Goal: Register for event/course: Sign up to attend an event or enroll in a course

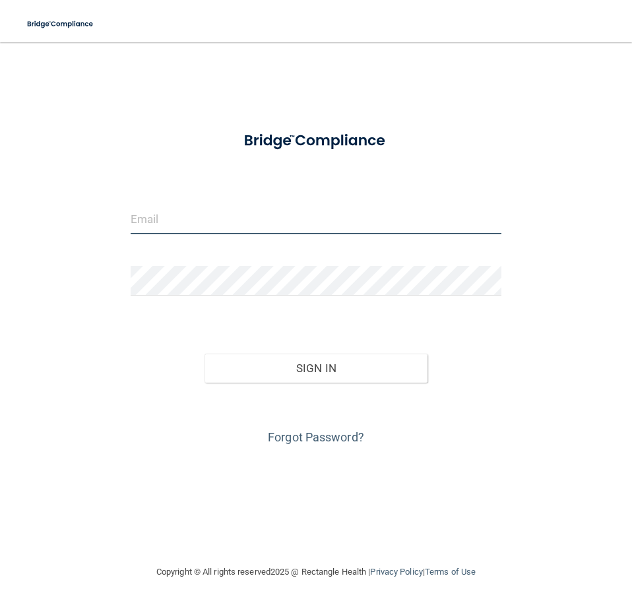
click at [308, 221] on input "email" at bounding box center [316, 220] width 371 height 30
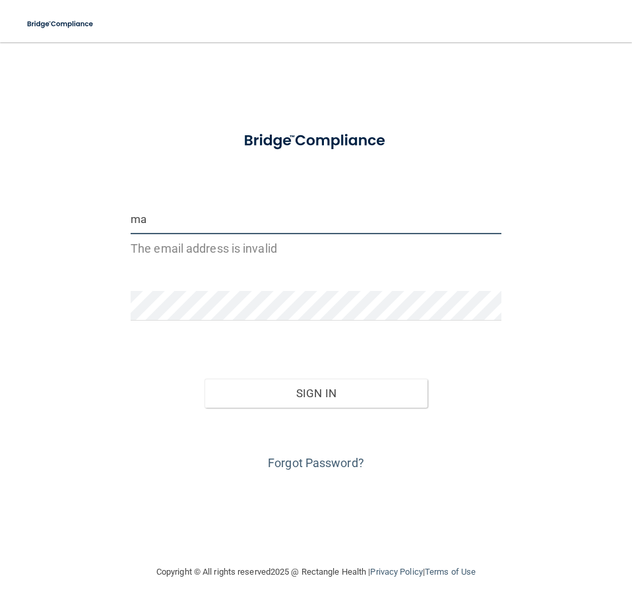
type input "m"
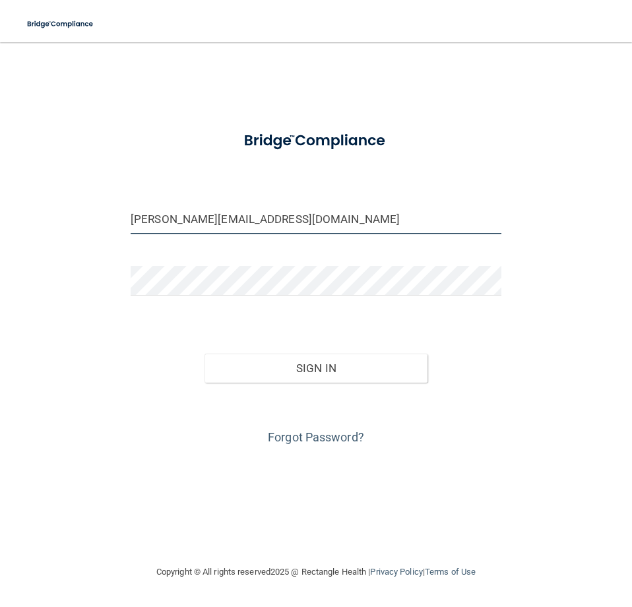
type input "[PERSON_NAME][EMAIL_ADDRESS][DOMAIN_NAME]"
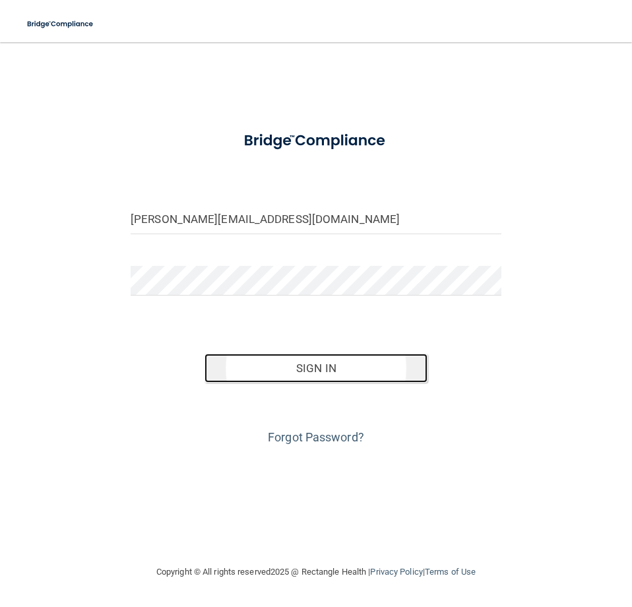
click at [358, 369] on button "Sign In" at bounding box center [316, 368] width 222 height 29
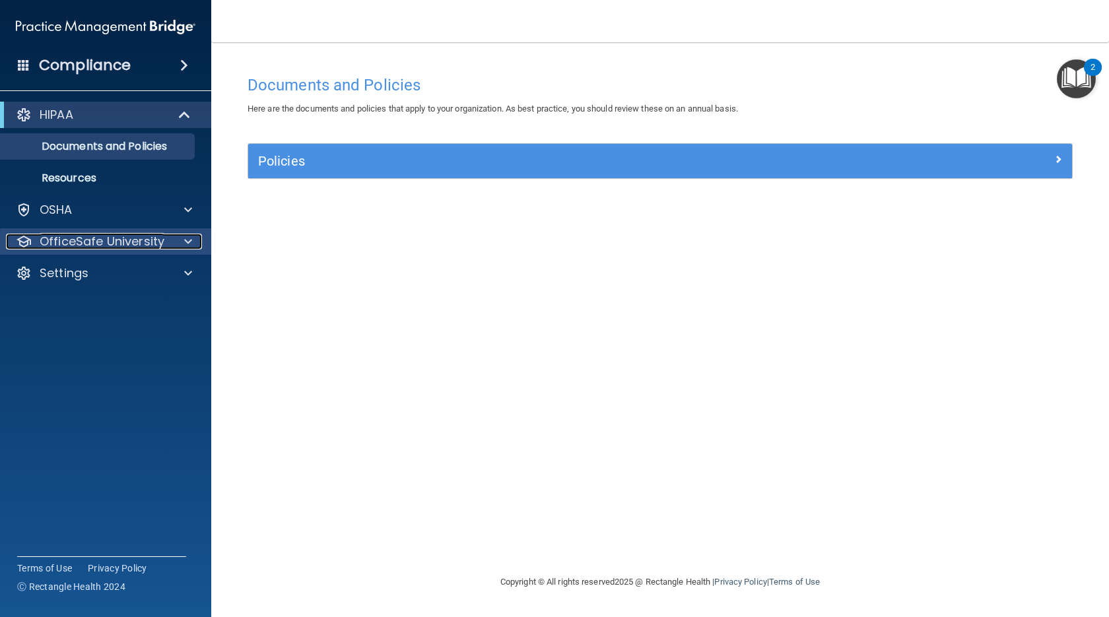
click at [121, 242] on p "OfficeSafe University" at bounding box center [102, 242] width 125 height 16
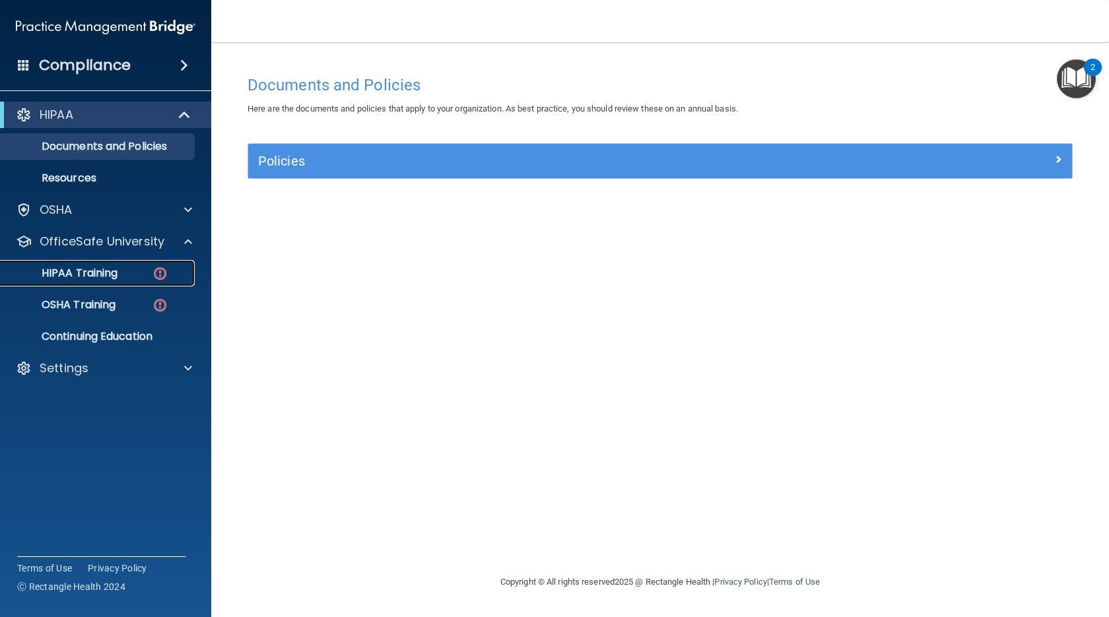
click at [80, 267] on p "HIPAA Training" at bounding box center [63, 273] width 109 height 13
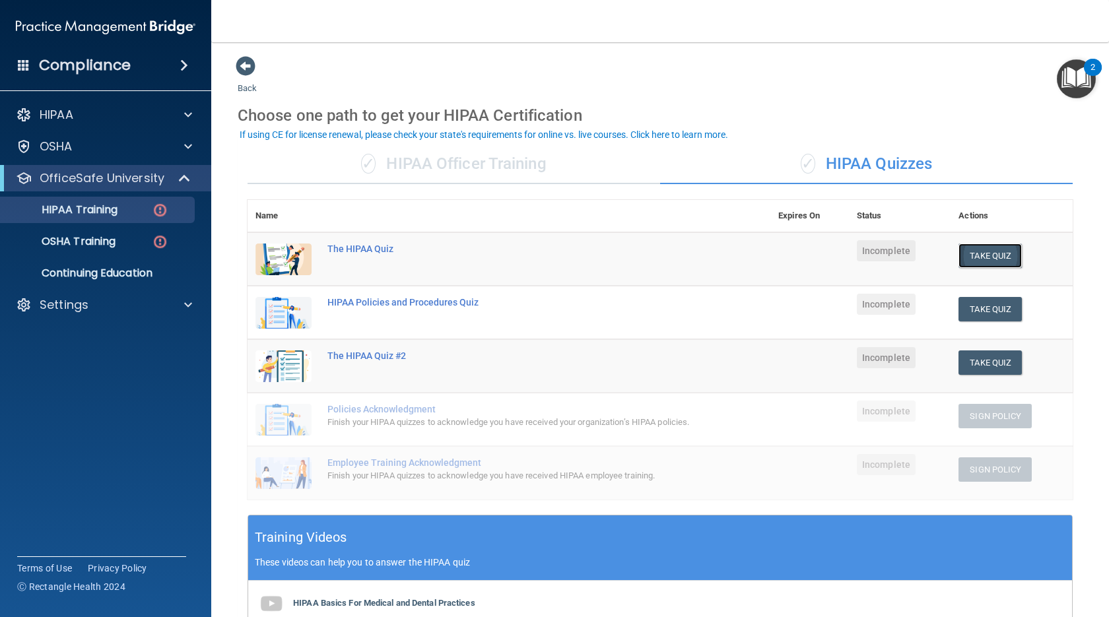
click at [632, 259] on button "Take Quiz" at bounding box center [990, 256] width 63 height 24
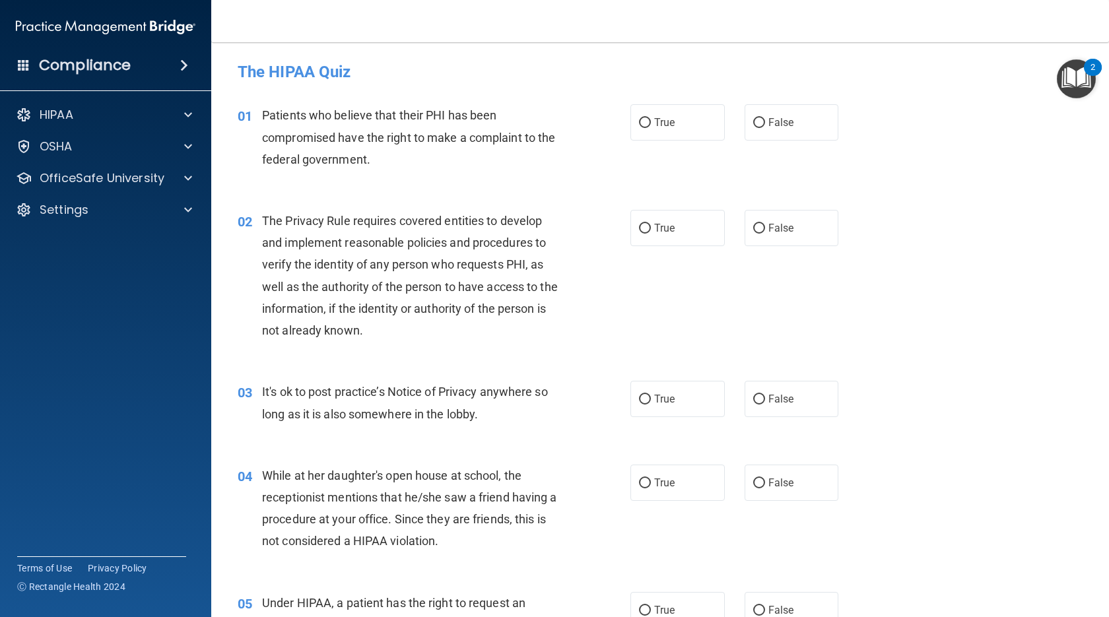
drag, startPoint x: 418, startPoint y: 191, endPoint x: 523, endPoint y: 129, distance: 121.9
click at [419, 191] on div "01 Patients who believe that their PHI has been compromised have the right to m…" at bounding box center [660, 141] width 865 height 106
click at [632, 0] on div at bounding box center [554, 0] width 1109 height 0
click at [632, 132] on label "True" at bounding box center [677, 122] width 94 height 36
click at [632, 128] on input "True" at bounding box center [645, 123] width 12 height 10
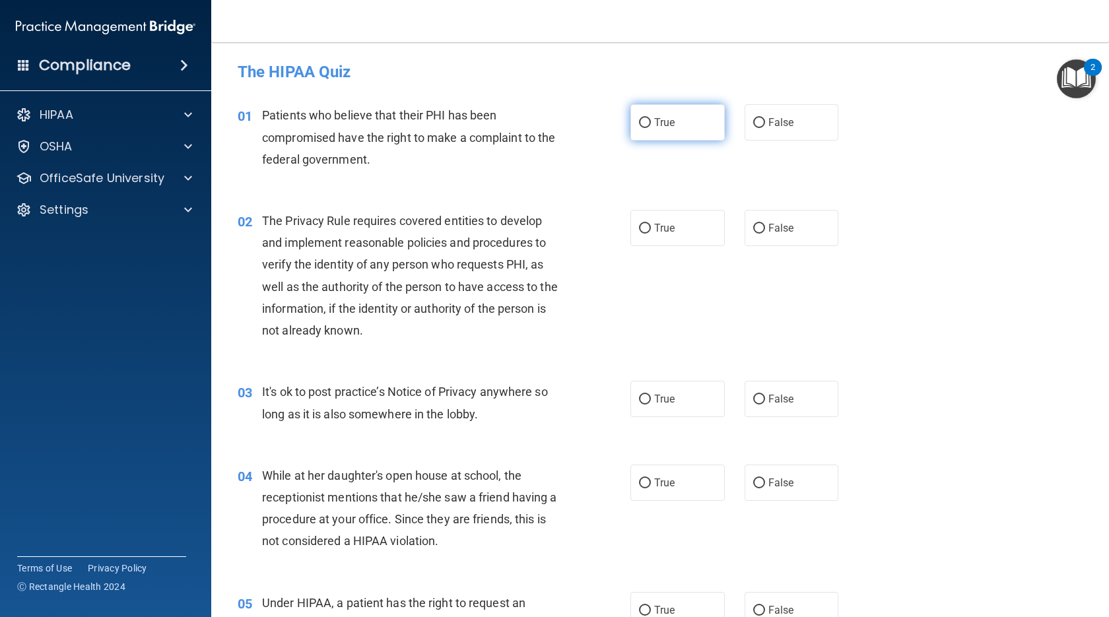
radio input "true"
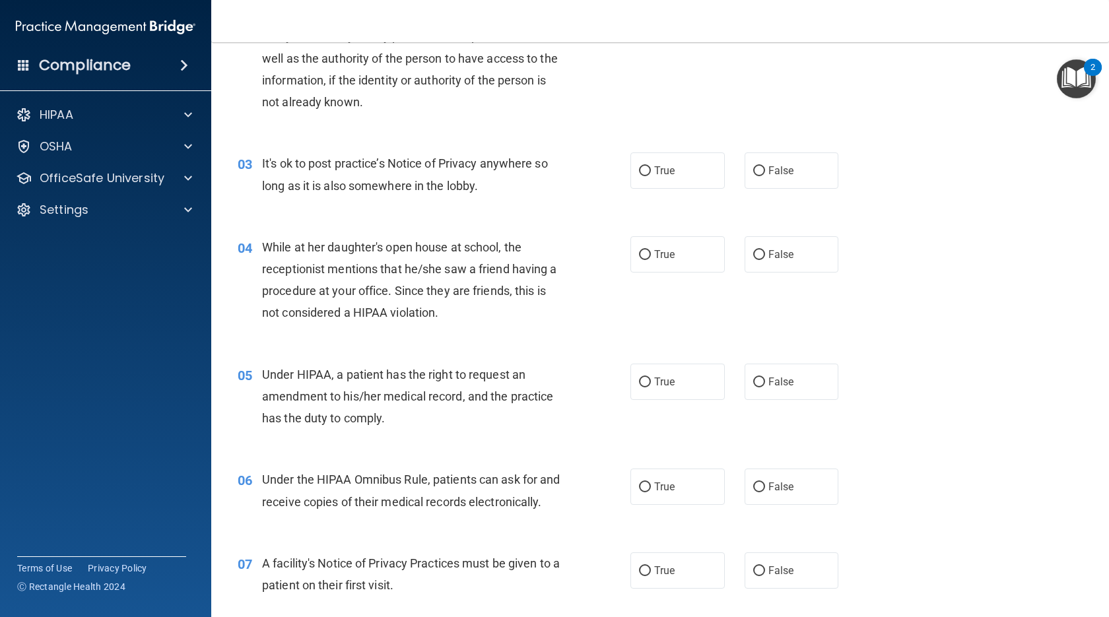
scroll to position [264, 0]
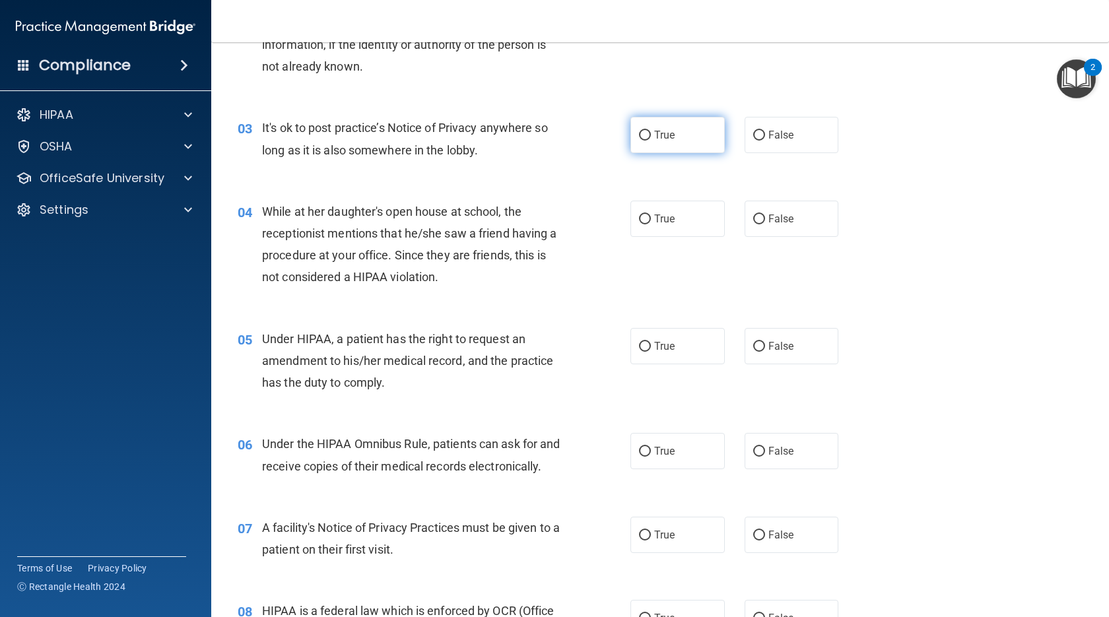
click at [632, 133] on label "True" at bounding box center [677, 135] width 94 height 36
click at [632, 133] on input "True" at bounding box center [645, 136] width 12 height 10
radio input "true"
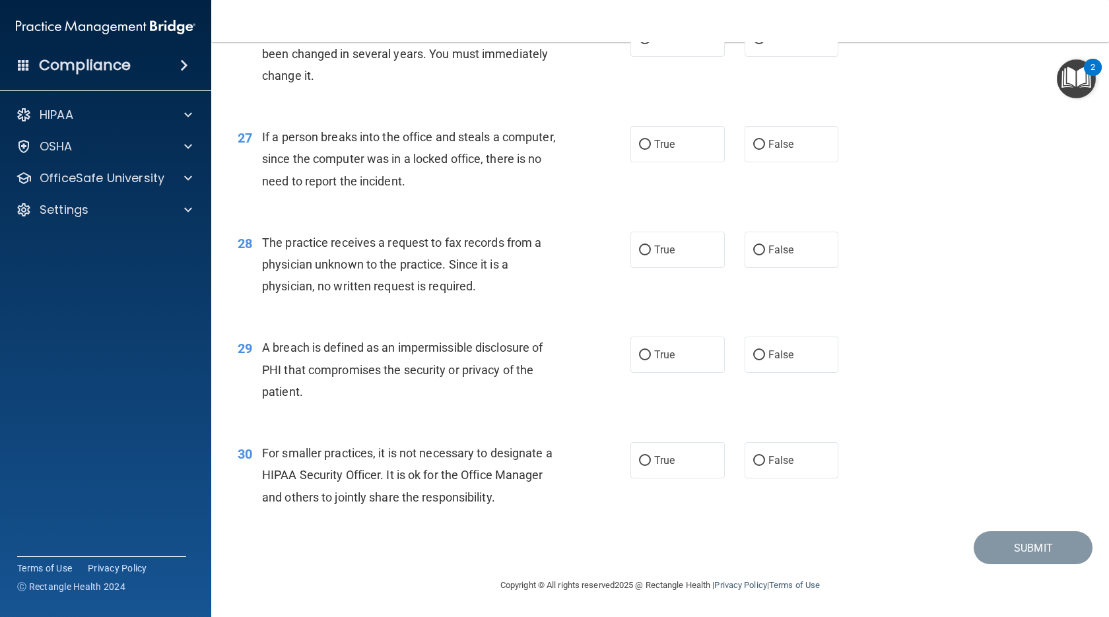
scroll to position [2851, 0]
click at [632, 461] on span "True" at bounding box center [664, 460] width 20 height 13
click at [632, 461] on input "True" at bounding box center [645, 461] width 12 height 10
radio input "true"
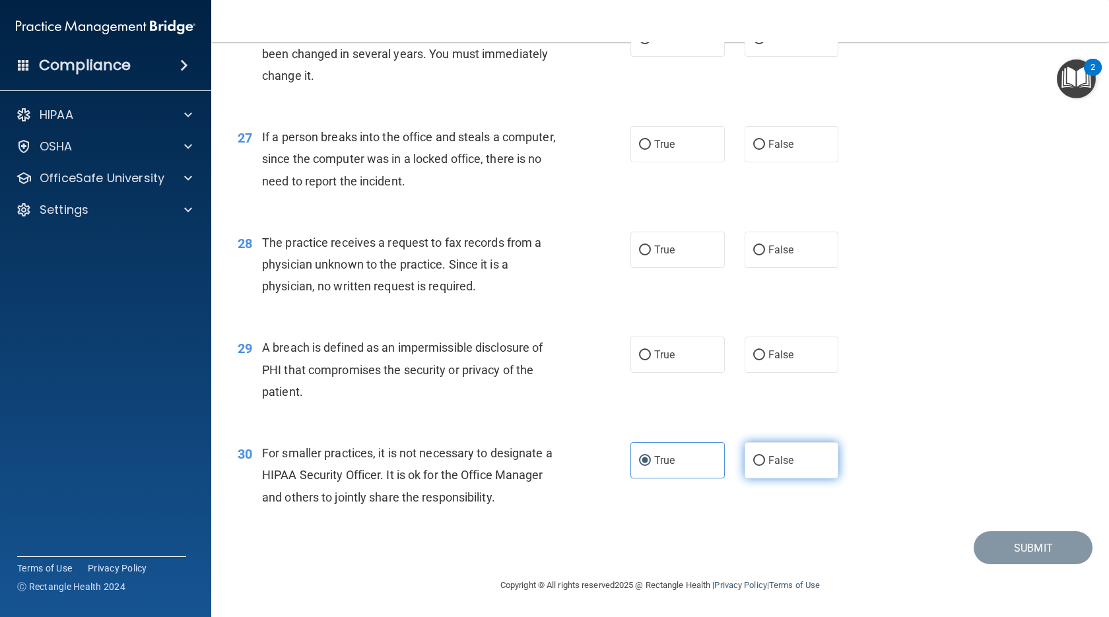
click at [632, 479] on label "False" at bounding box center [792, 460] width 94 height 36
click at [632, 466] on input "False" at bounding box center [759, 461] width 12 height 10
radio input "true"
radio input "false"
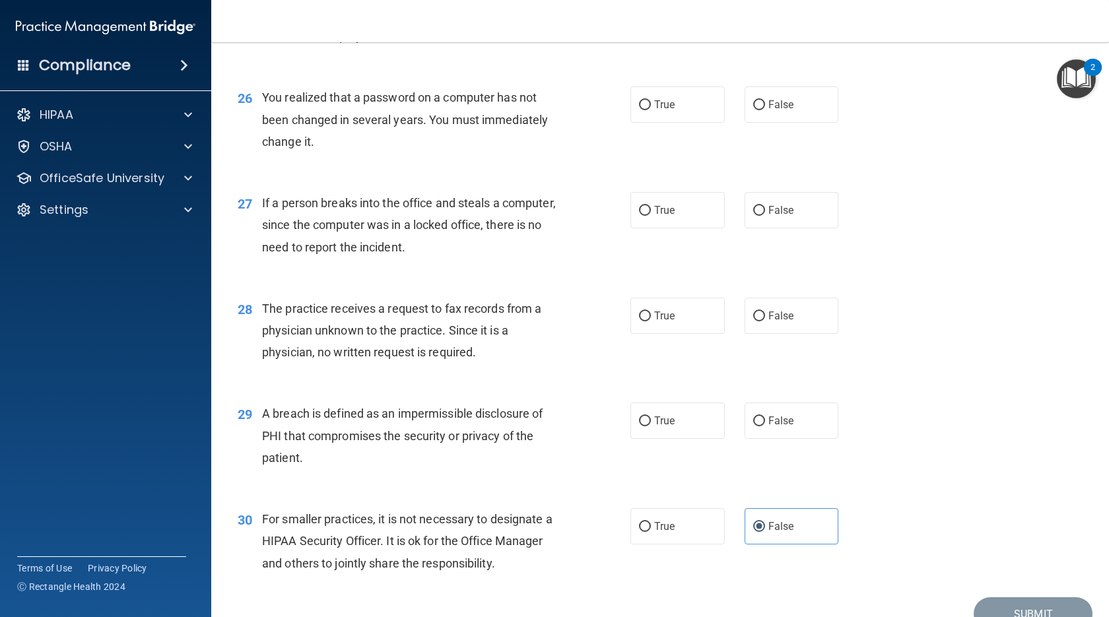
scroll to position [2653, 0]
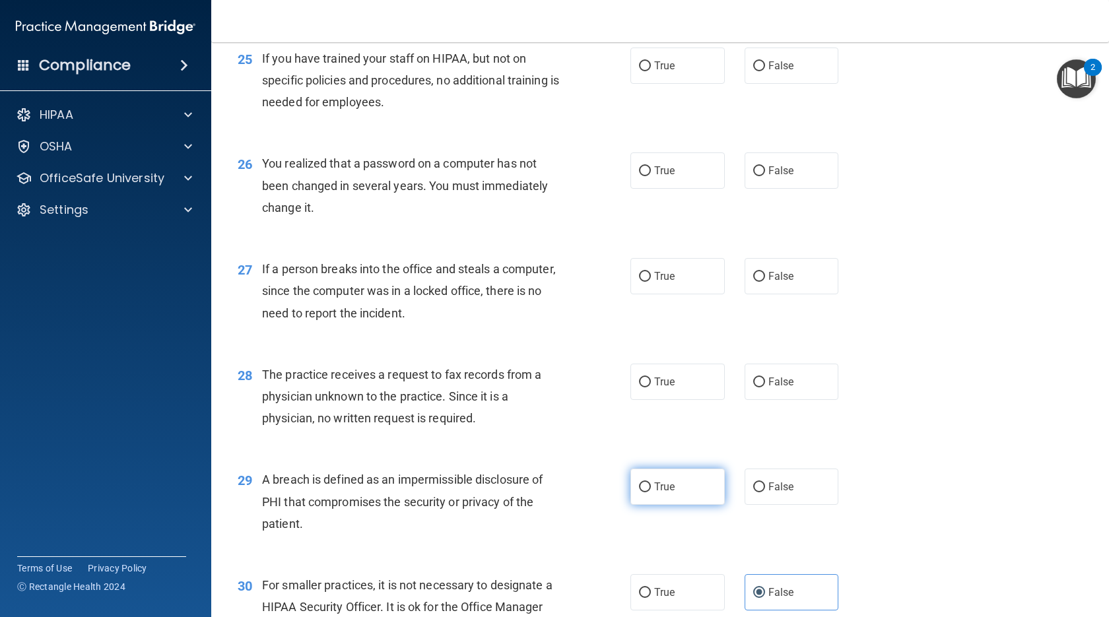
click at [632, 505] on label "True" at bounding box center [677, 487] width 94 height 36
click at [632, 493] on input "True" at bounding box center [645, 488] width 12 height 10
radio input "true"
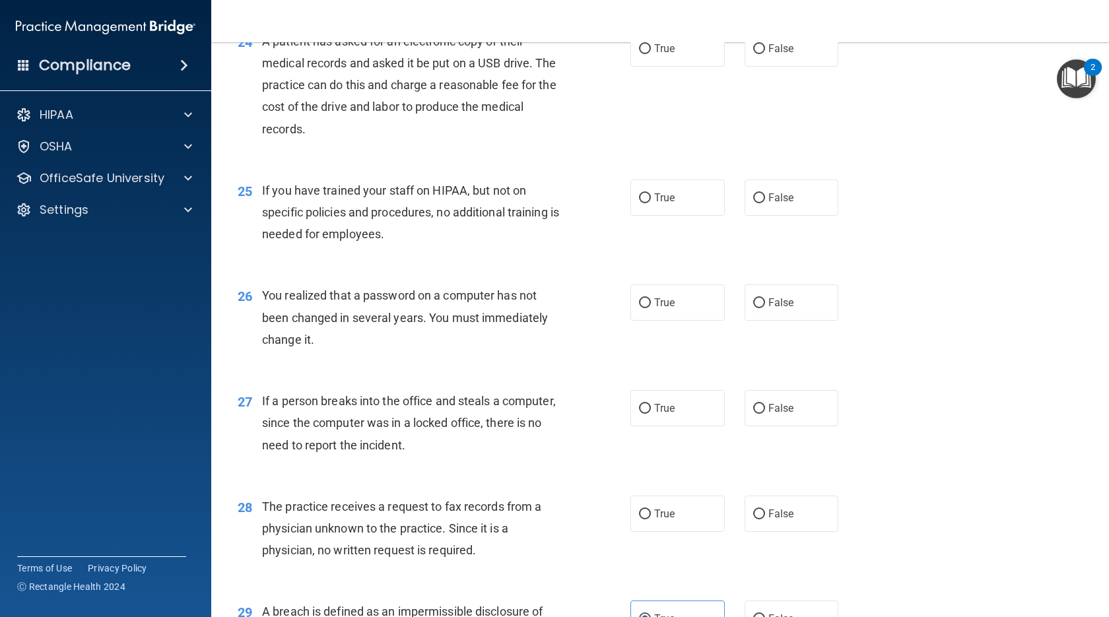
scroll to position [2587, 0]
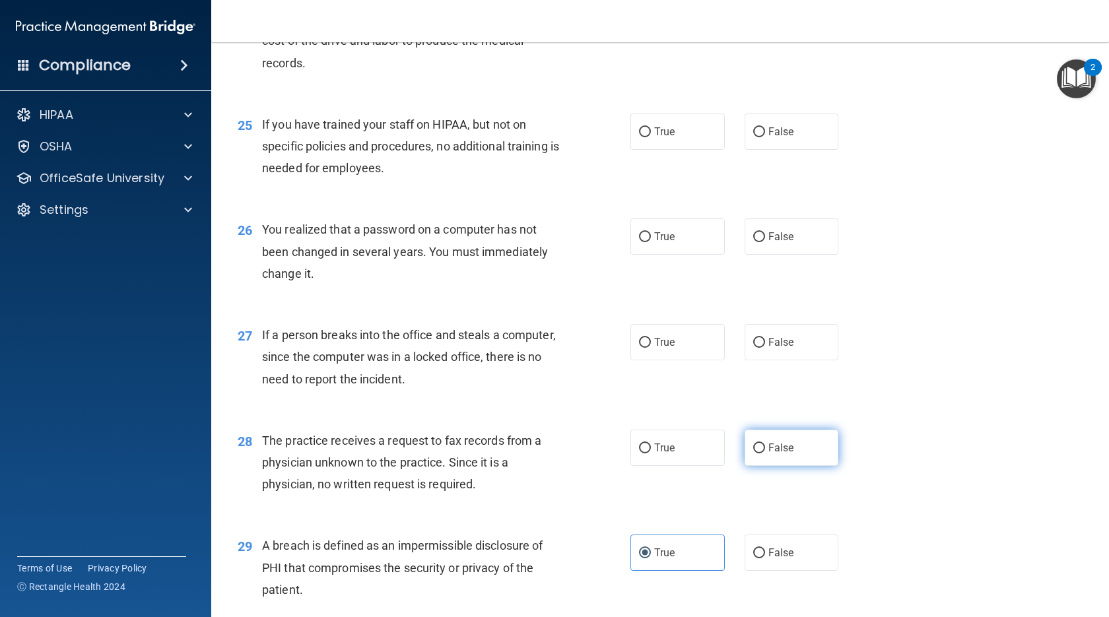
click at [632, 454] on span "False" at bounding box center [781, 448] width 26 height 13
click at [632, 454] on input "False" at bounding box center [759, 449] width 12 height 10
radio input "true"
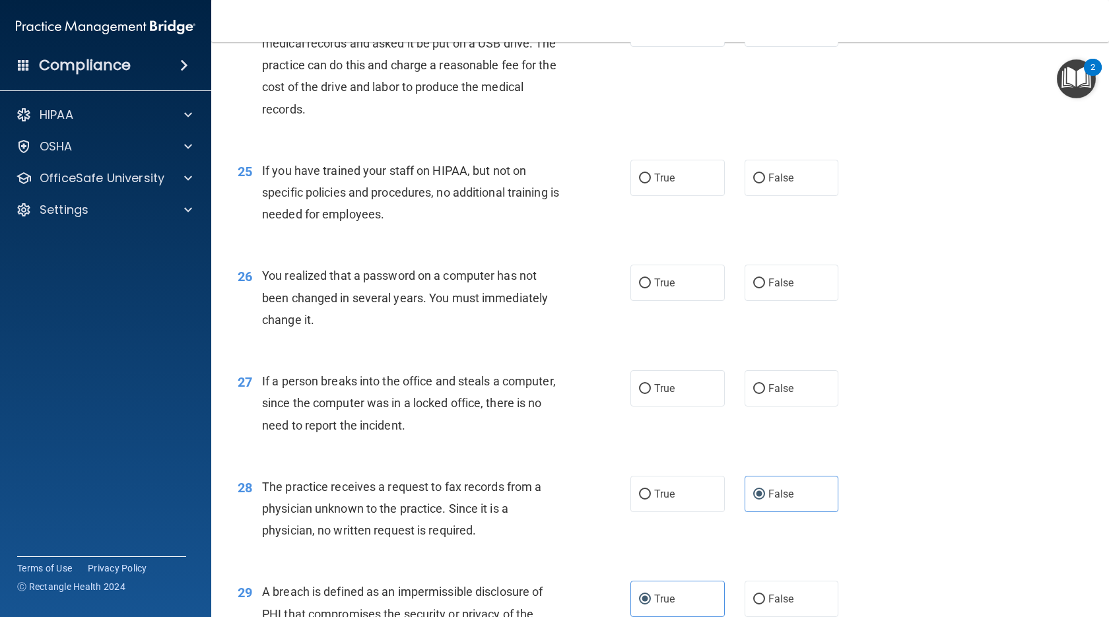
scroll to position [2455, 0]
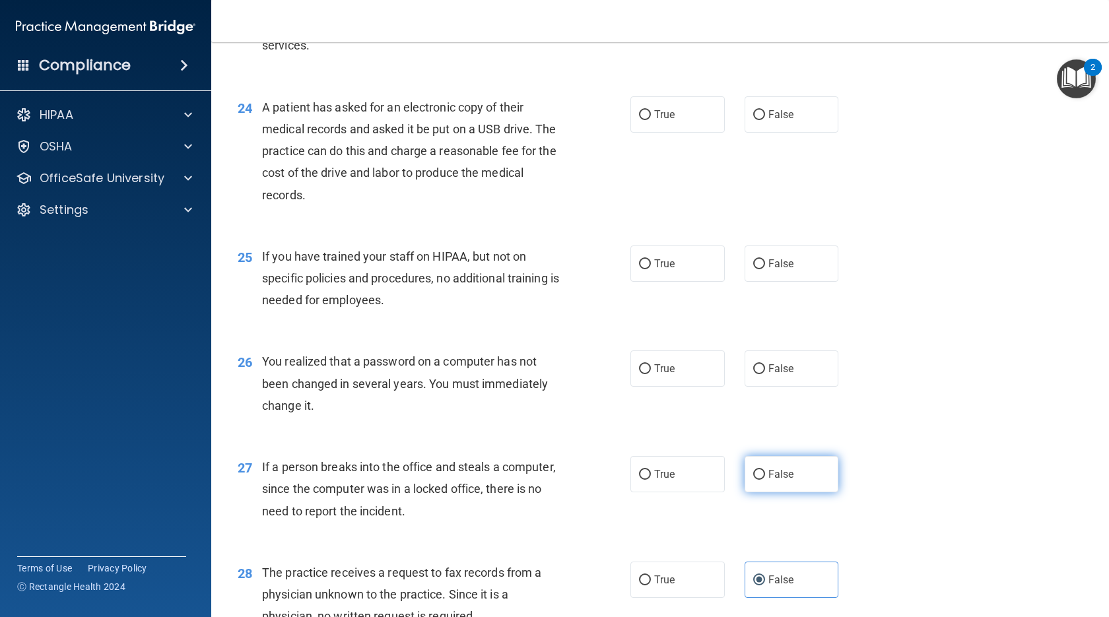
click at [632, 481] on span "False" at bounding box center [781, 474] width 26 height 13
click at [632, 480] on input "False" at bounding box center [759, 475] width 12 height 10
radio input "true"
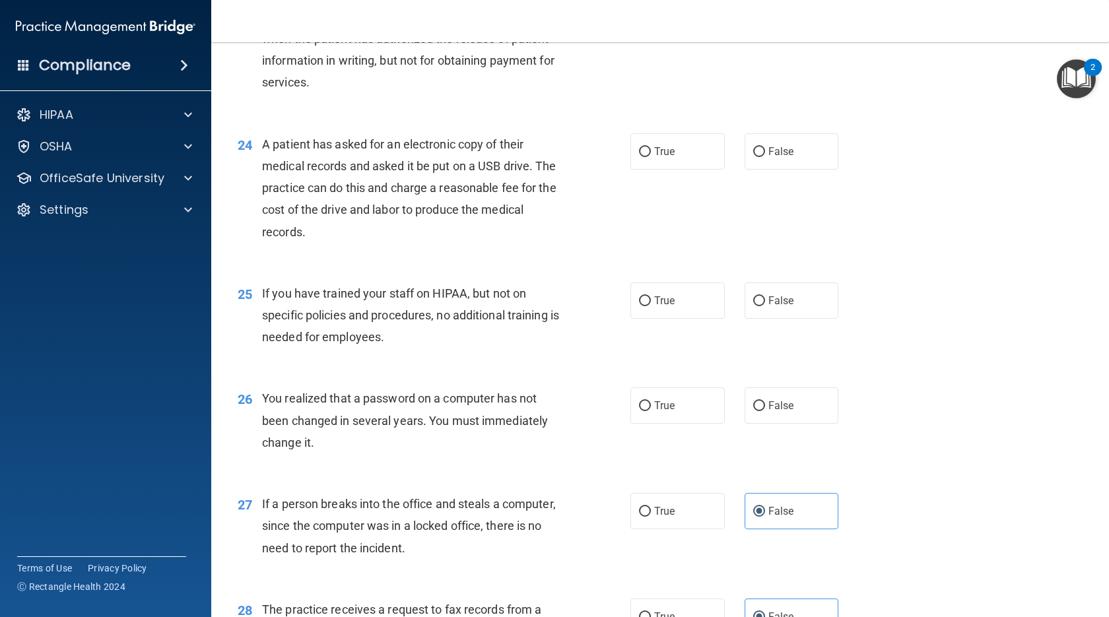
scroll to position [2389, 0]
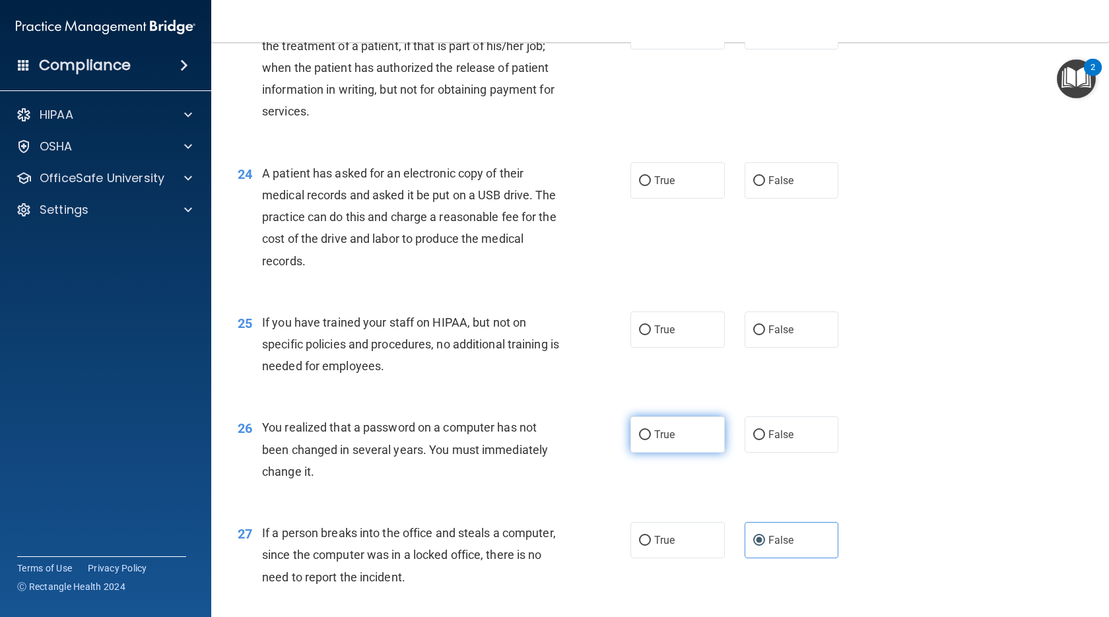
click at [632, 440] on input "True" at bounding box center [645, 435] width 12 height 10
radio input "true"
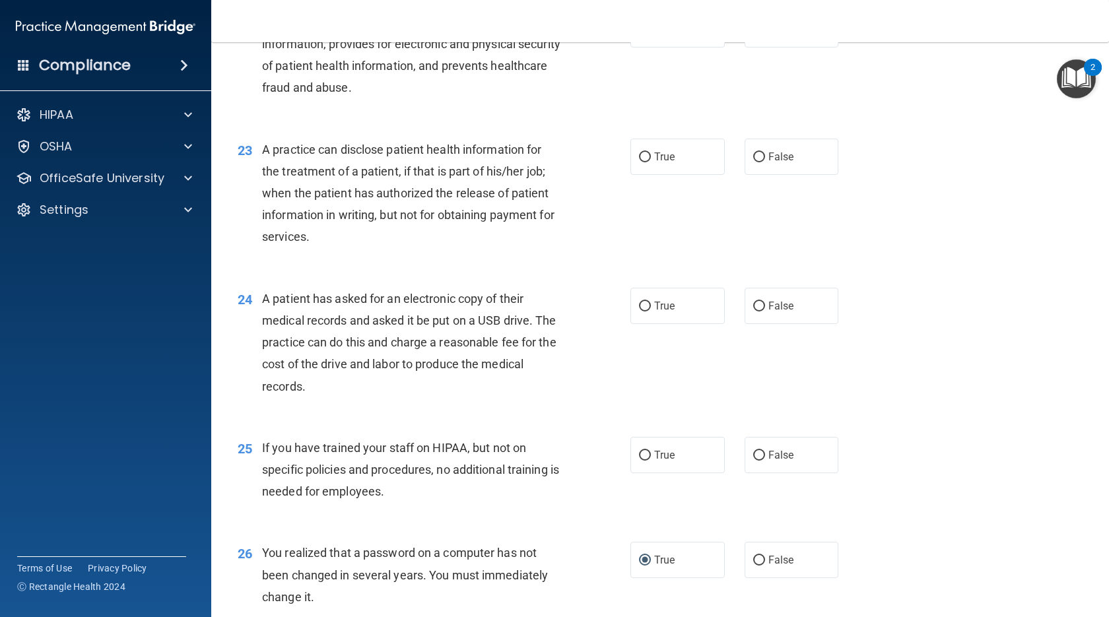
scroll to position [2257, 0]
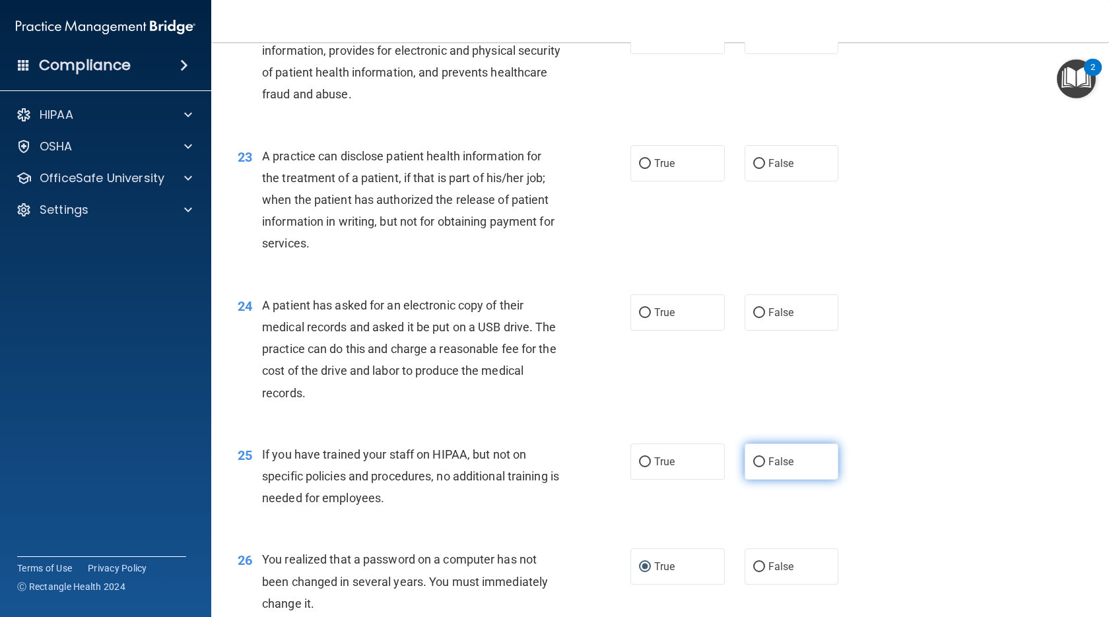
click at [632, 480] on label "False" at bounding box center [792, 462] width 94 height 36
click at [632, 467] on input "False" at bounding box center [759, 463] width 12 height 10
radio input "true"
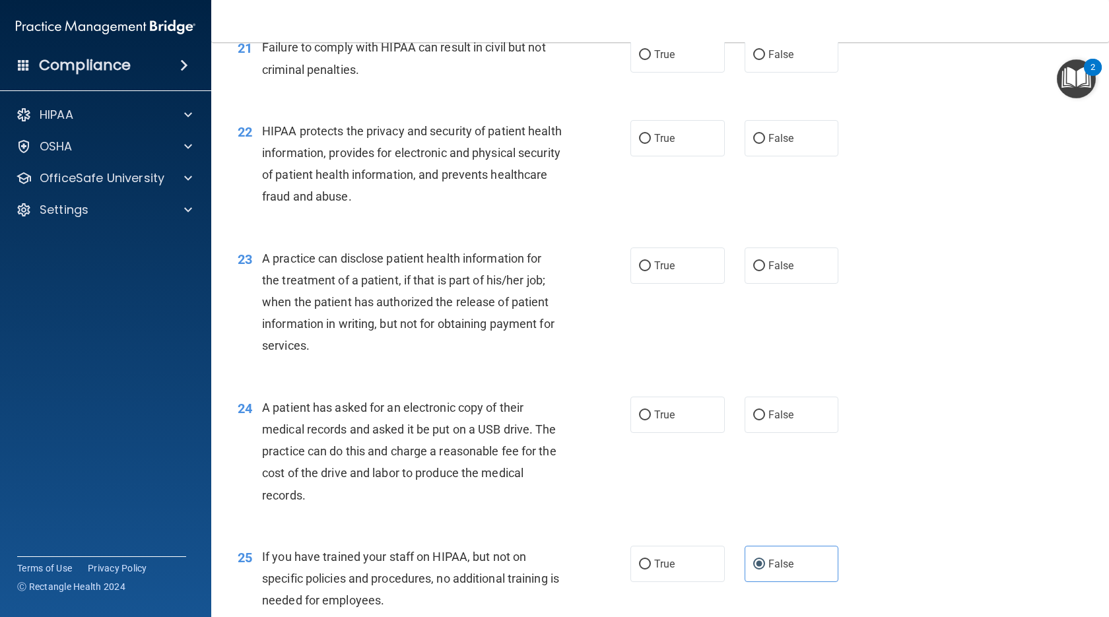
scroll to position [2125, 0]
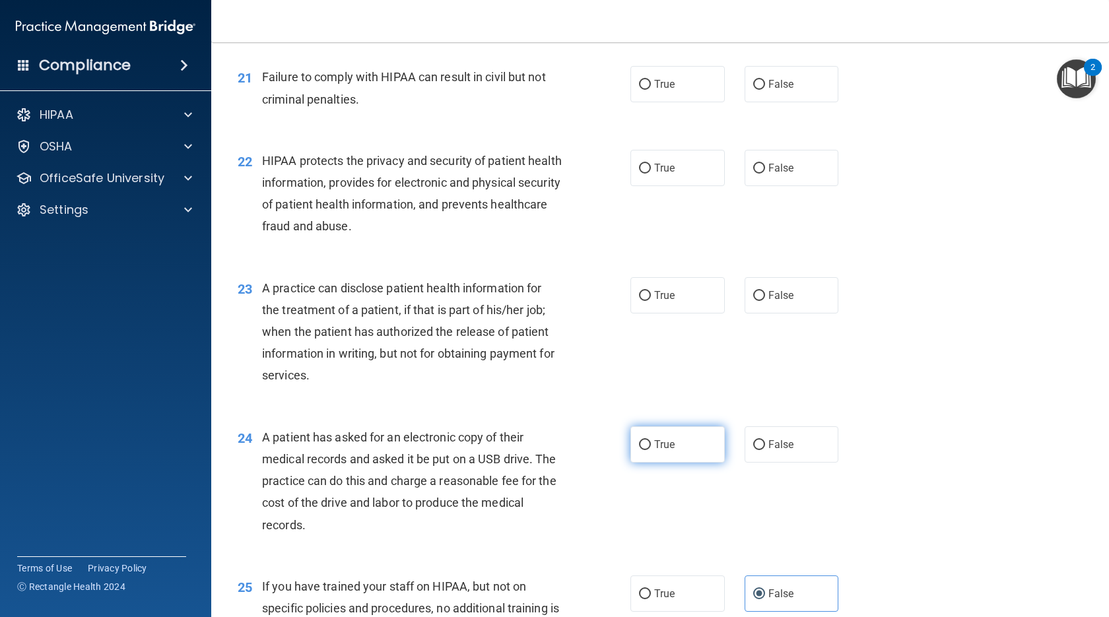
click at [632, 463] on label "True" at bounding box center [677, 444] width 94 height 36
click at [632, 450] on input "True" at bounding box center [645, 445] width 12 height 10
radio input "true"
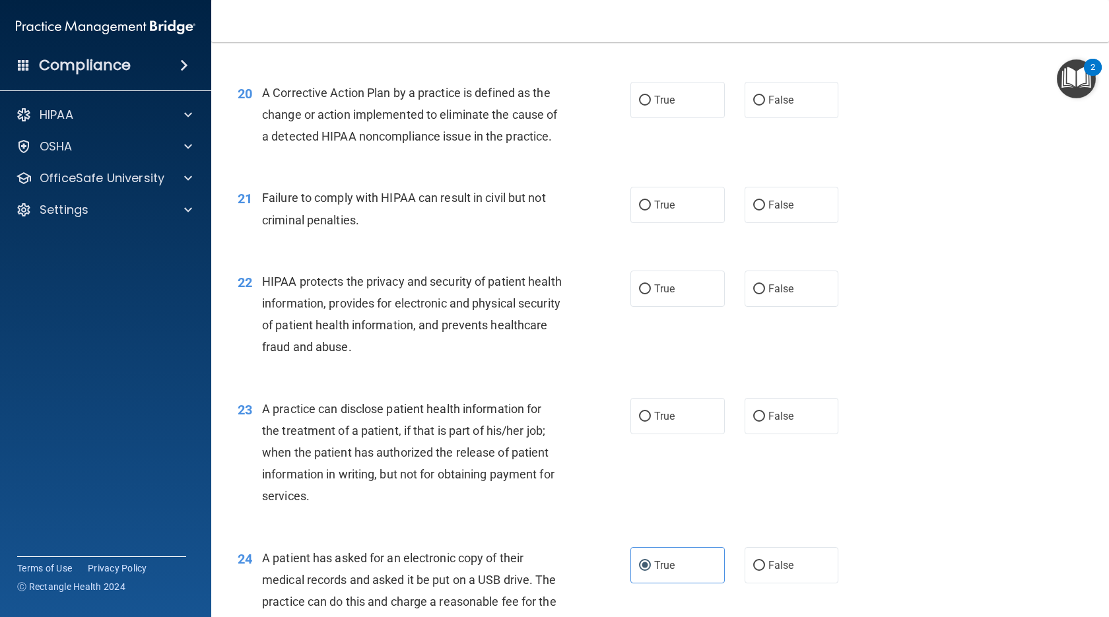
scroll to position [1993, 0]
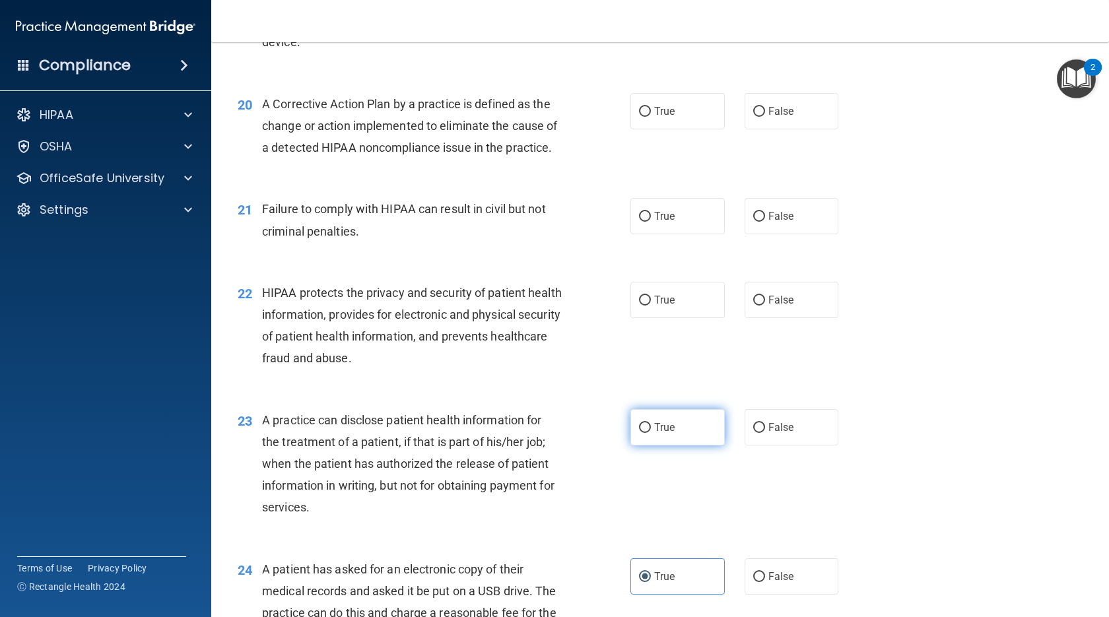
click at [632, 446] on label "True" at bounding box center [677, 427] width 94 height 36
click at [632, 433] on input "True" at bounding box center [645, 428] width 12 height 10
radio input "true"
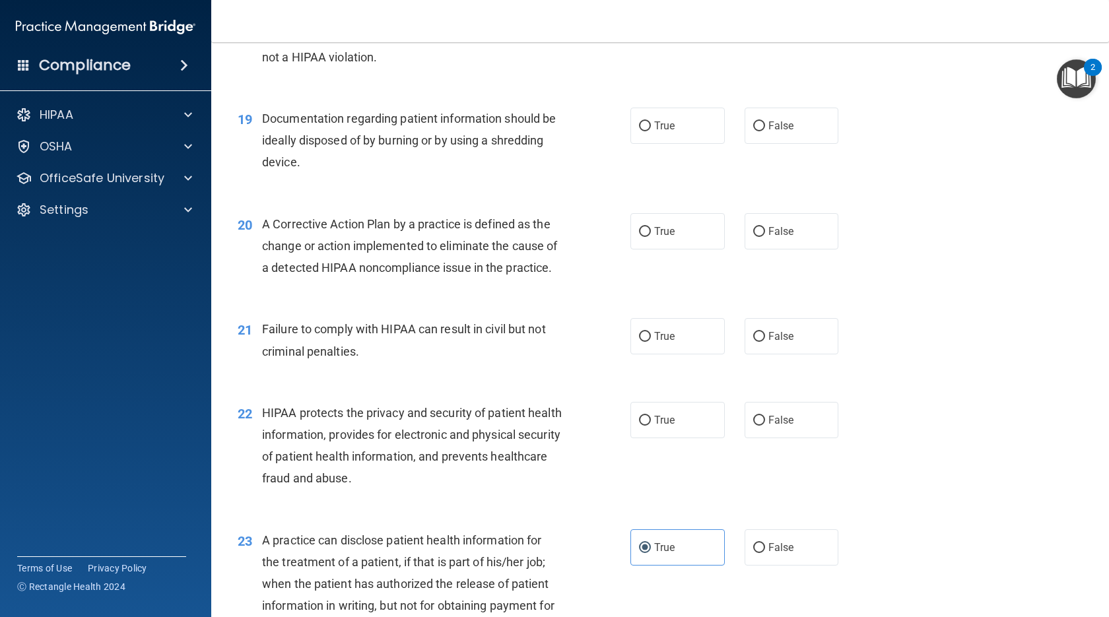
scroll to position [1860, 0]
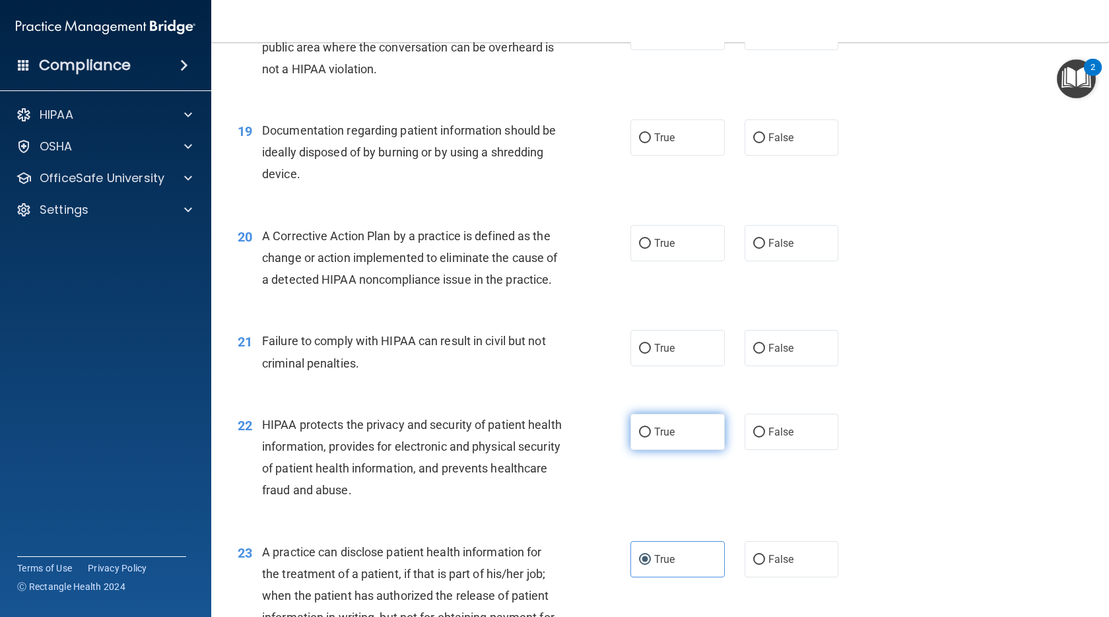
click at [632, 438] on span "True" at bounding box center [664, 432] width 20 height 13
click at [632, 438] on input "True" at bounding box center [645, 433] width 12 height 10
radio input "true"
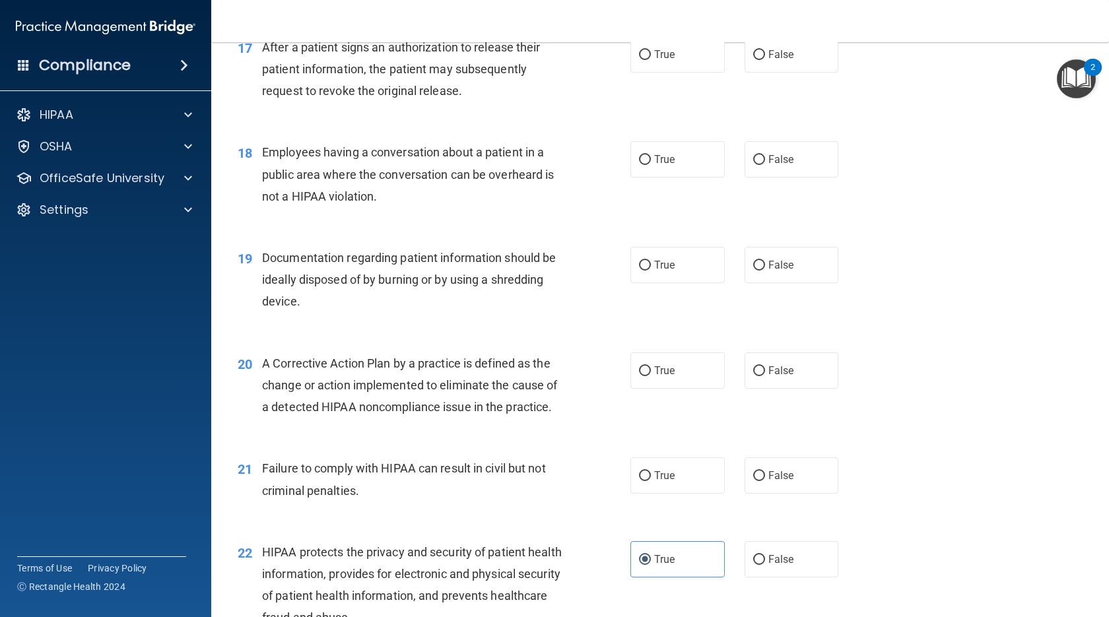
scroll to position [1728, 0]
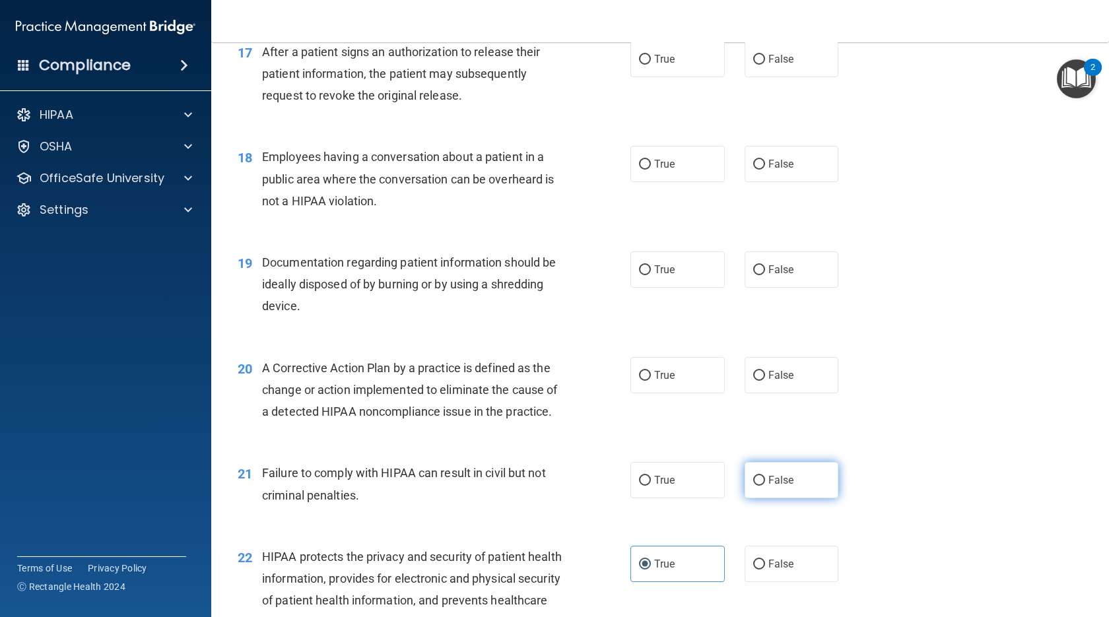
click at [632, 498] on label "False" at bounding box center [792, 480] width 94 height 36
click at [632, 486] on input "False" at bounding box center [759, 481] width 12 height 10
radio input "true"
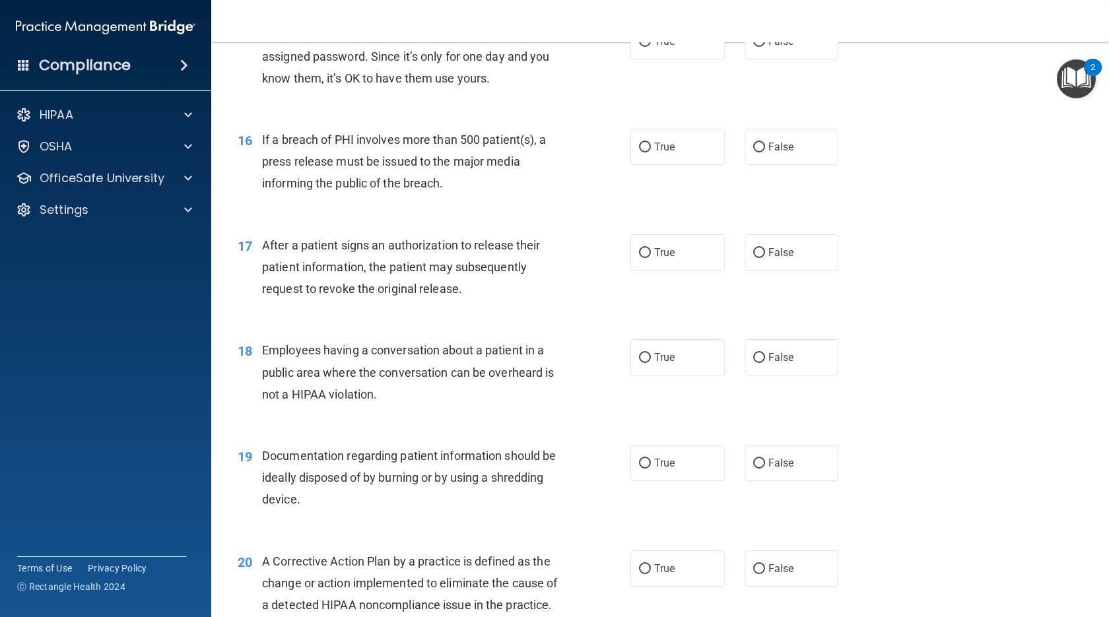
scroll to position [1530, 0]
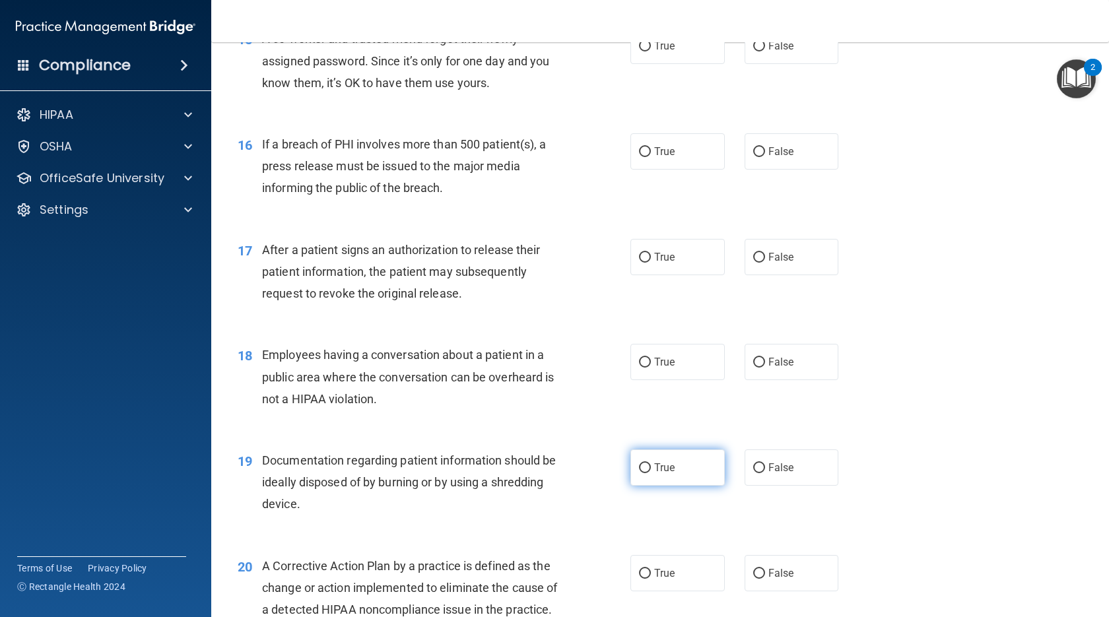
click at [632, 486] on label "True" at bounding box center [677, 468] width 94 height 36
click at [632, 473] on input "True" at bounding box center [645, 468] width 12 height 10
radio input "true"
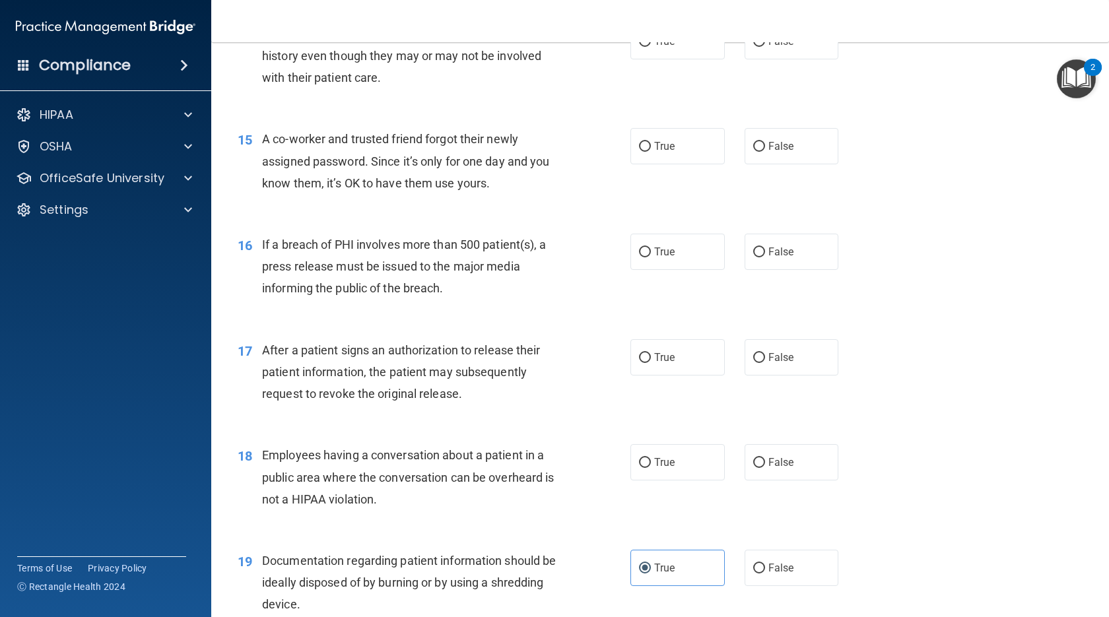
scroll to position [1398, 0]
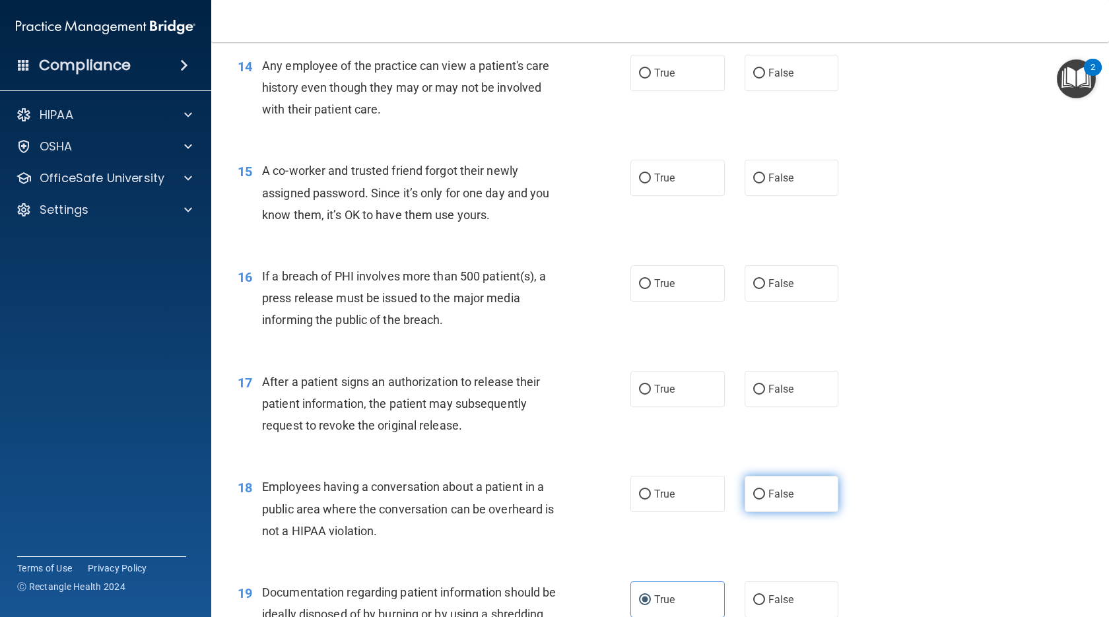
click at [632, 500] on span "False" at bounding box center [781, 494] width 26 height 13
click at [632, 500] on input "False" at bounding box center [759, 495] width 12 height 10
radio input "true"
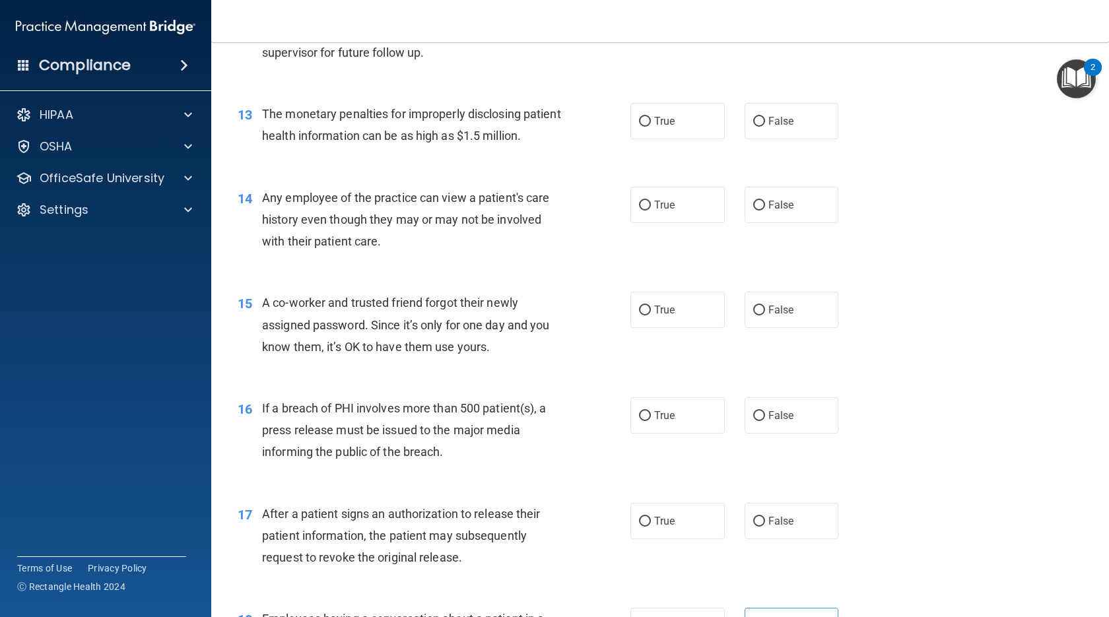
scroll to position [1332, 0]
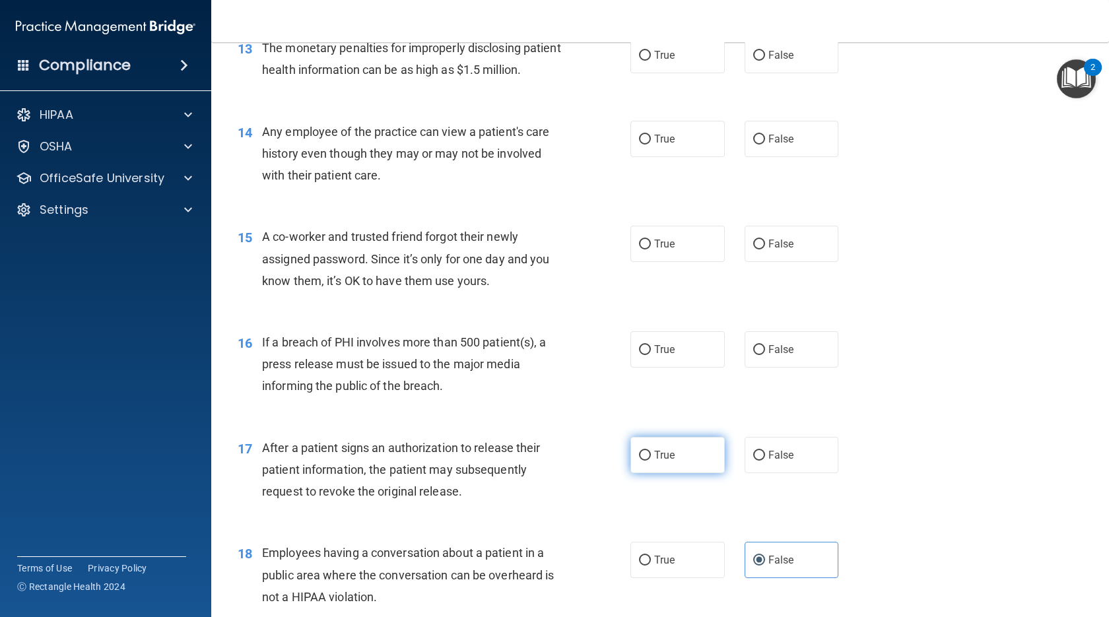
click at [632, 473] on label "True" at bounding box center [677, 455] width 94 height 36
click at [632, 461] on input "True" at bounding box center [645, 456] width 12 height 10
radio input "true"
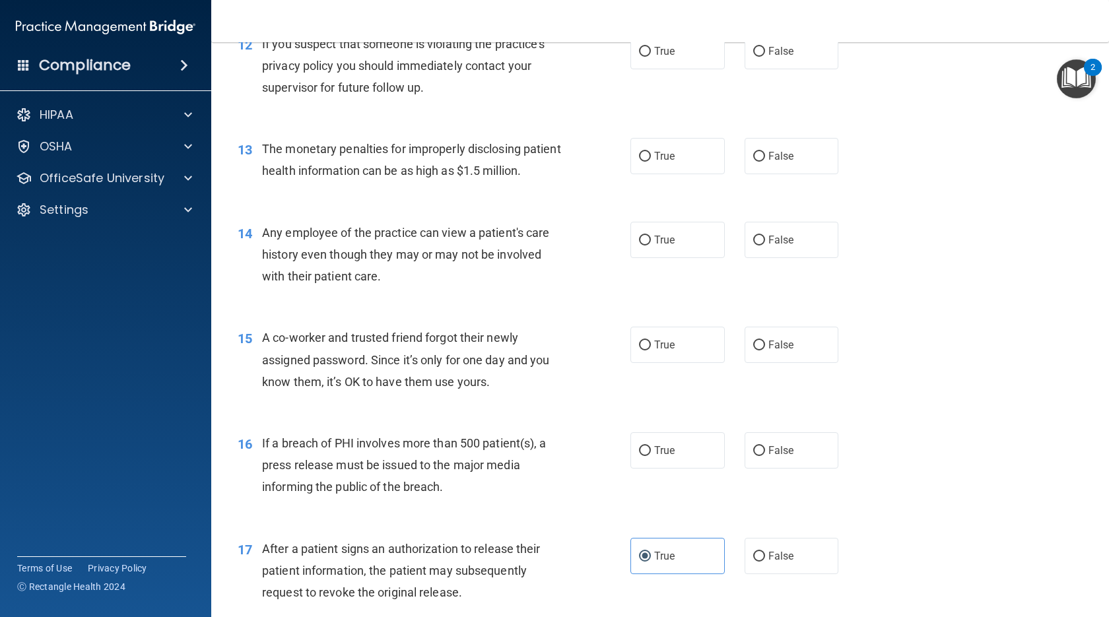
scroll to position [1200, 0]
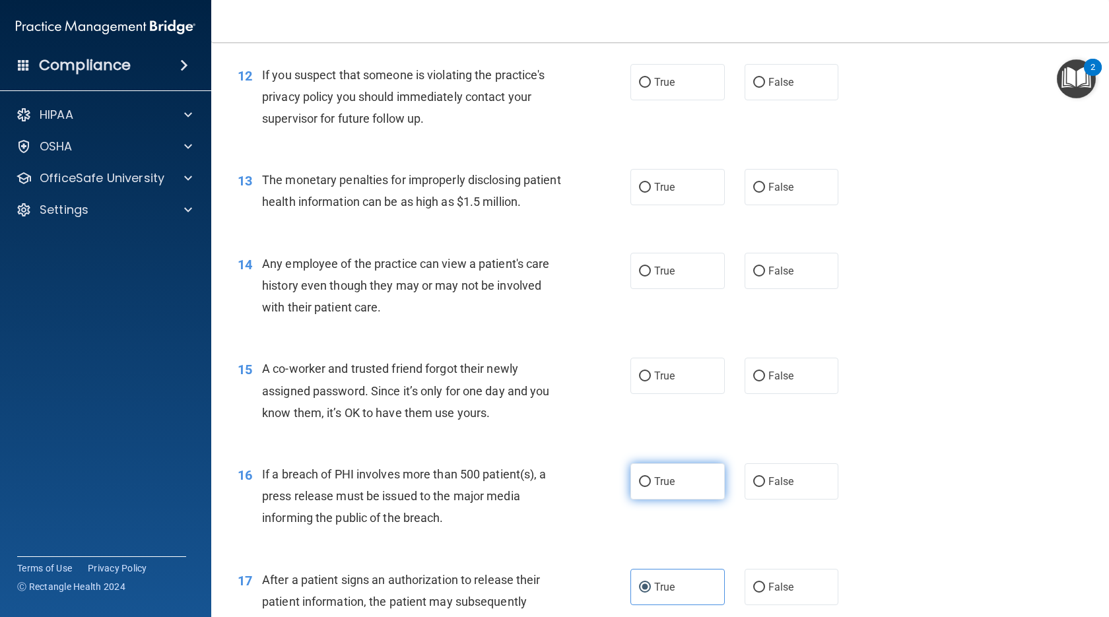
click at [630, 500] on label "True" at bounding box center [677, 481] width 94 height 36
click at [632, 487] on input "True" at bounding box center [645, 482] width 12 height 10
radio input "true"
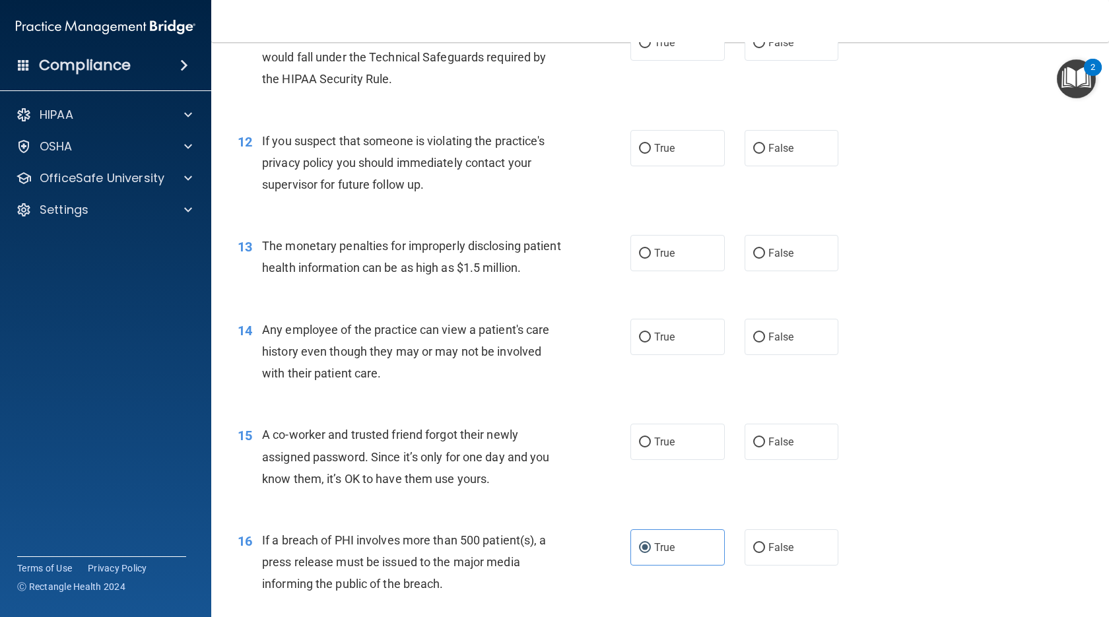
drag, startPoint x: 784, startPoint y: 489, endPoint x: 730, endPoint y: 477, distance: 54.9
click at [632, 448] on span "False" at bounding box center [781, 442] width 26 height 13
click at [632, 448] on input "False" at bounding box center [759, 443] width 12 height 10
radio input "true"
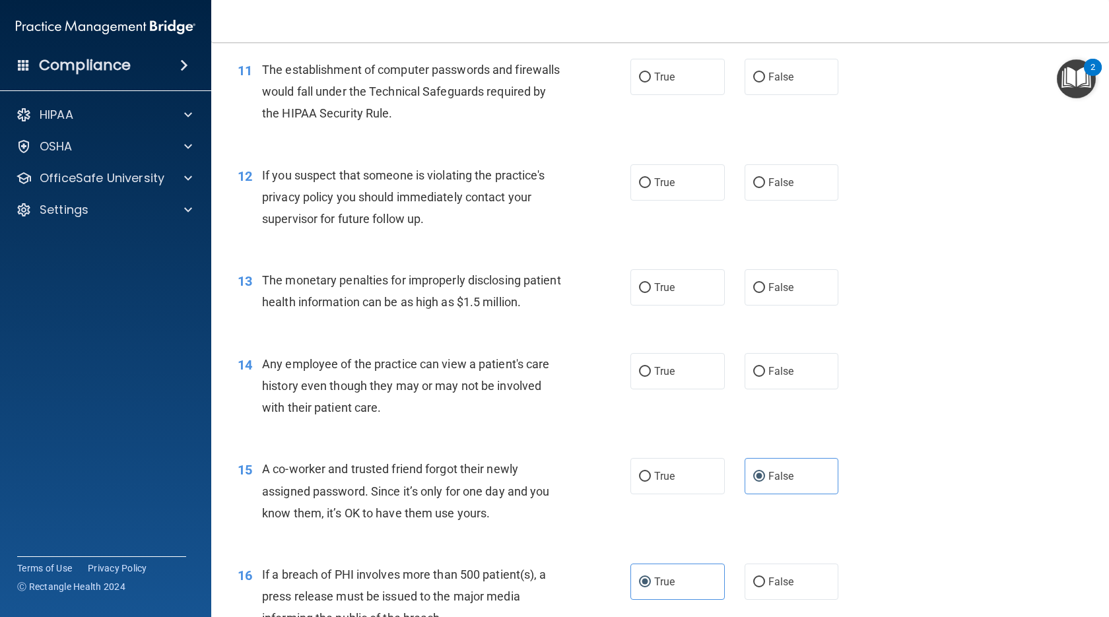
scroll to position [1068, 0]
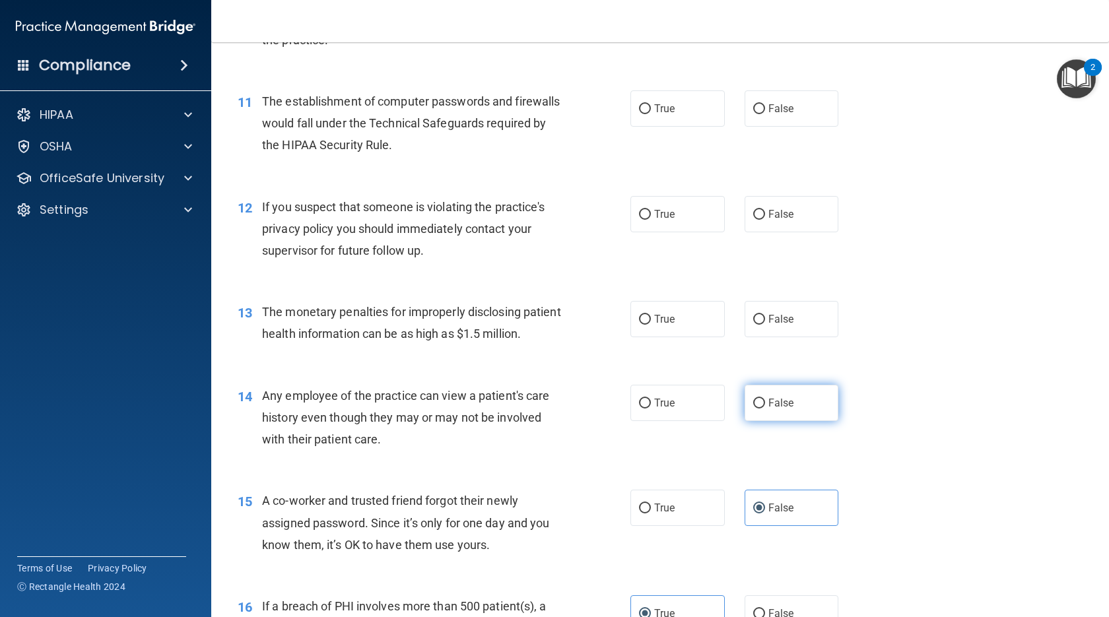
click at [632, 409] on span "False" at bounding box center [781, 403] width 26 height 13
click at [632, 409] on input "False" at bounding box center [759, 404] width 12 height 10
radio input "true"
click at [632, 337] on label "True" at bounding box center [677, 319] width 94 height 36
click at [632, 325] on input "True" at bounding box center [645, 320] width 12 height 10
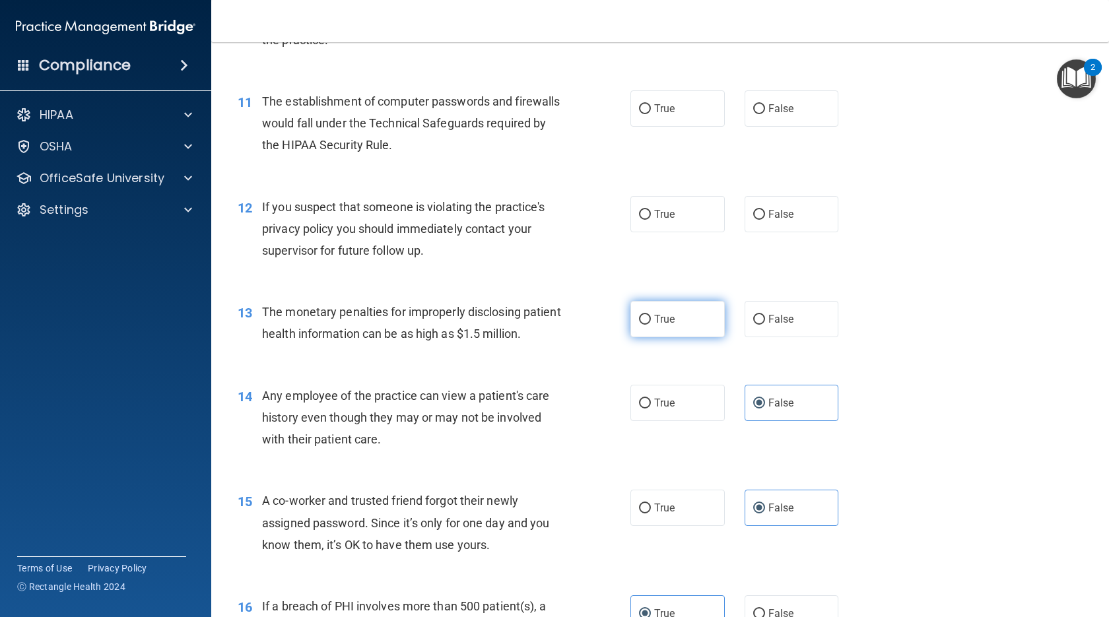
radio input "true"
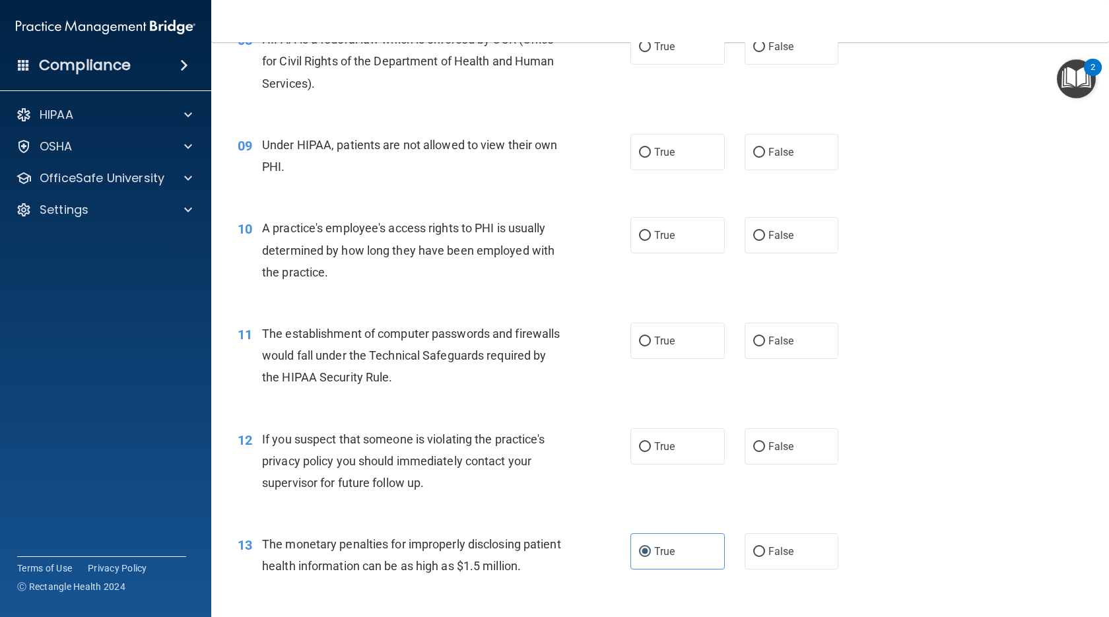
scroll to position [804, 0]
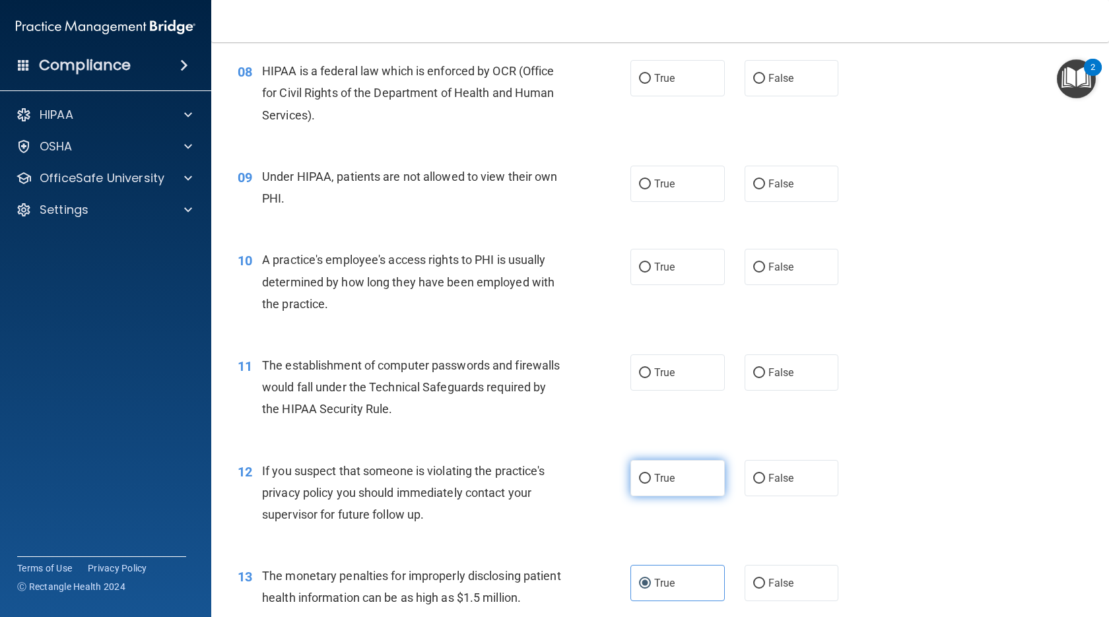
click at [632, 496] on label "True" at bounding box center [677, 478] width 94 height 36
click at [632, 484] on input "True" at bounding box center [645, 479] width 12 height 10
radio input "true"
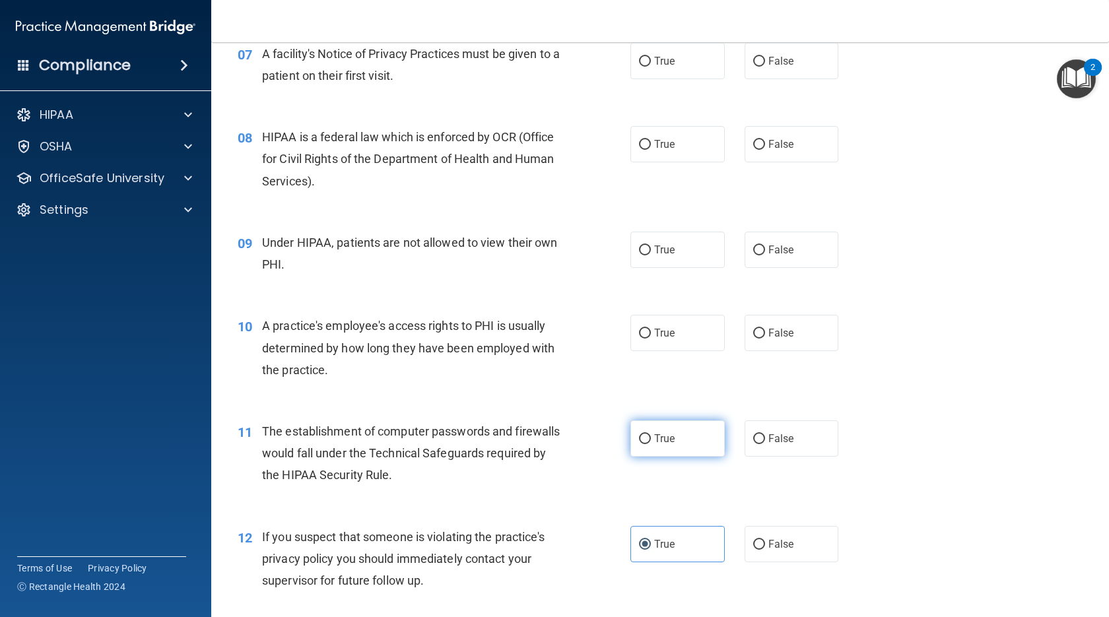
click at [632, 445] on span "True" at bounding box center [664, 438] width 20 height 13
click at [632, 444] on input "True" at bounding box center [645, 439] width 12 height 10
radio input "true"
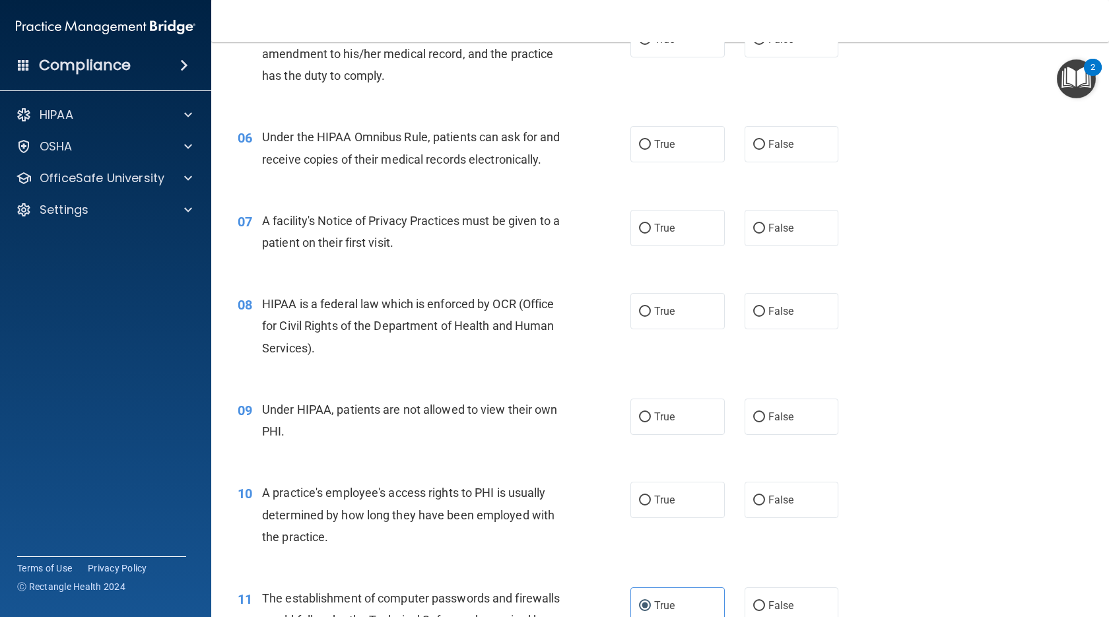
scroll to position [540, 0]
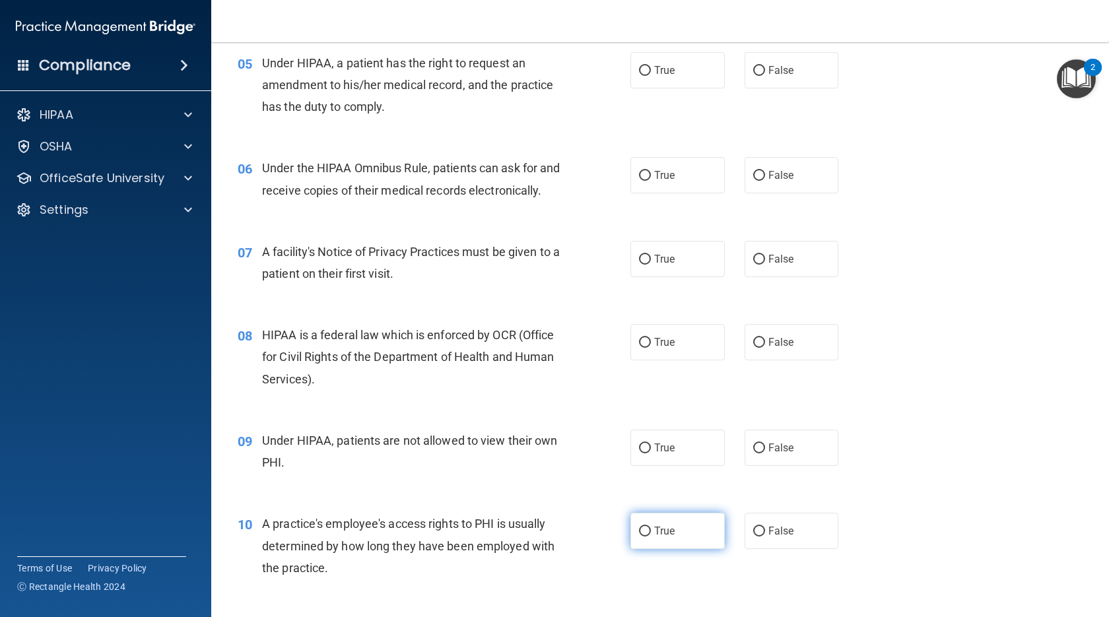
click at [632, 549] on label "True" at bounding box center [677, 531] width 94 height 36
click at [632, 537] on input "True" at bounding box center [645, 532] width 12 height 10
radio input "true"
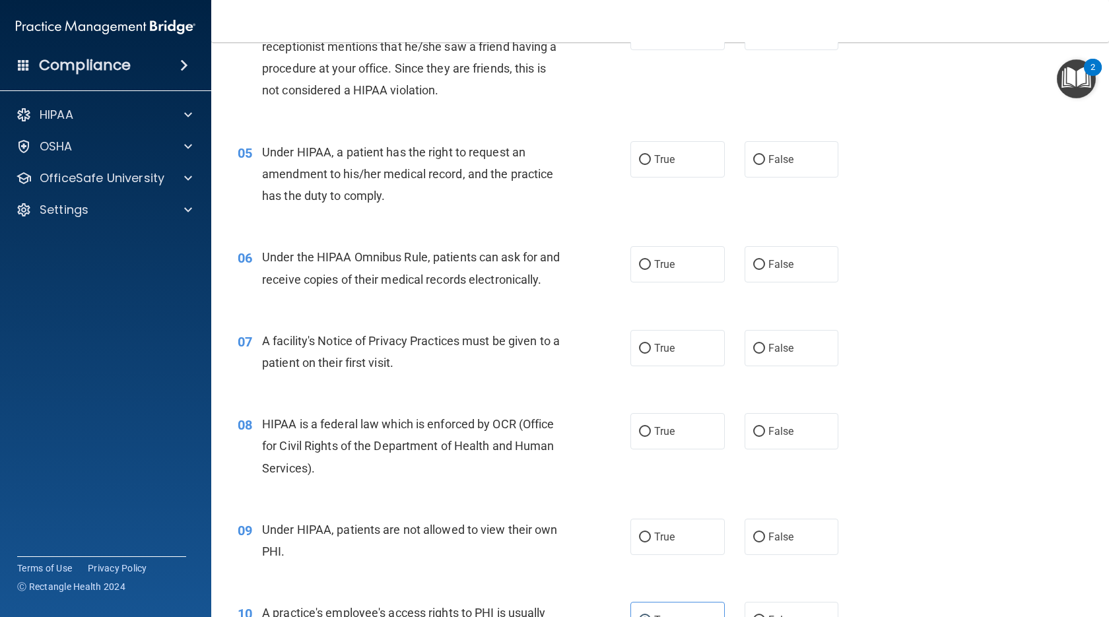
scroll to position [474, 0]
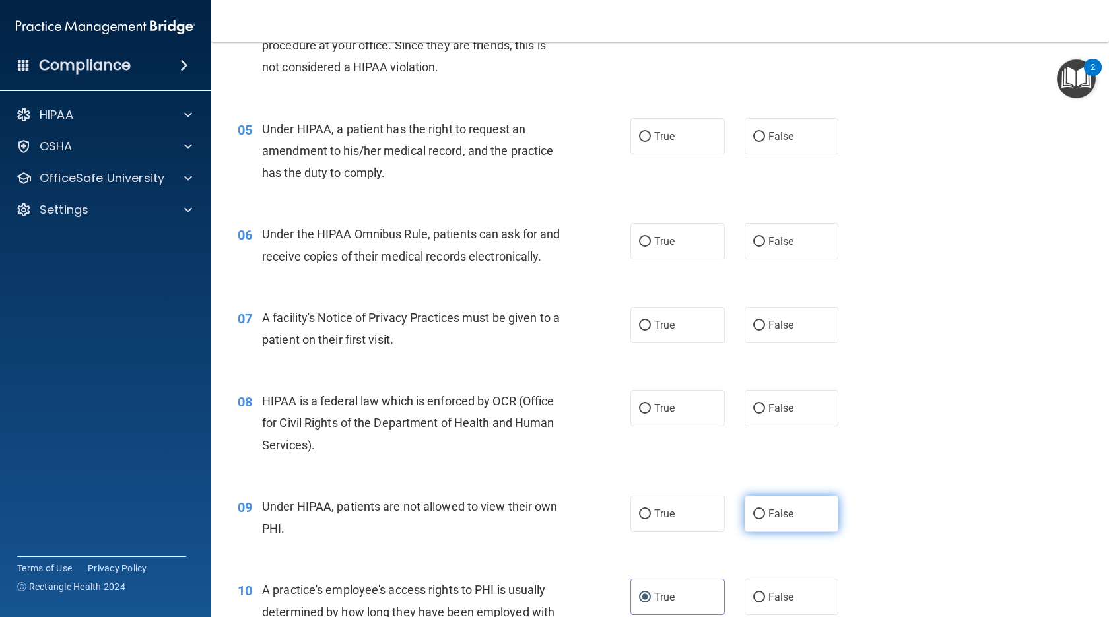
click at [632, 520] on span "False" at bounding box center [781, 514] width 26 height 13
click at [632, 520] on input "False" at bounding box center [759, 515] width 12 height 10
radio input "true"
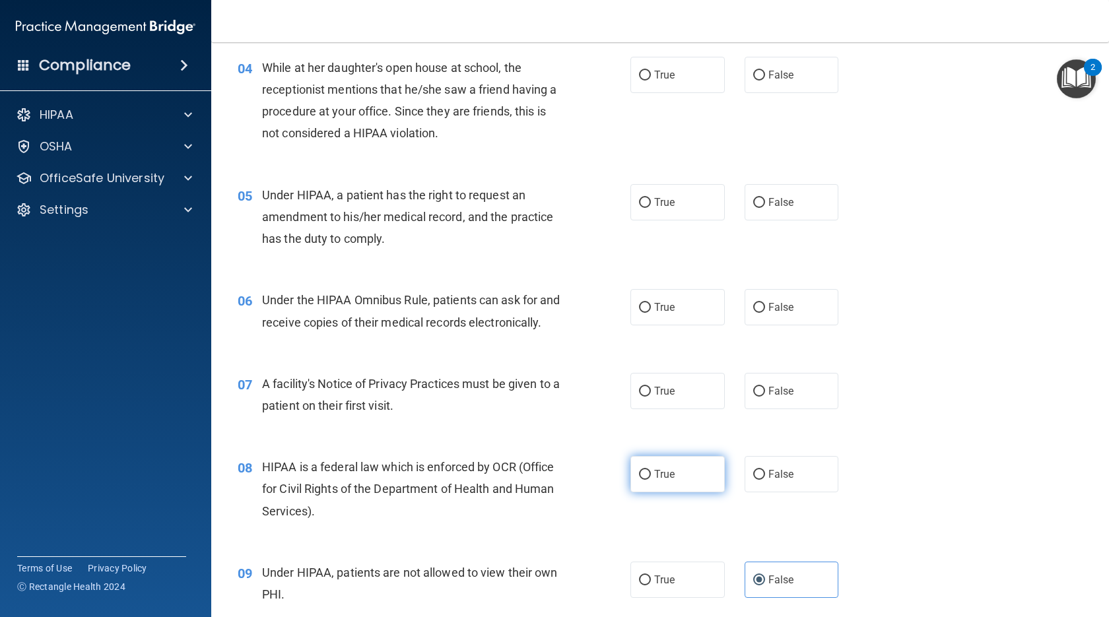
click at [632, 493] on label "True" at bounding box center [677, 474] width 94 height 36
click at [632, 480] on input "True" at bounding box center [645, 475] width 12 height 10
radio input "true"
click at [632, 409] on label "True" at bounding box center [677, 391] width 94 height 36
click at [632, 397] on input "True" at bounding box center [645, 392] width 12 height 10
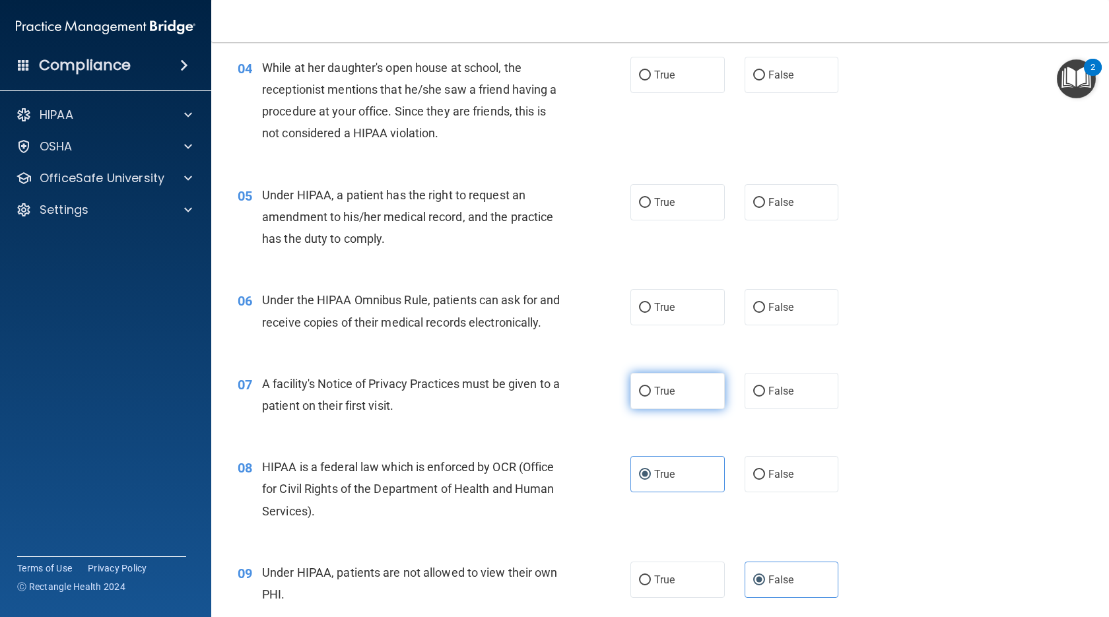
radio input "true"
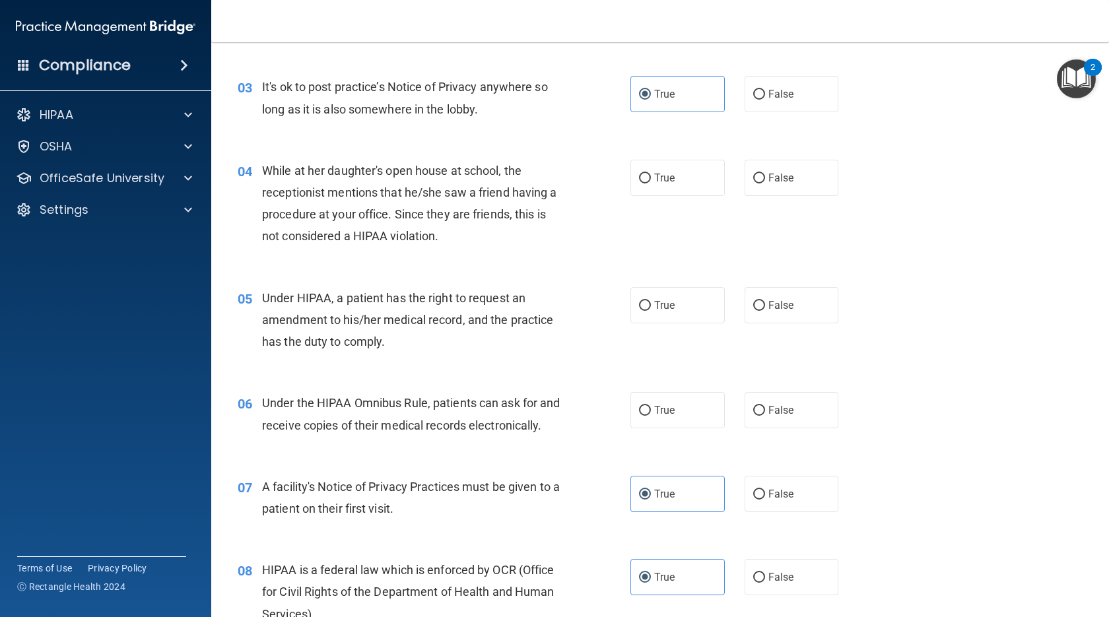
scroll to position [276, 0]
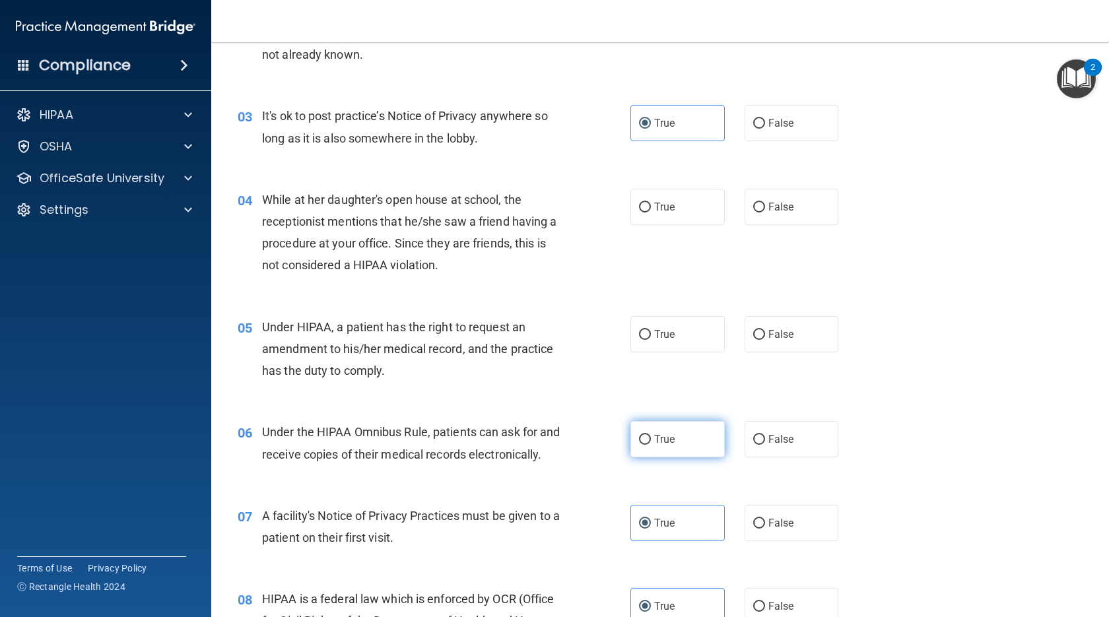
click at [632, 456] on label "True" at bounding box center [677, 439] width 94 height 36
click at [632, 445] on input "True" at bounding box center [645, 440] width 12 height 10
radio input "true"
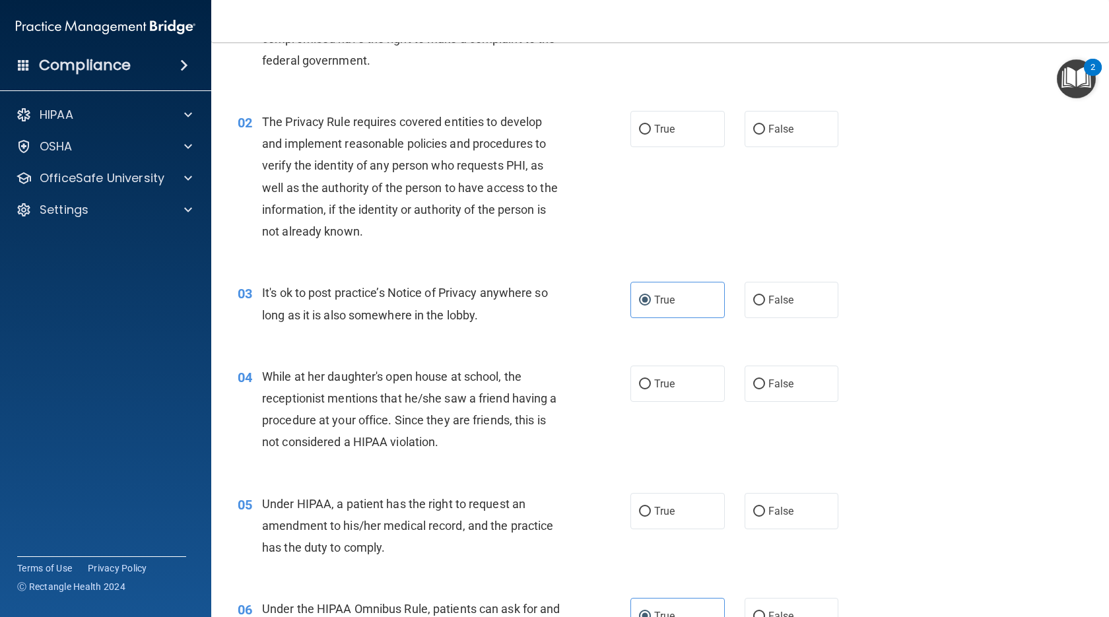
scroll to position [78, 0]
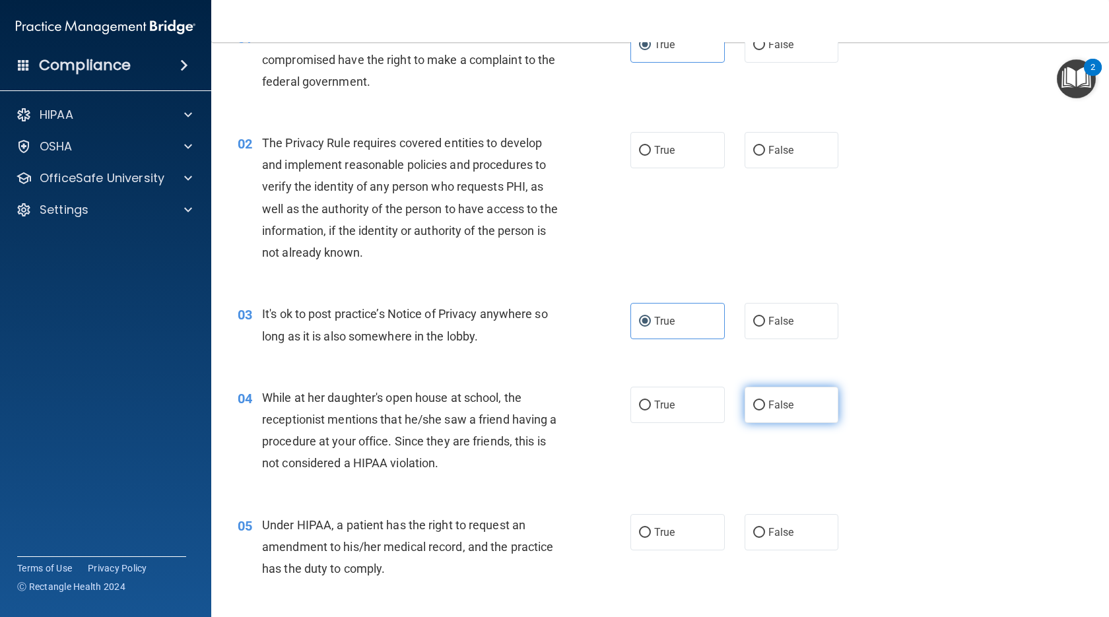
click at [632, 418] on label "False" at bounding box center [792, 405] width 94 height 36
click at [632, 411] on input "False" at bounding box center [759, 406] width 12 height 10
radio input "true"
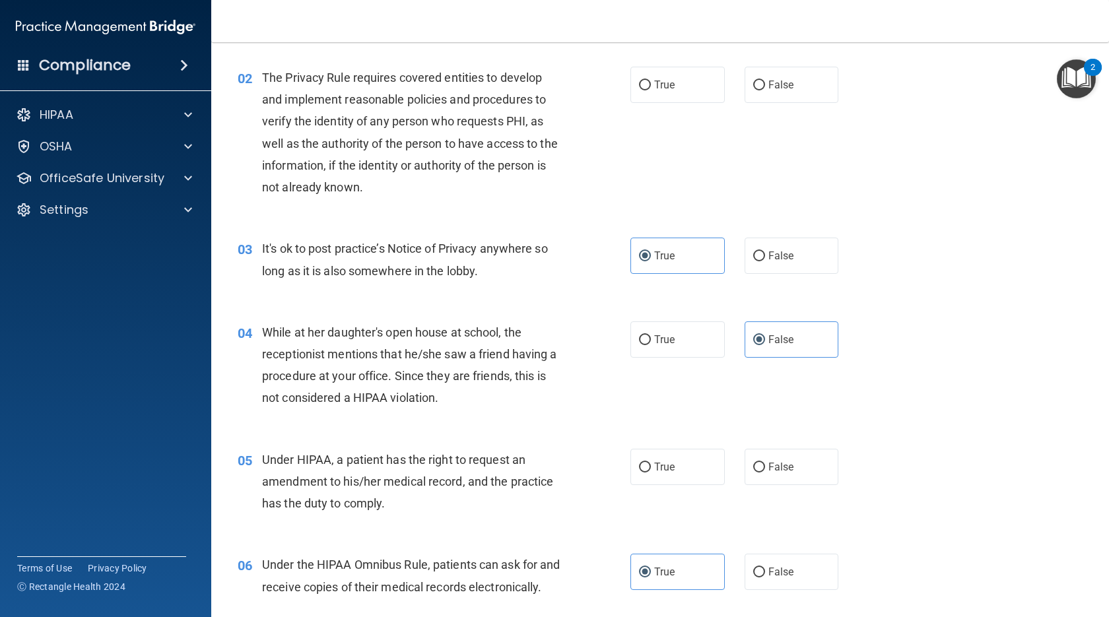
scroll to position [144, 0]
click at [632, 467] on span "True" at bounding box center [664, 466] width 20 height 13
click at [632, 467] on input "True" at bounding box center [645, 467] width 12 height 10
radio input "true"
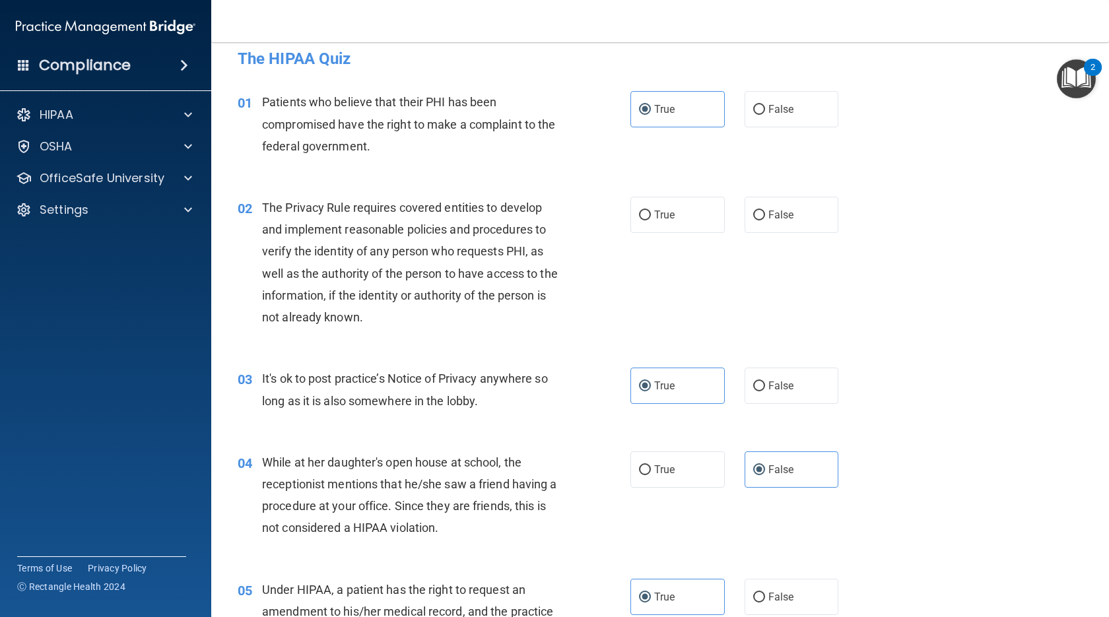
scroll to position [0, 0]
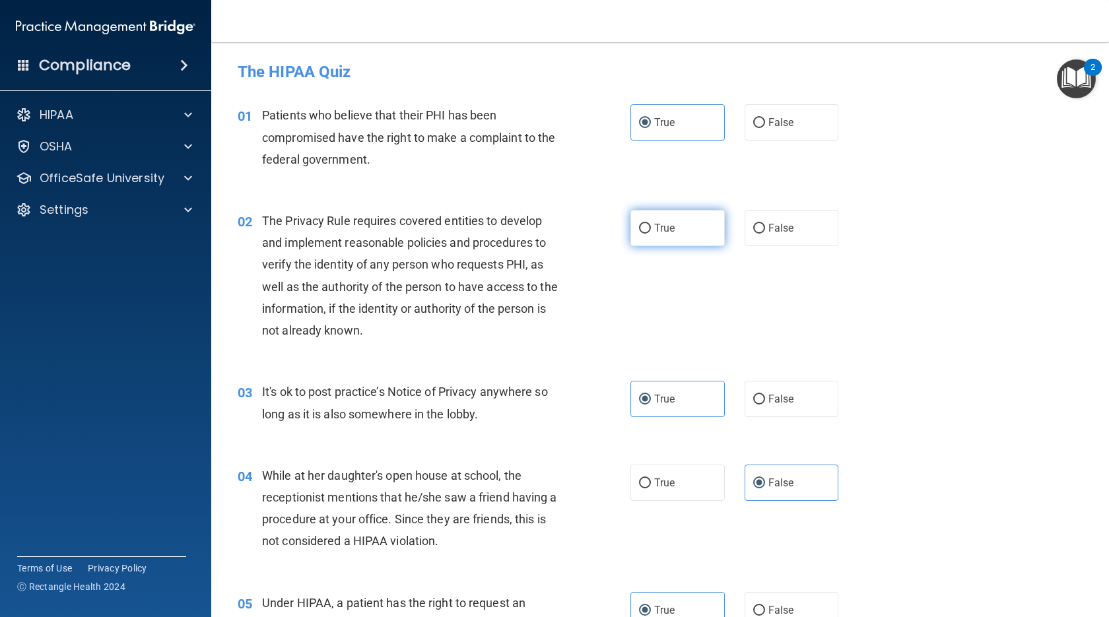
click at [632, 238] on label "True" at bounding box center [677, 228] width 94 height 36
click at [632, 234] on input "True" at bounding box center [645, 229] width 12 height 10
radio input "true"
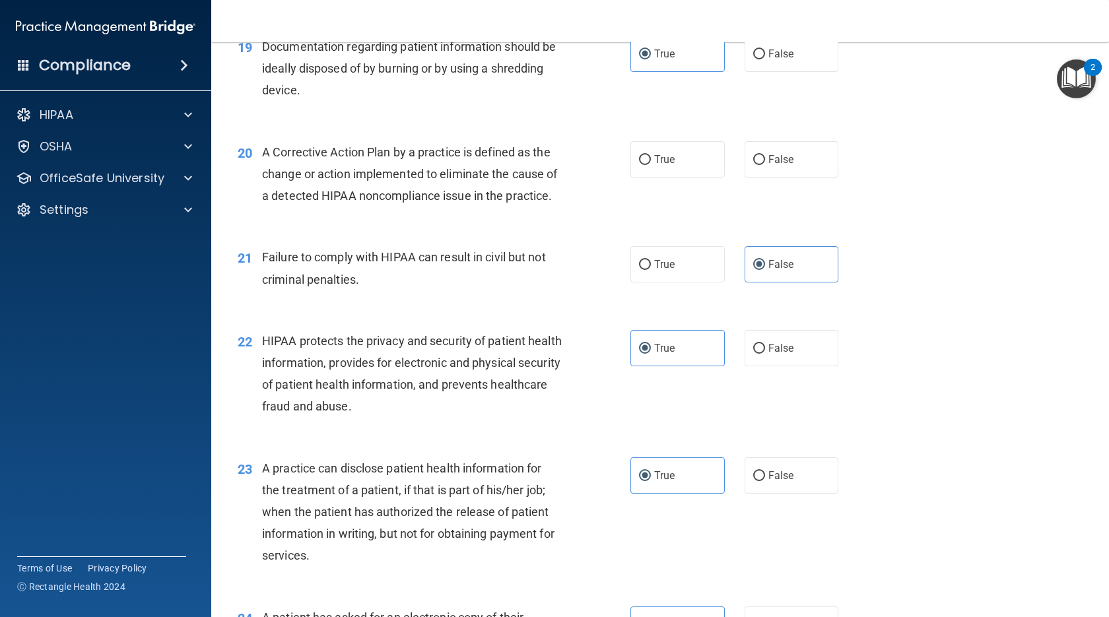
scroll to position [1981, 0]
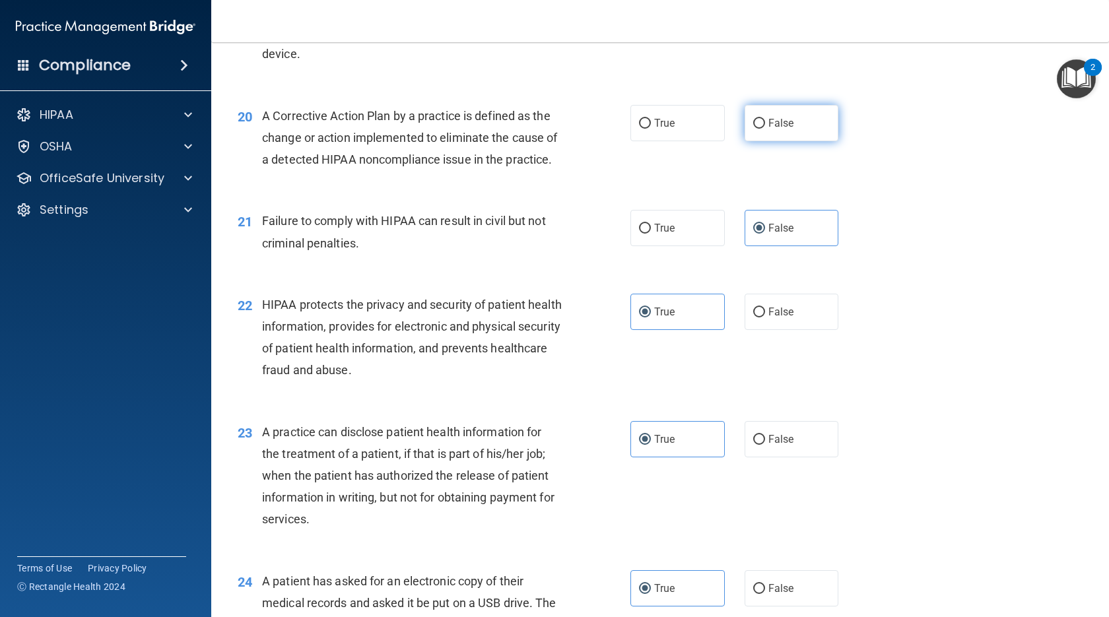
click at [632, 141] on label "False" at bounding box center [792, 123] width 94 height 36
click at [632, 129] on input "False" at bounding box center [759, 124] width 12 height 10
radio input "true"
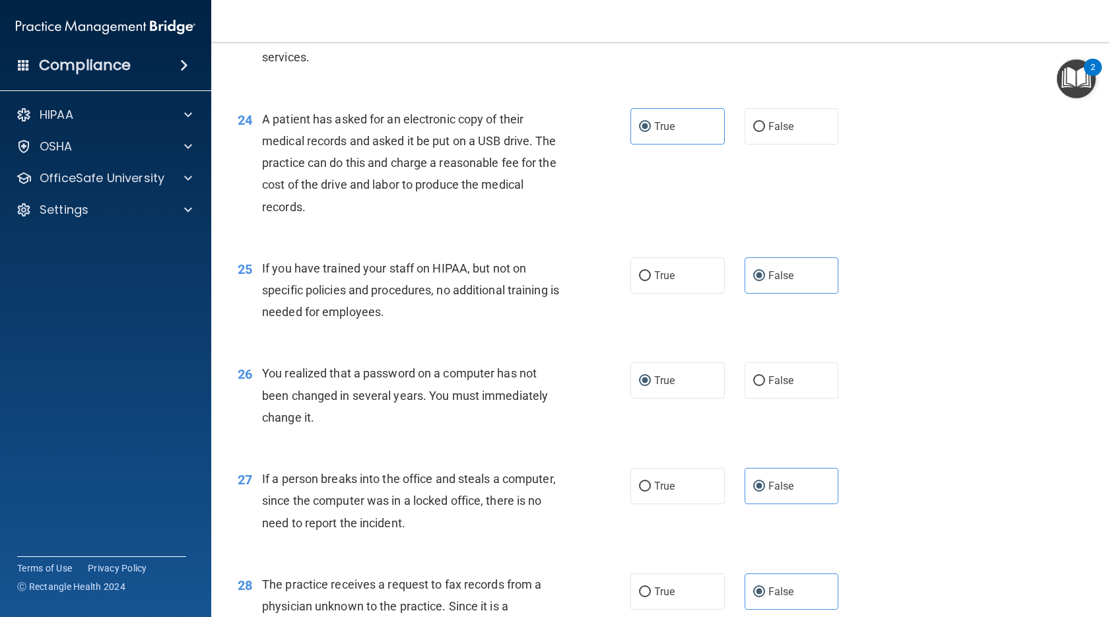
scroll to position [2377, 0]
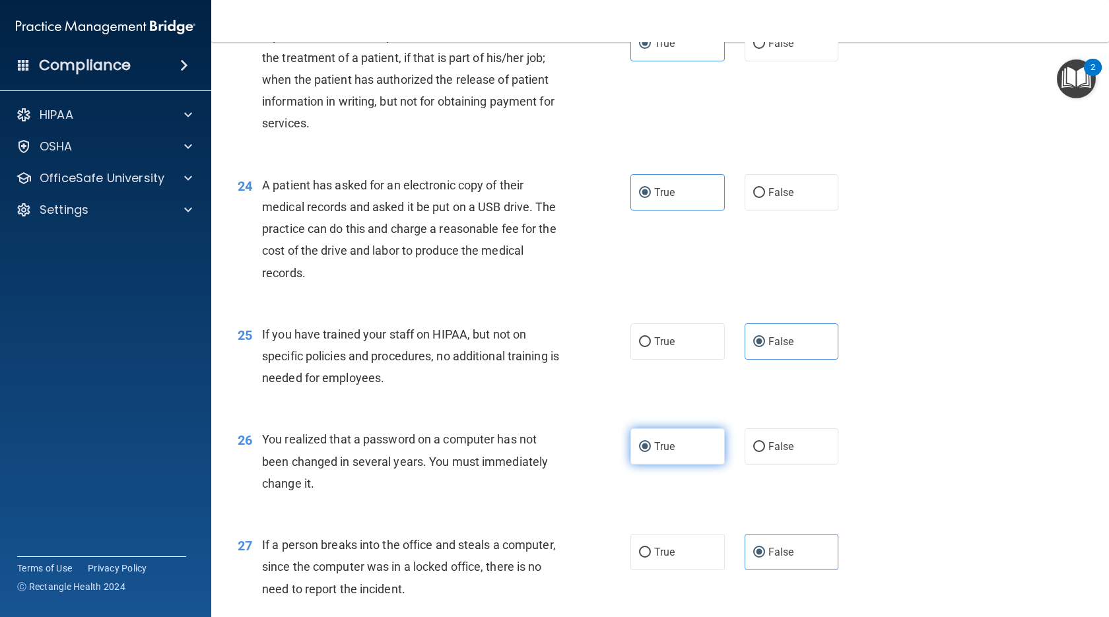
click at [632, 465] on label "True" at bounding box center [677, 446] width 94 height 36
click at [632, 452] on input "True" at bounding box center [645, 447] width 12 height 10
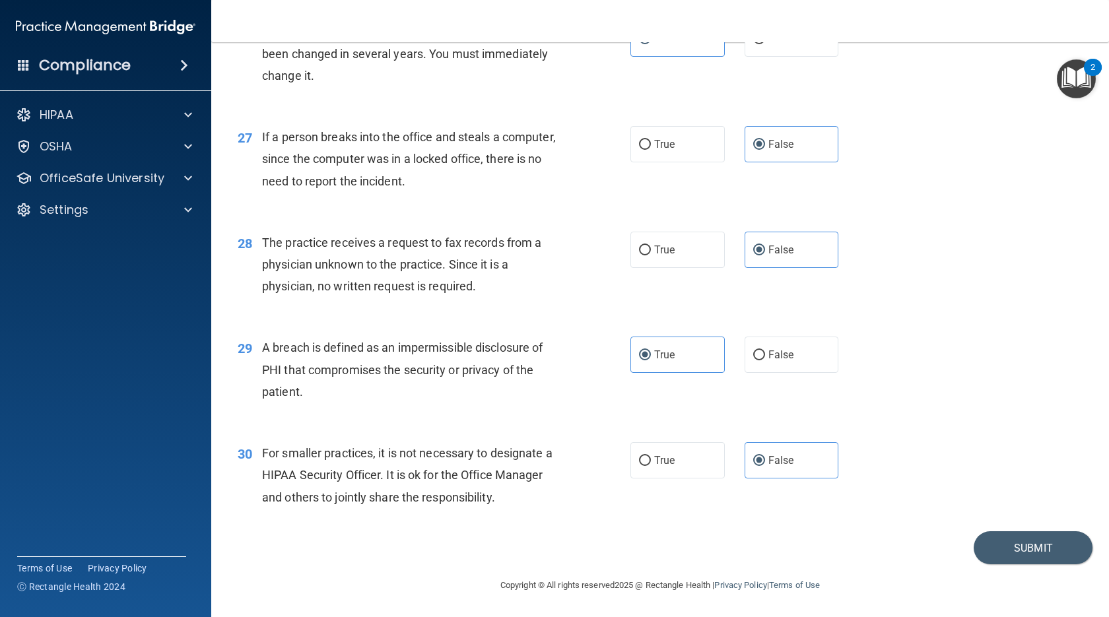
scroll to position [2851, 0]
click at [632, 555] on button "Submit" at bounding box center [1033, 548] width 119 height 34
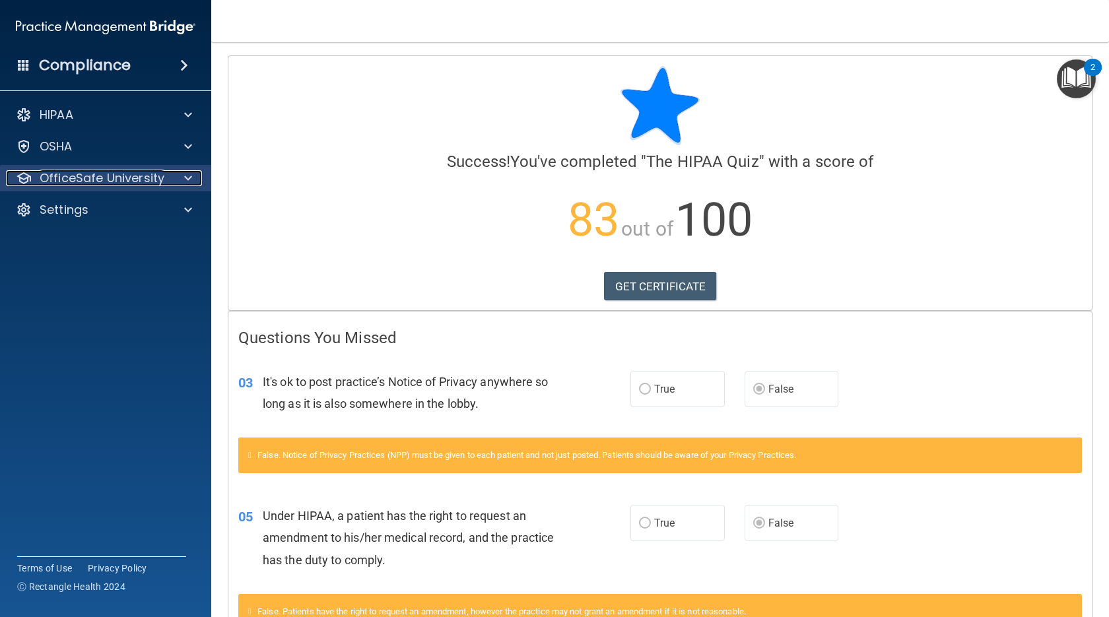
click at [109, 179] on p "OfficeSafe University" at bounding box center [102, 178] width 125 height 16
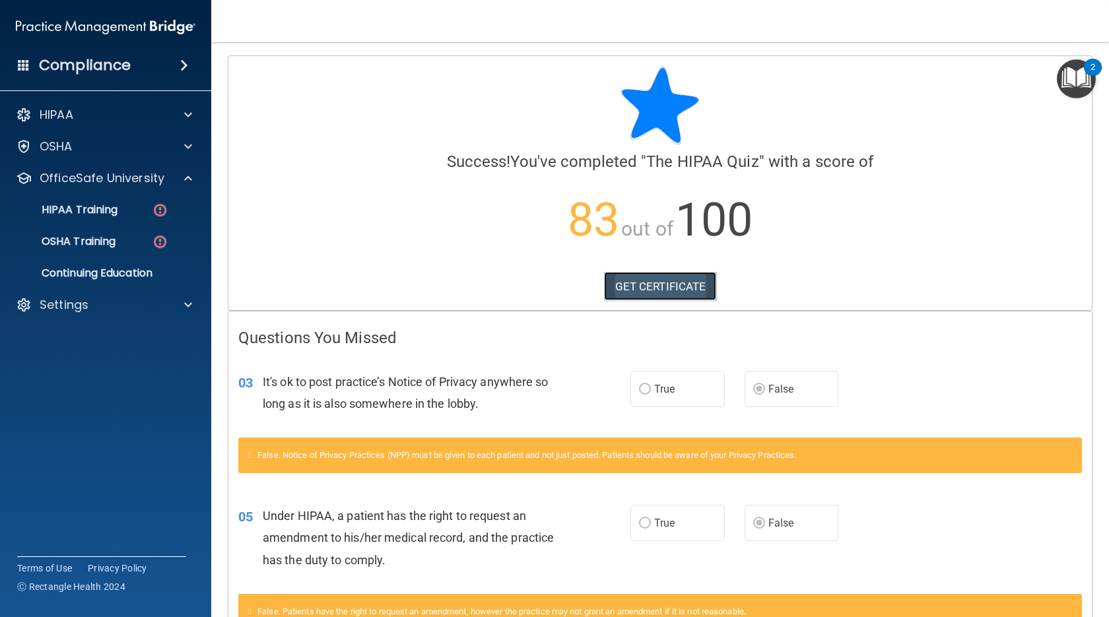
click at [632, 290] on link "GET CERTIFICATE" at bounding box center [660, 286] width 113 height 29
click at [135, 218] on link "HIPAA Training" at bounding box center [91, 210] width 208 height 26
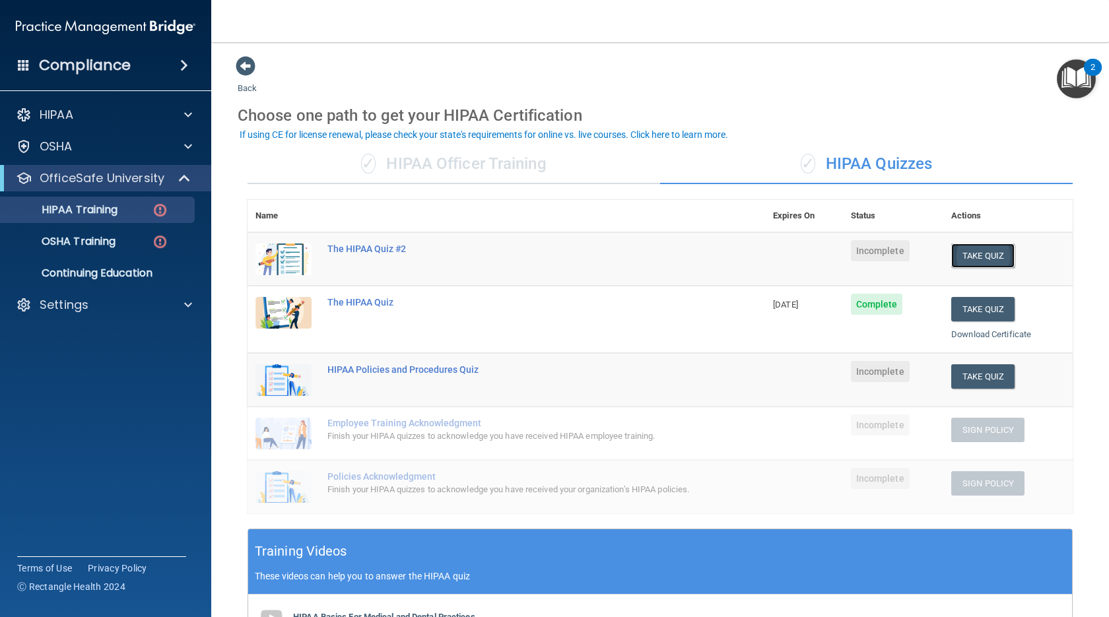
click at [632, 259] on button "Take Quiz" at bounding box center [982, 256] width 63 height 24
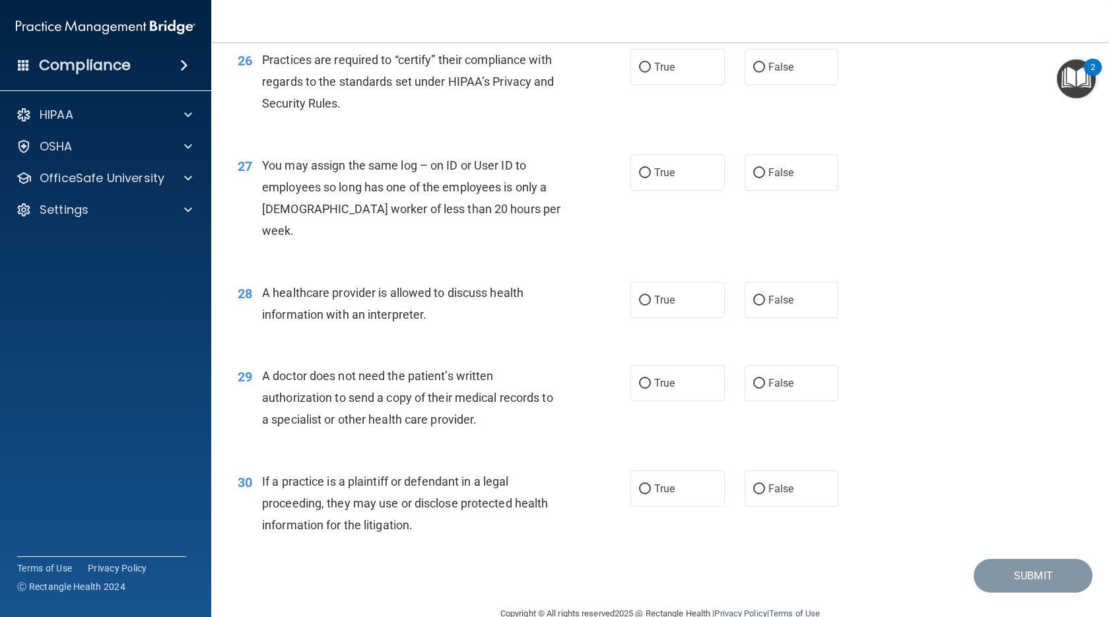
scroll to position [2741, 0]
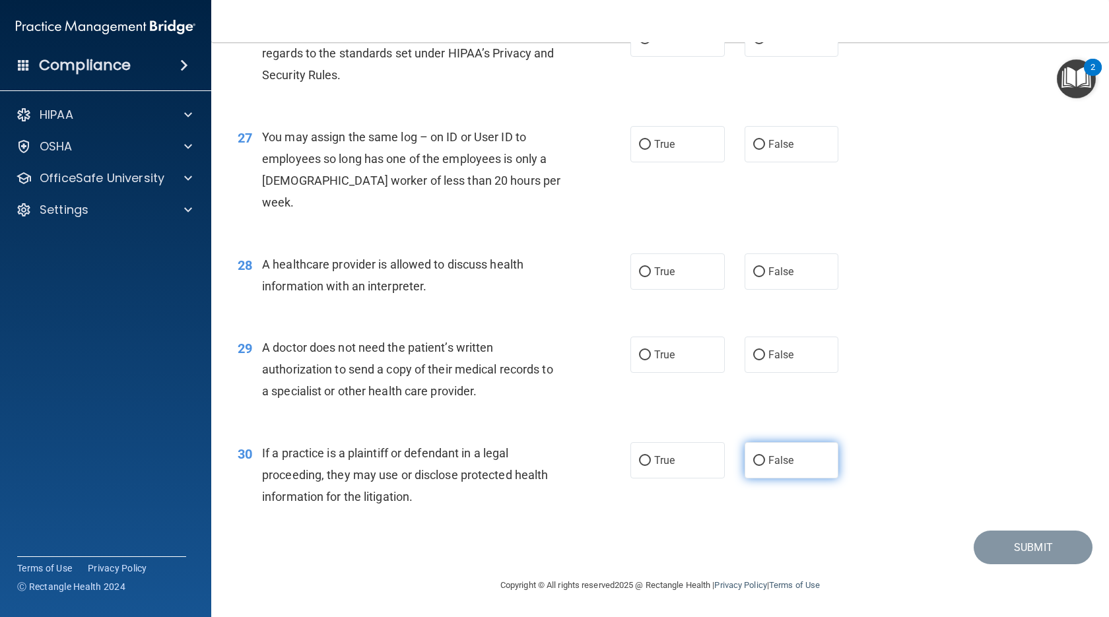
drag, startPoint x: 805, startPoint y: 472, endPoint x: 789, endPoint y: 461, distance: 20.0
click at [632, 471] on label "False" at bounding box center [792, 460] width 94 height 36
click at [632, 466] on input "False" at bounding box center [759, 461] width 12 height 10
radio input "true"
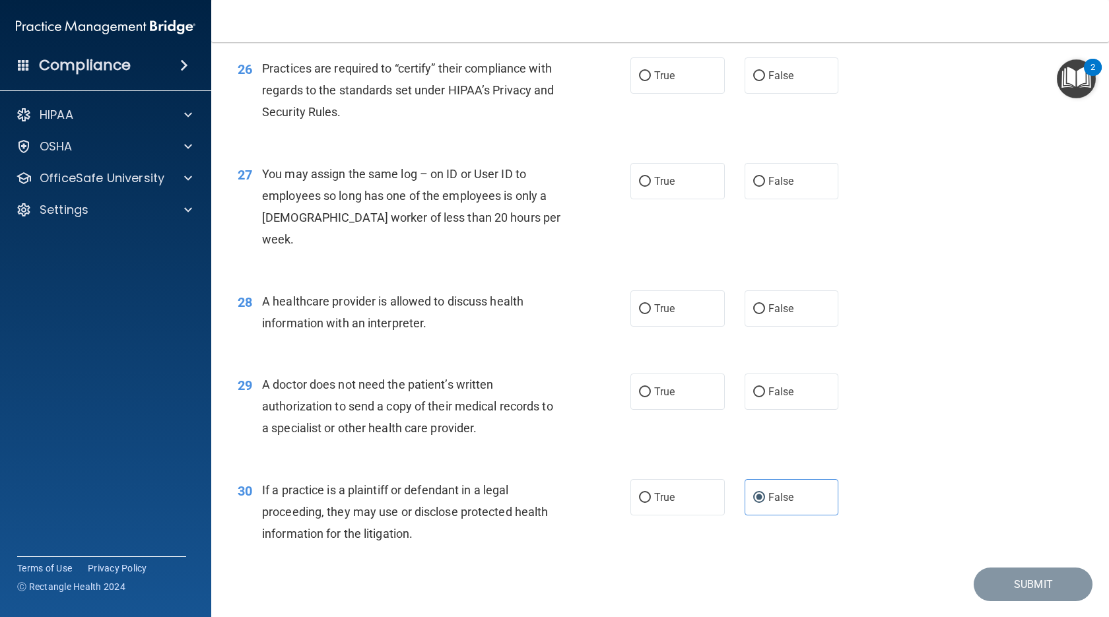
scroll to position [2675, 0]
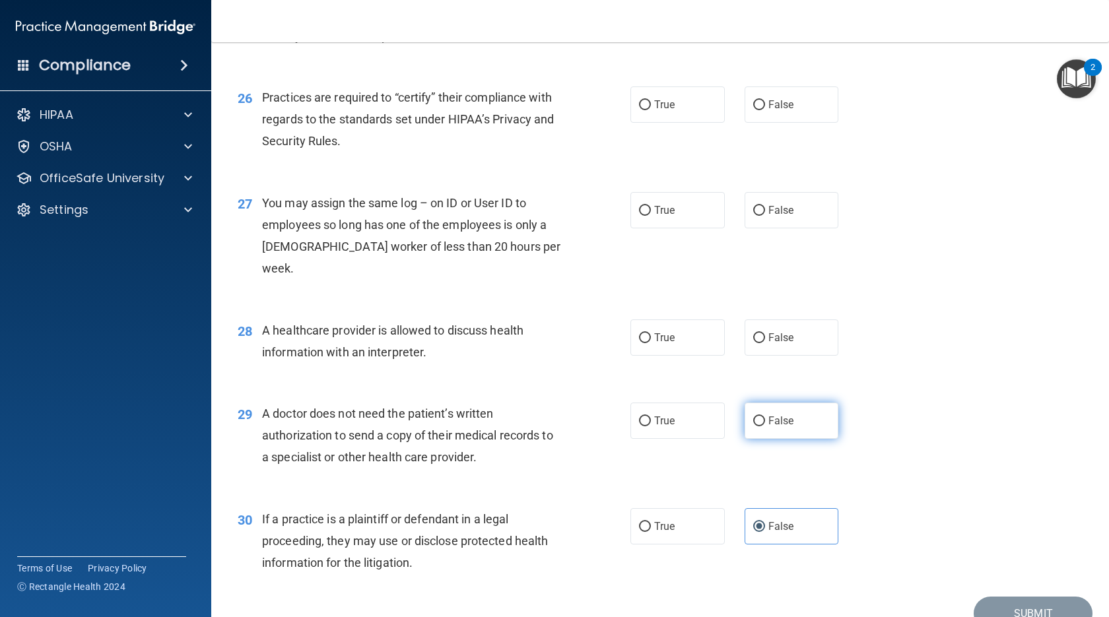
drag, startPoint x: 787, startPoint y: 421, endPoint x: 780, endPoint y: 423, distance: 6.7
click at [632, 422] on span "False" at bounding box center [781, 421] width 26 height 13
click at [632, 413] on label "False" at bounding box center [792, 421] width 94 height 36
click at [632, 417] on input "False" at bounding box center [759, 422] width 12 height 10
radio input "true"
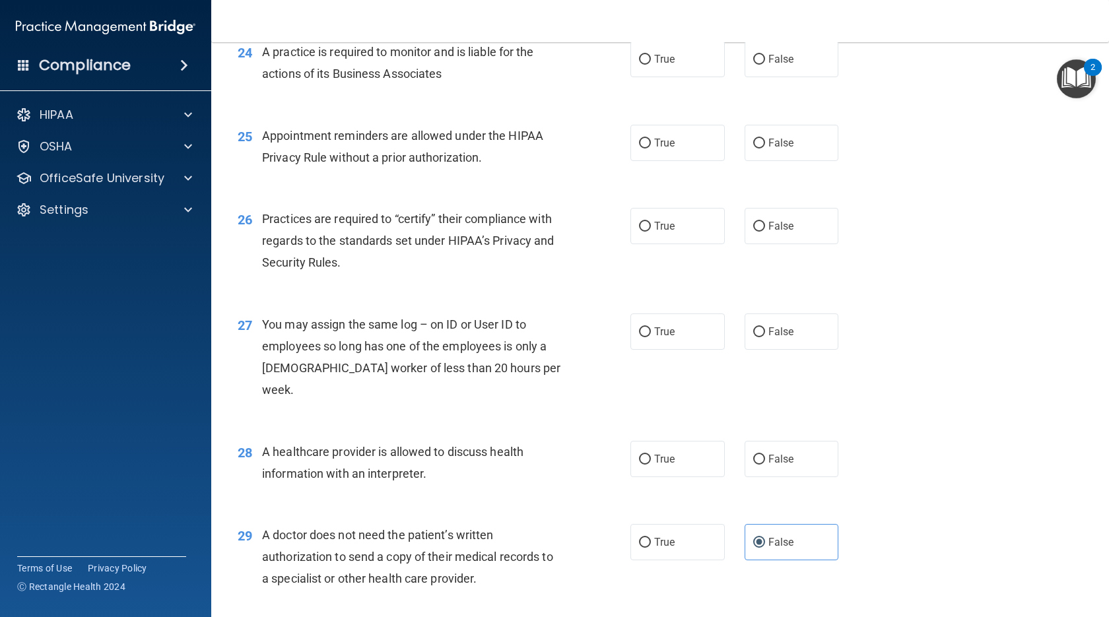
scroll to position [2543, 0]
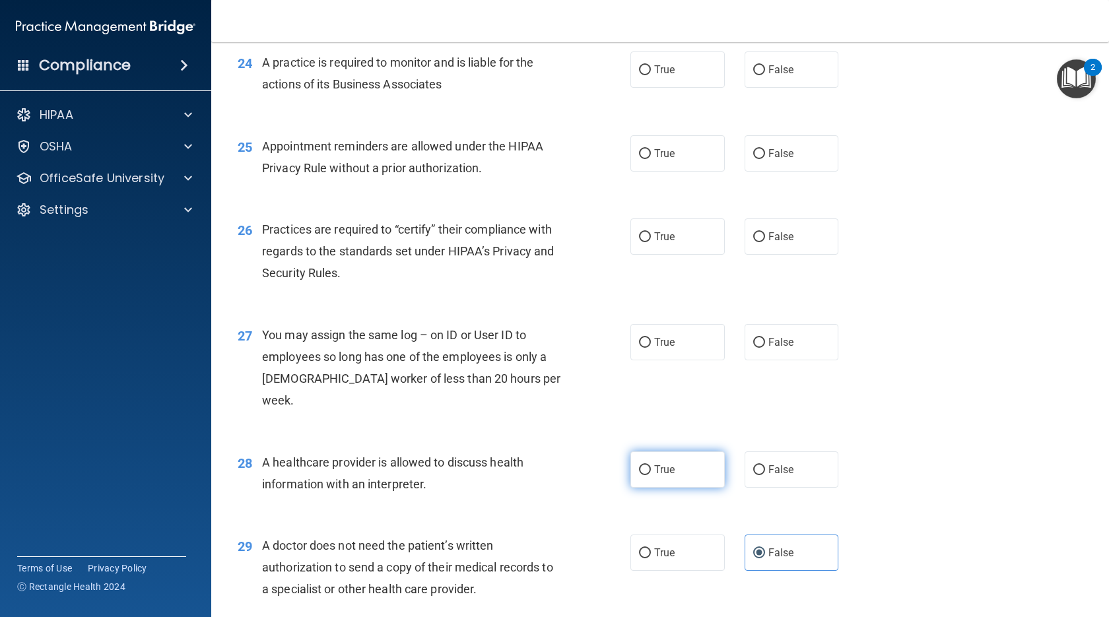
click at [632, 463] on label "True" at bounding box center [677, 470] width 94 height 36
click at [632, 465] on input "True" at bounding box center [645, 470] width 12 height 10
radio input "true"
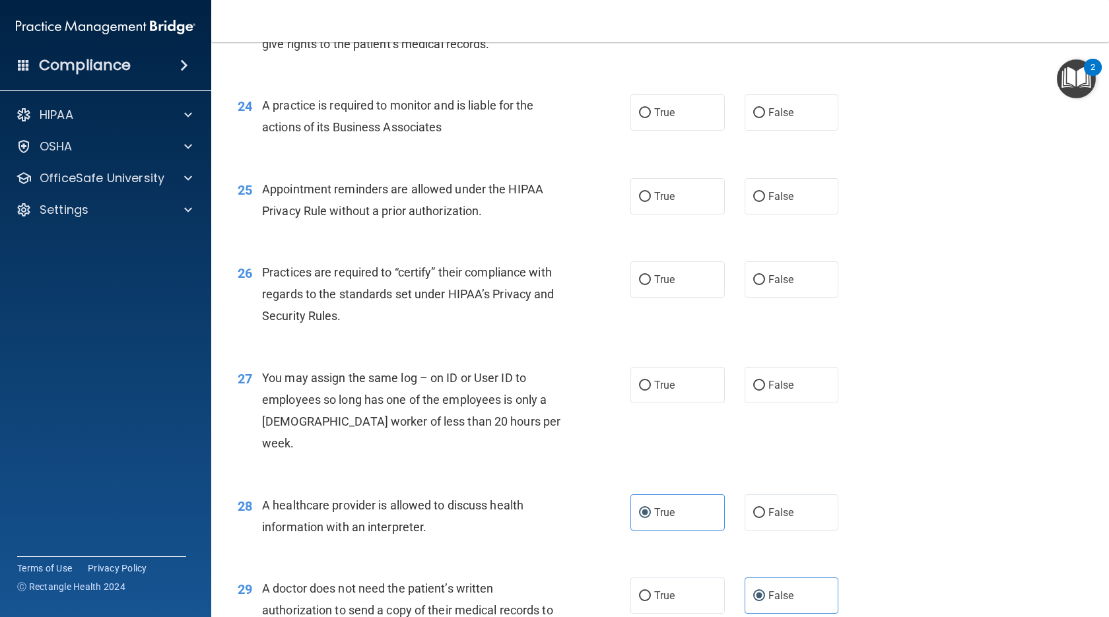
scroll to position [2477, 0]
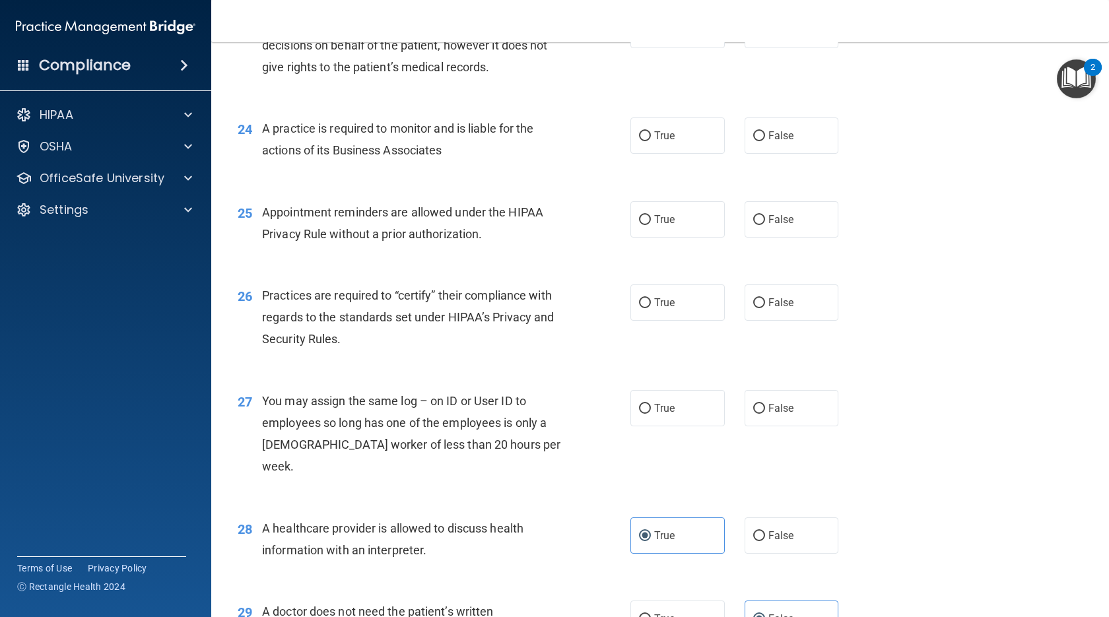
click at [519, 468] on span "You may assign the same log – on ID or User ID to employees so long has one of …" at bounding box center [411, 434] width 298 height 80
click at [632, 426] on label "False" at bounding box center [792, 408] width 94 height 36
click at [632, 414] on input "False" at bounding box center [759, 409] width 12 height 10
radio input "true"
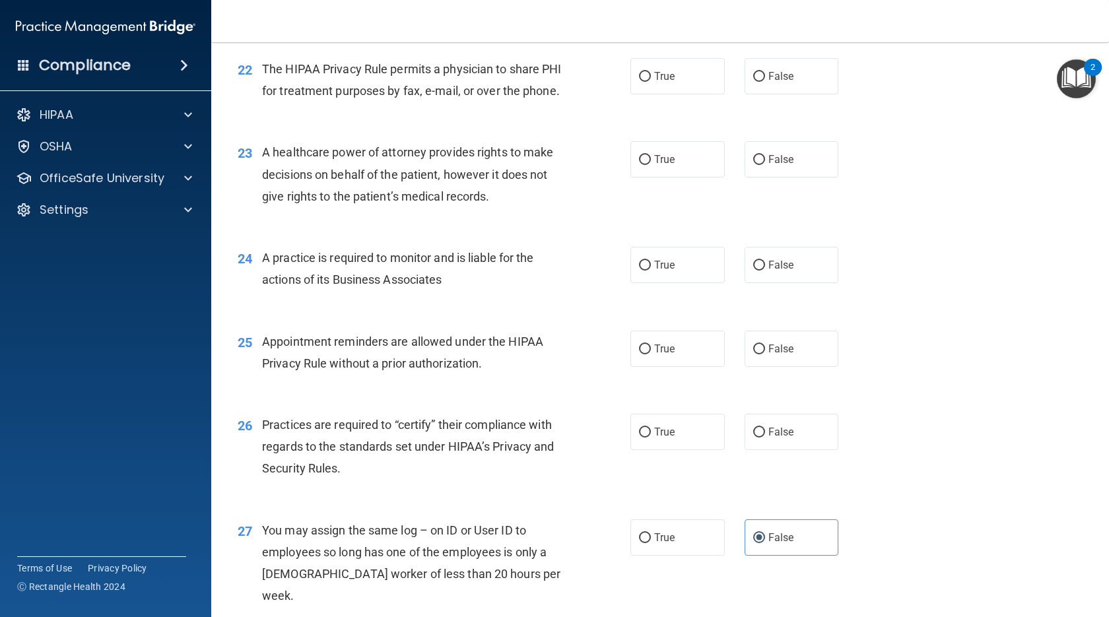
scroll to position [2345, 0]
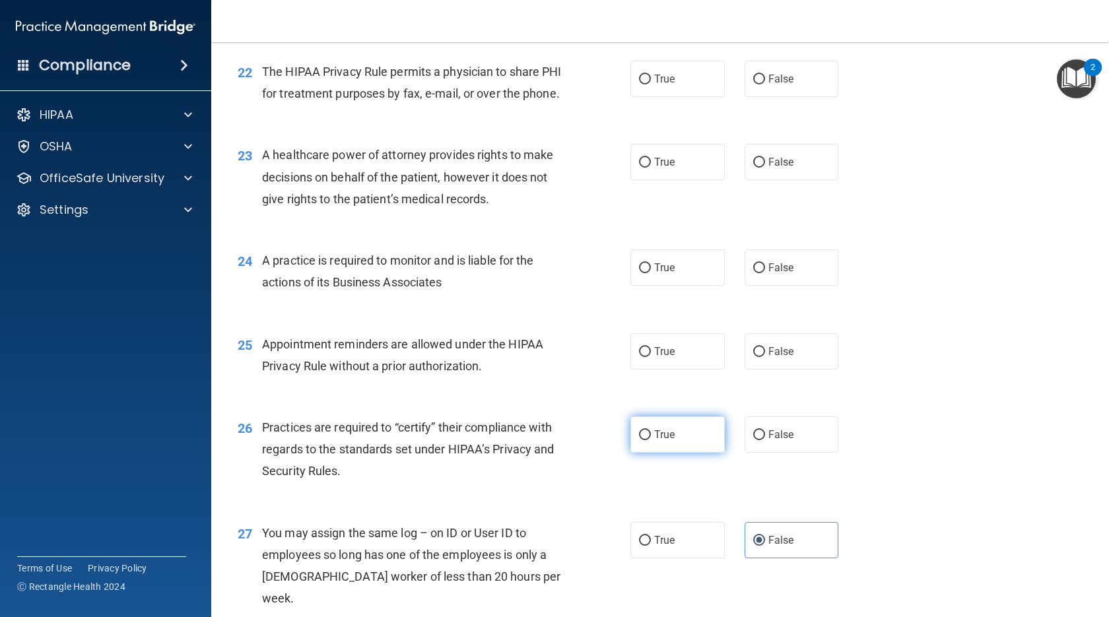
click at [632, 441] on span "True" at bounding box center [664, 434] width 20 height 13
click at [632, 440] on input "True" at bounding box center [645, 435] width 12 height 10
radio input "true"
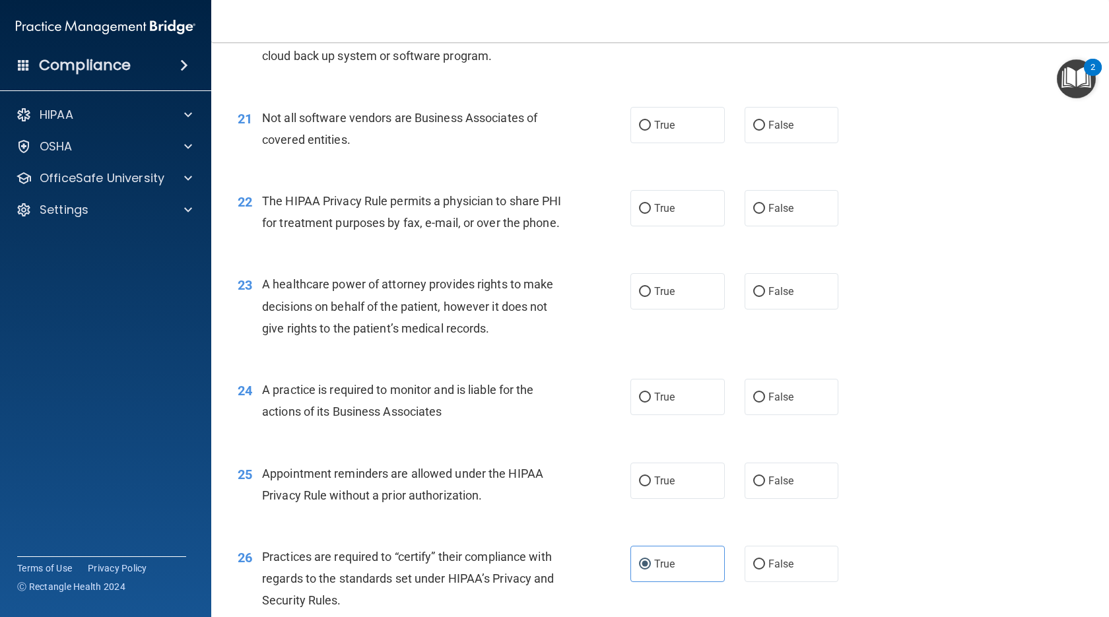
scroll to position [2213, 0]
click at [632, 502] on label "True" at bounding box center [677, 483] width 94 height 36
click at [632, 489] on input "True" at bounding box center [645, 484] width 12 height 10
radio input "true"
click at [632, 498] on label "False" at bounding box center [792, 483] width 94 height 36
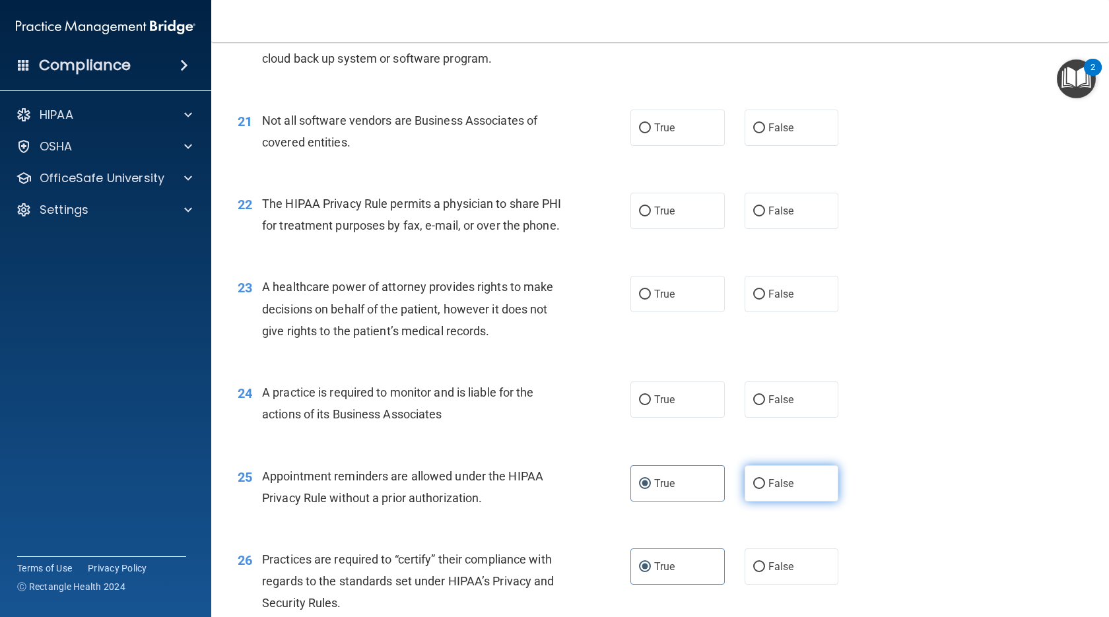
click at [632, 489] on input "False" at bounding box center [759, 484] width 12 height 10
radio input "true"
radio input "false"
click at [632, 406] on span "True" at bounding box center [664, 399] width 20 height 13
click at [632, 405] on input "True" at bounding box center [645, 400] width 12 height 10
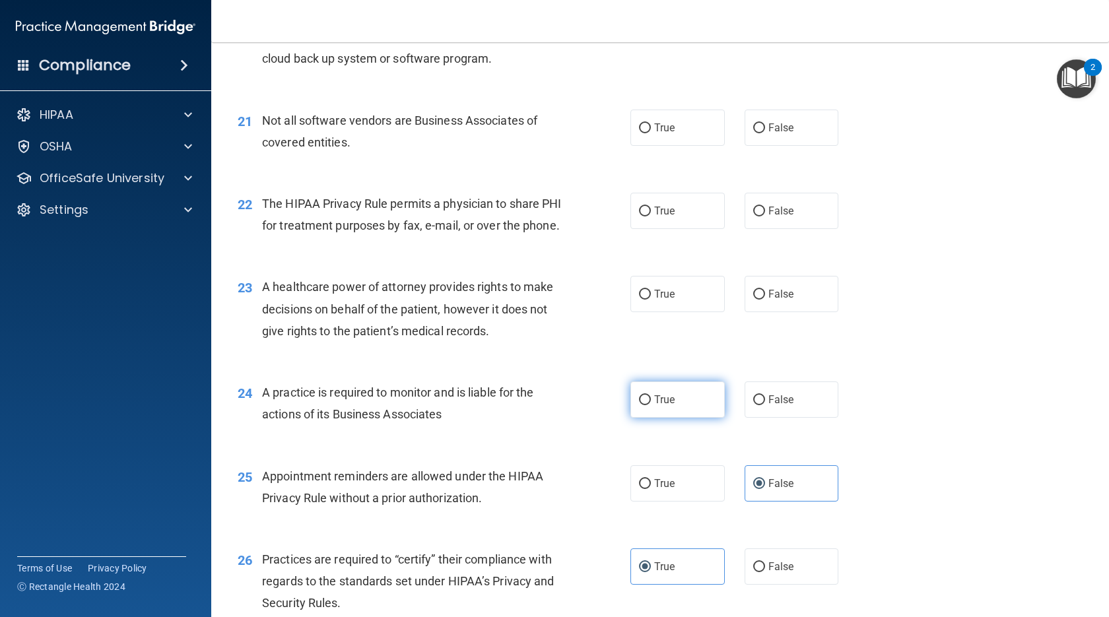
radio input "true"
click at [408, 365] on div "23 A healthcare power of attorney provides rights to make decisions on behalf o…" at bounding box center [660, 312] width 865 height 106
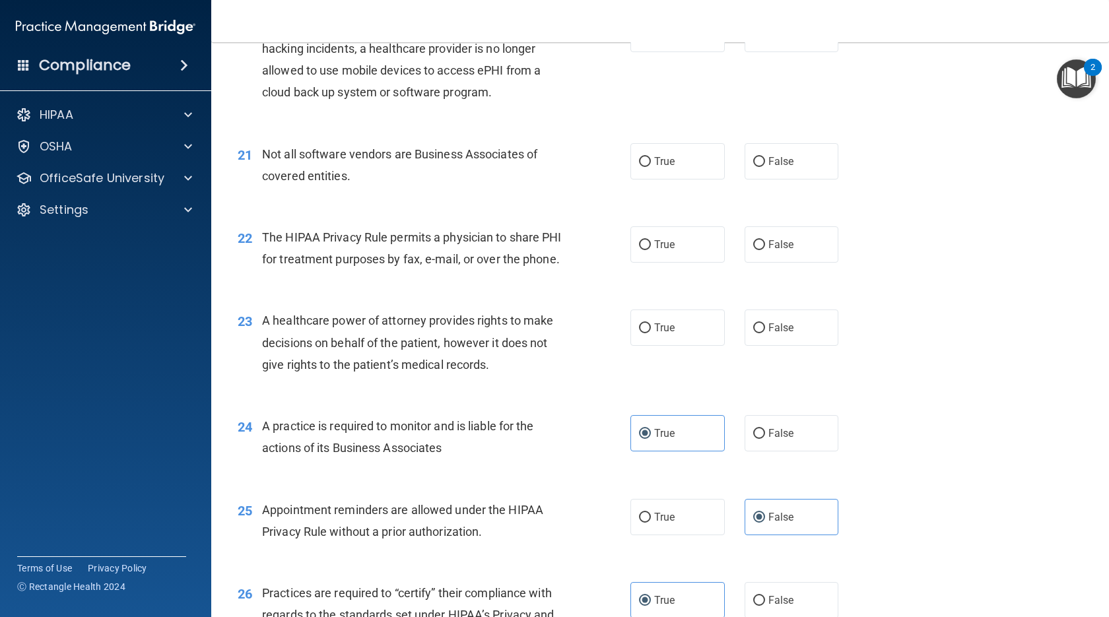
scroll to position [2147, 0]
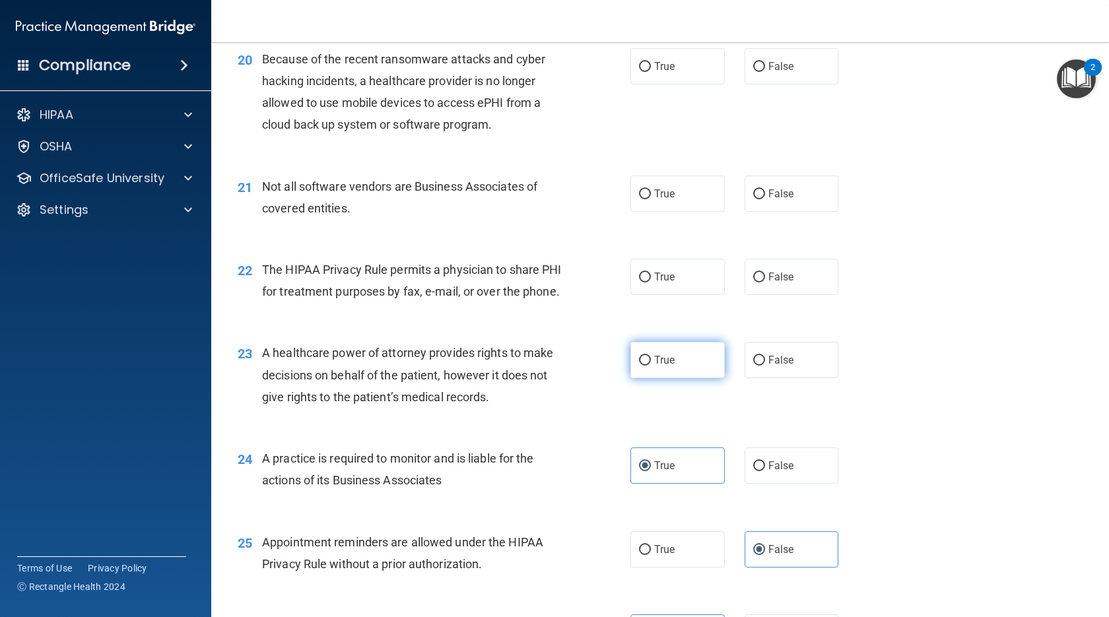
click at [632, 370] on label "True" at bounding box center [677, 360] width 94 height 36
click at [632, 366] on input "True" at bounding box center [645, 361] width 12 height 10
radio input "true"
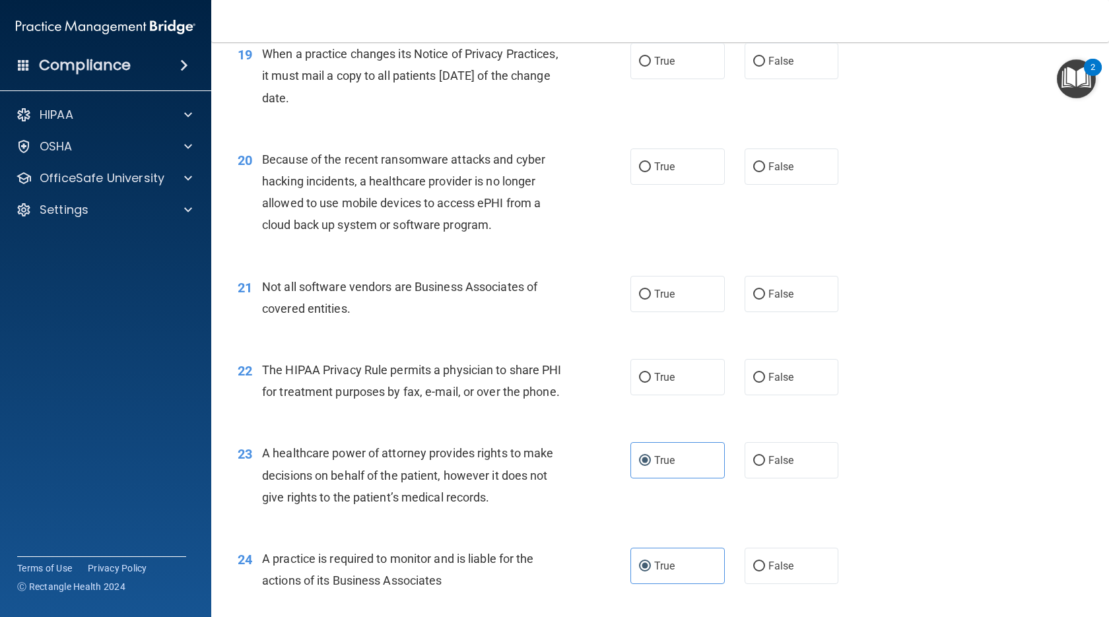
scroll to position [2015, 0]
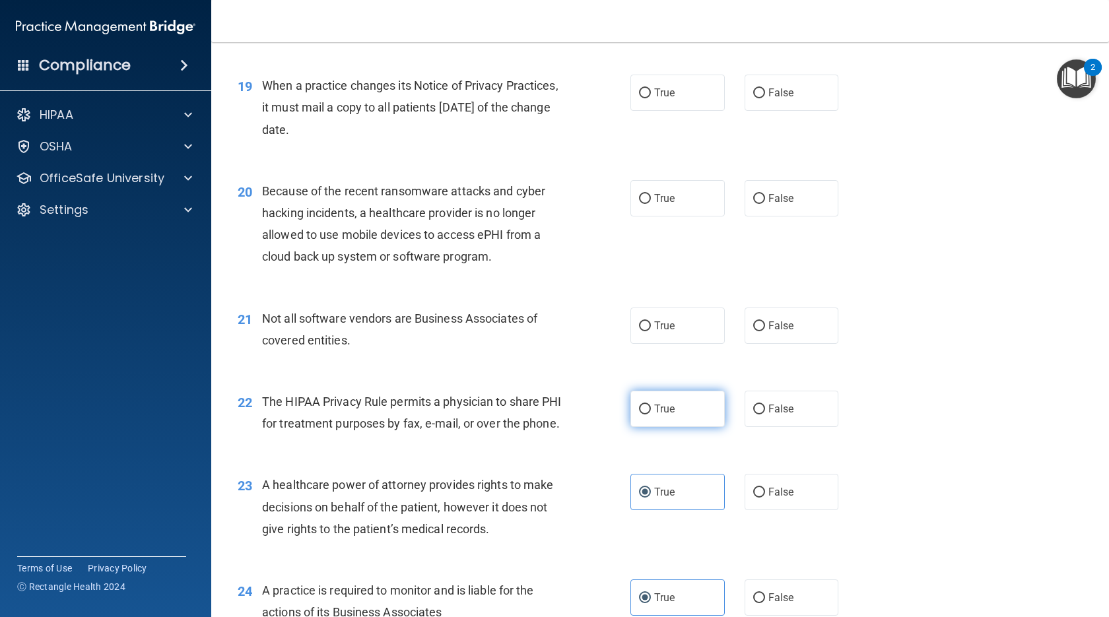
click at [632, 414] on input "True" at bounding box center [645, 410] width 12 height 10
radio input "true"
click at [632, 407] on label "False" at bounding box center [792, 409] width 94 height 36
click at [632, 407] on input "False" at bounding box center [759, 410] width 12 height 10
radio input "true"
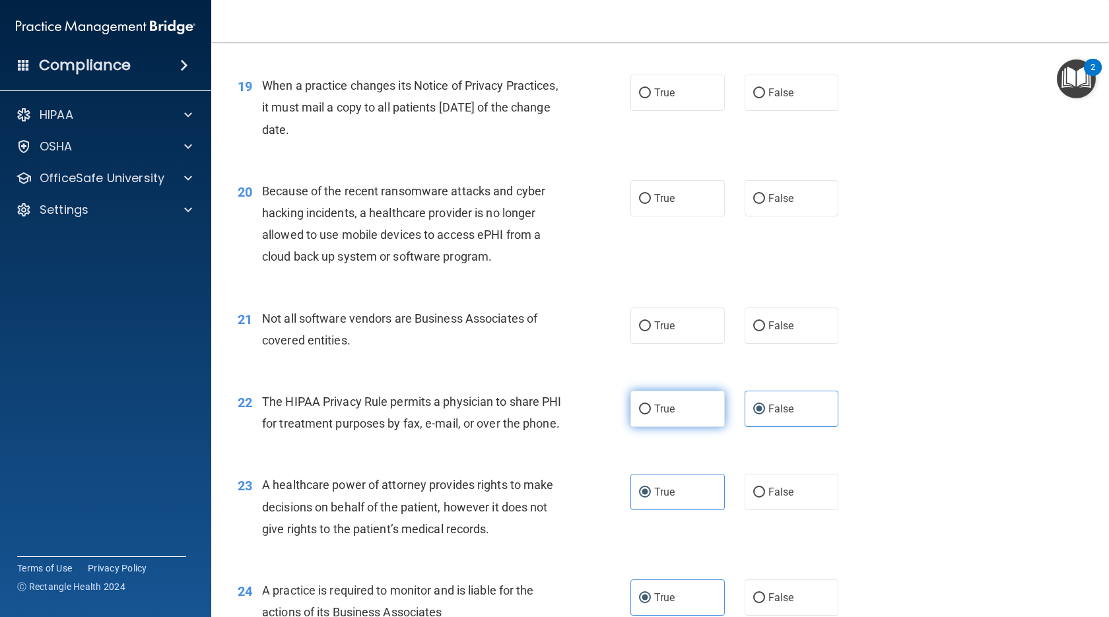
click at [632, 419] on label "True" at bounding box center [677, 409] width 94 height 36
click at [632, 415] on input "True" at bounding box center [645, 410] width 12 height 10
radio input "true"
radio input "false"
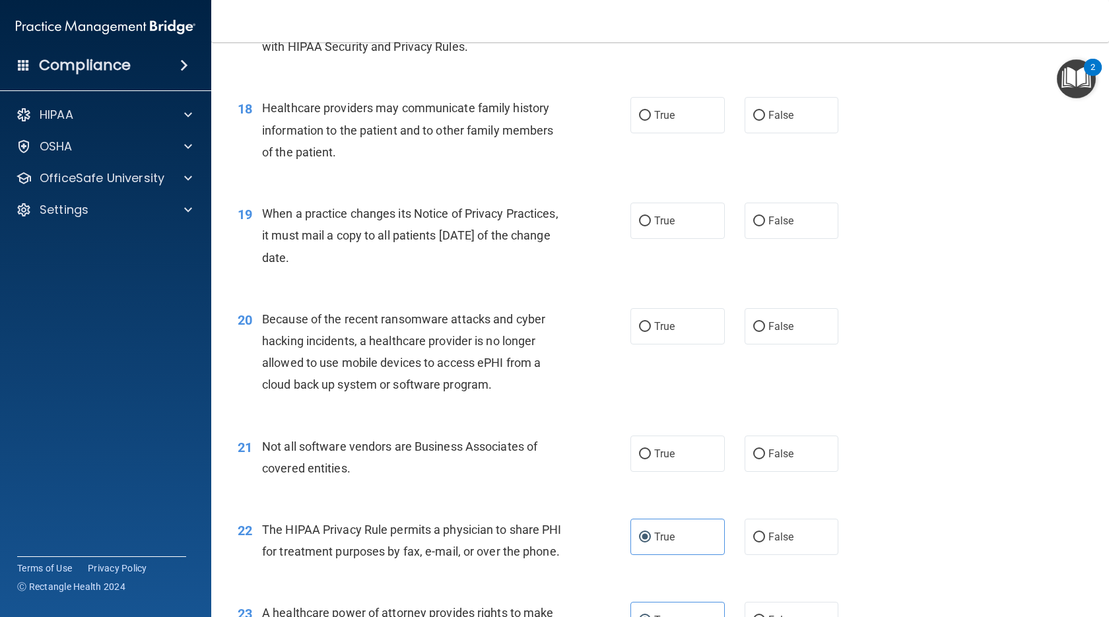
scroll to position [1883, 0]
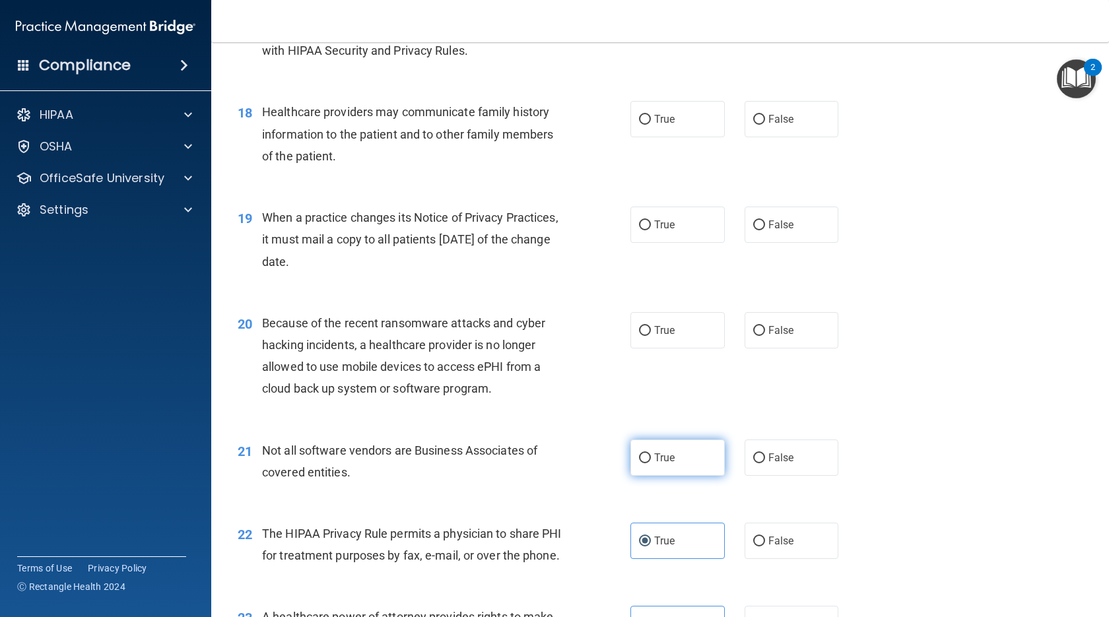
click at [632, 450] on label "True" at bounding box center [677, 458] width 94 height 36
click at [632, 454] on input "True" at bounding box center [645, 459] width 12 height 10
radio input "true"
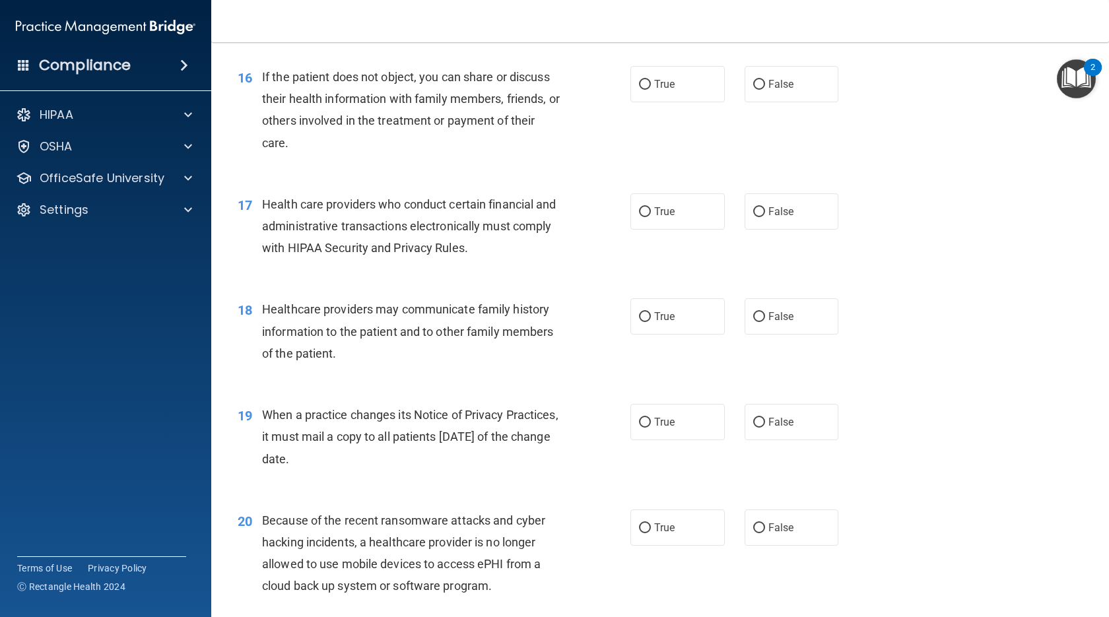
scroll to position [1685, 0]
click at [632, 539] on label "True" at bounding box center [677, 528] width 94 height 36
click at [632, 530] on label "True" at bounding box center [677, 528] width 94 height 36
click at [632, 530] on input "True" at bounding box center [645, 529] width 12 height 10
radio input "true"
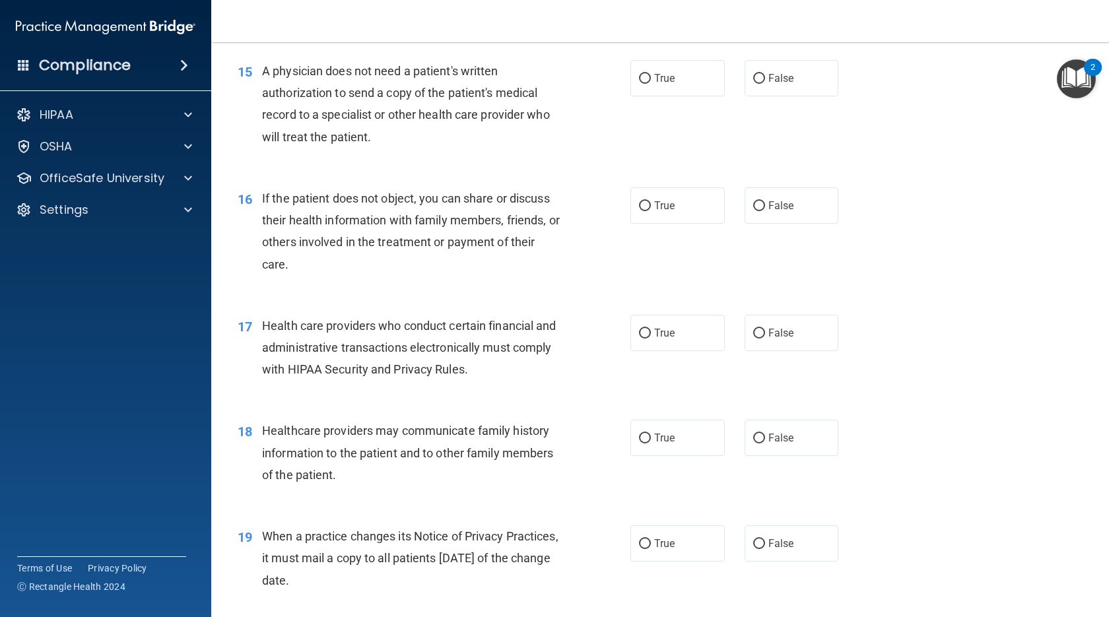
scroll to position [1553, 0]
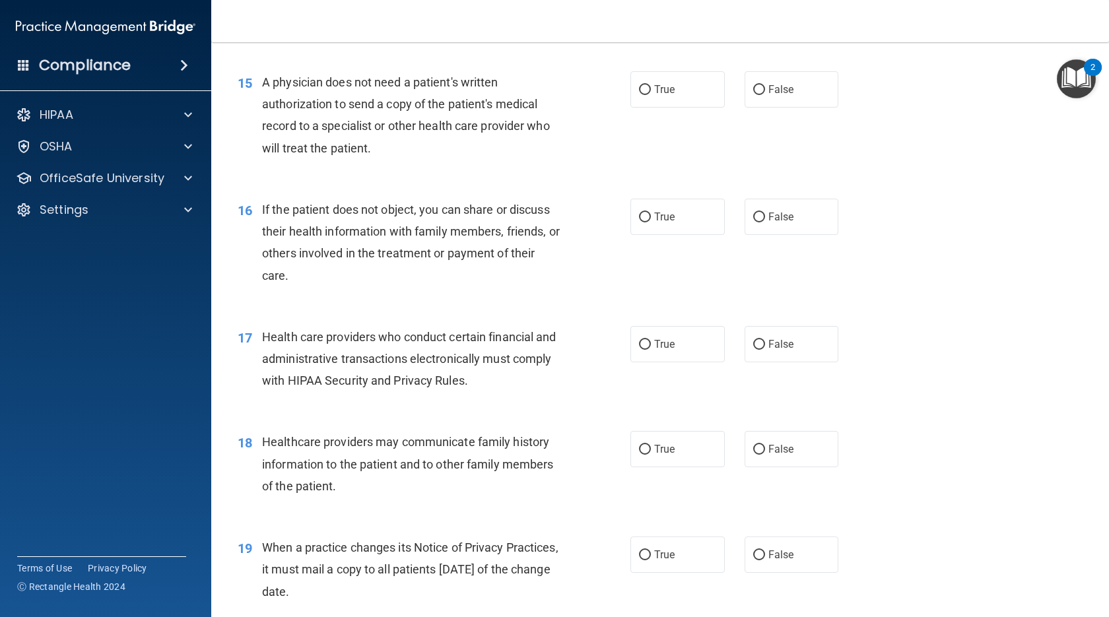
click at [619, 542] on div "19 When a practice changes its Notice of Privacy Practices, it must mail a copy…" at bounding box center [434, 573] width 432 height 73
click at [617, 560] on div "19 When a practice changes its Notice of Privacy Practices, it must mail a copy…" at bounding box center [434, 573] width 432 height 73
click at [632, 557] on span "True" at bounding box center [664, 555] width 20 height 13
click at [632, 547] on label "True" at bounding box center [677, 555] width 94 height 36
click at [632, 551] on input "True" at bounding box center [645, 556] width 12 height 10
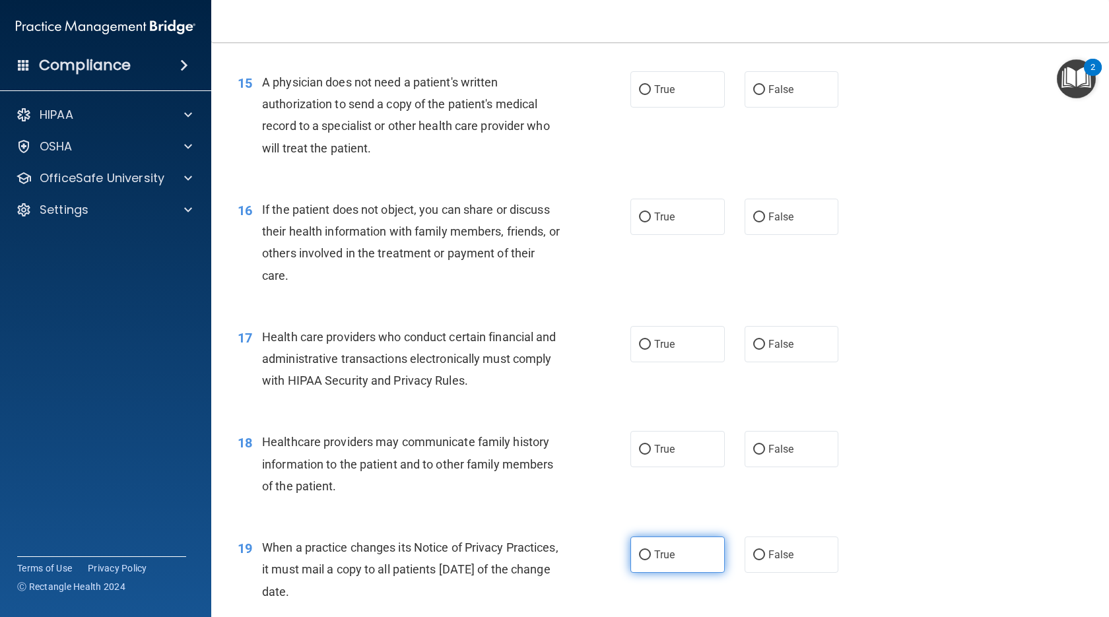
radio input "true"
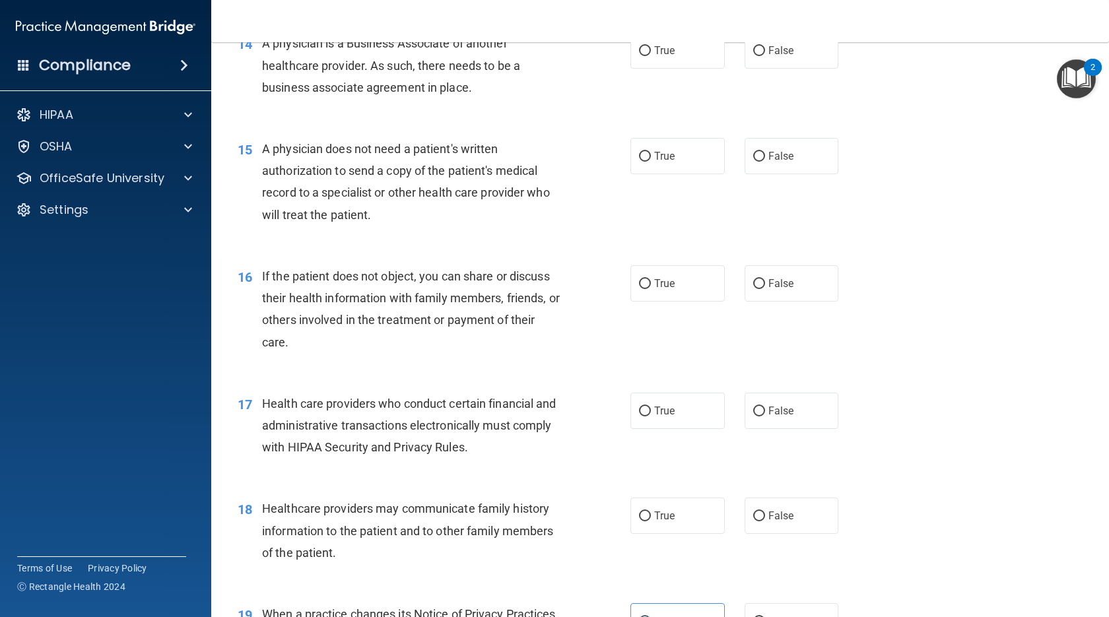
scroll to position [1487, 0]
click at [632, 514] on label "False" at bounding box center [792, 515] width 94 height 36
click at [632, 514] on input "False" at bounding box center [759, 516] width 12 height 10
radio input "true"
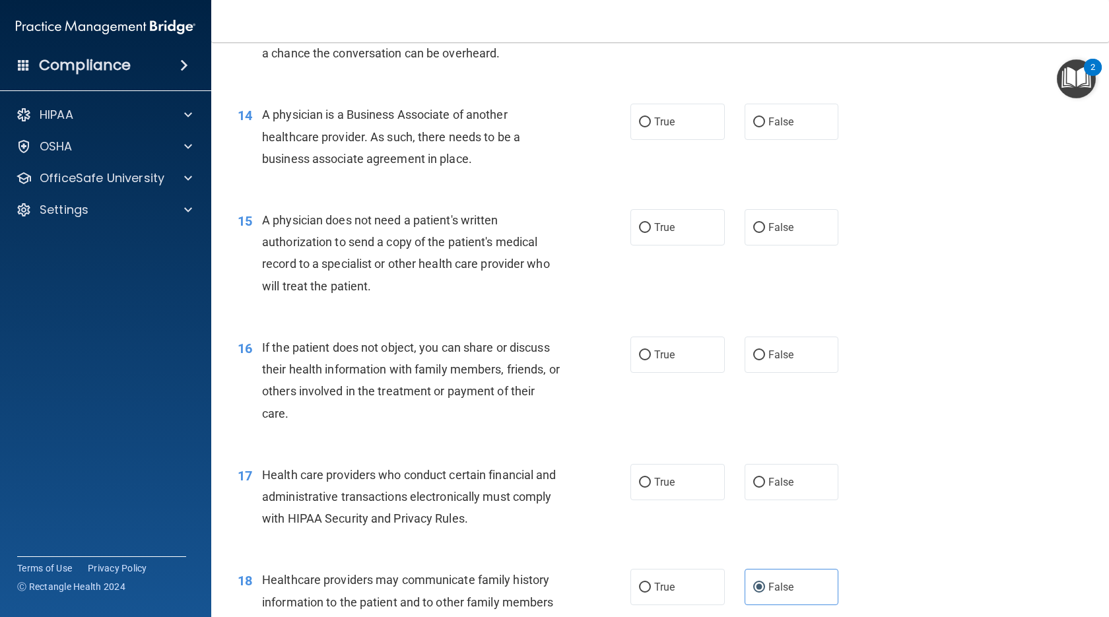
scroll to position [1355, 0]
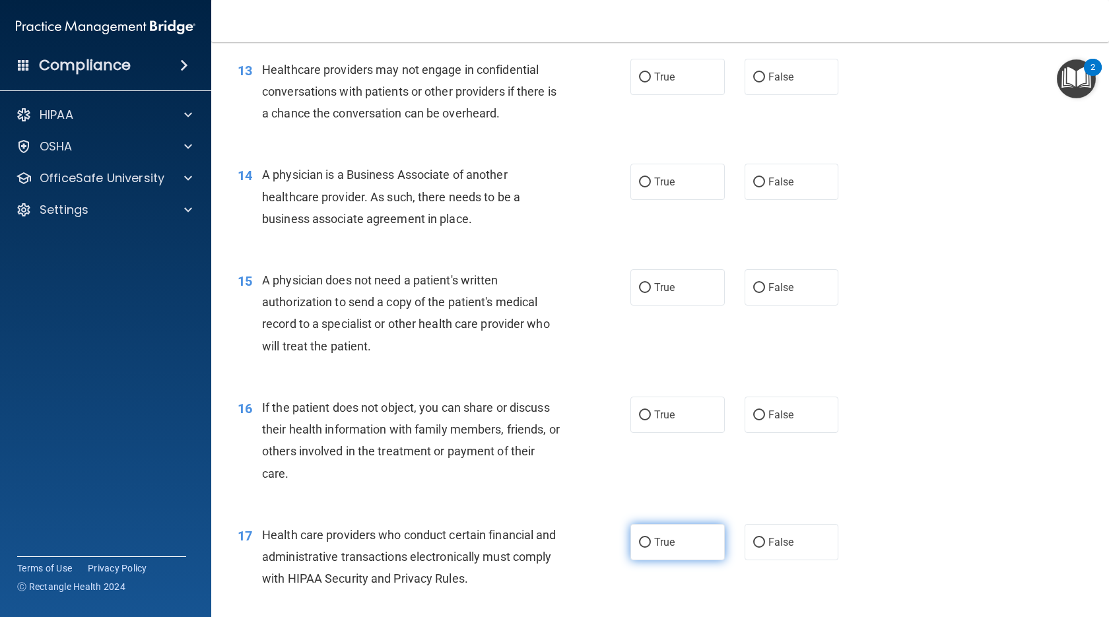
click at [632, 544] on label "True" at bounding box center [677, 542] width 94 height 36
click at [632, 544] on input "True" at bounding box center [645, 543] width 12 height 10
radio input "true"
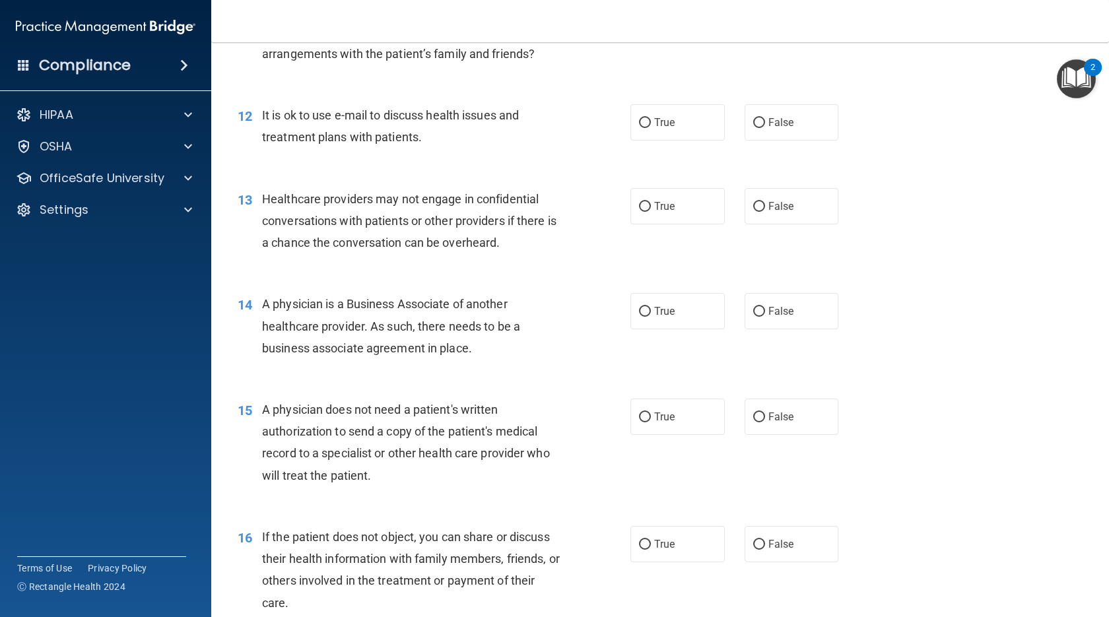
scroll to position [1223, 0]
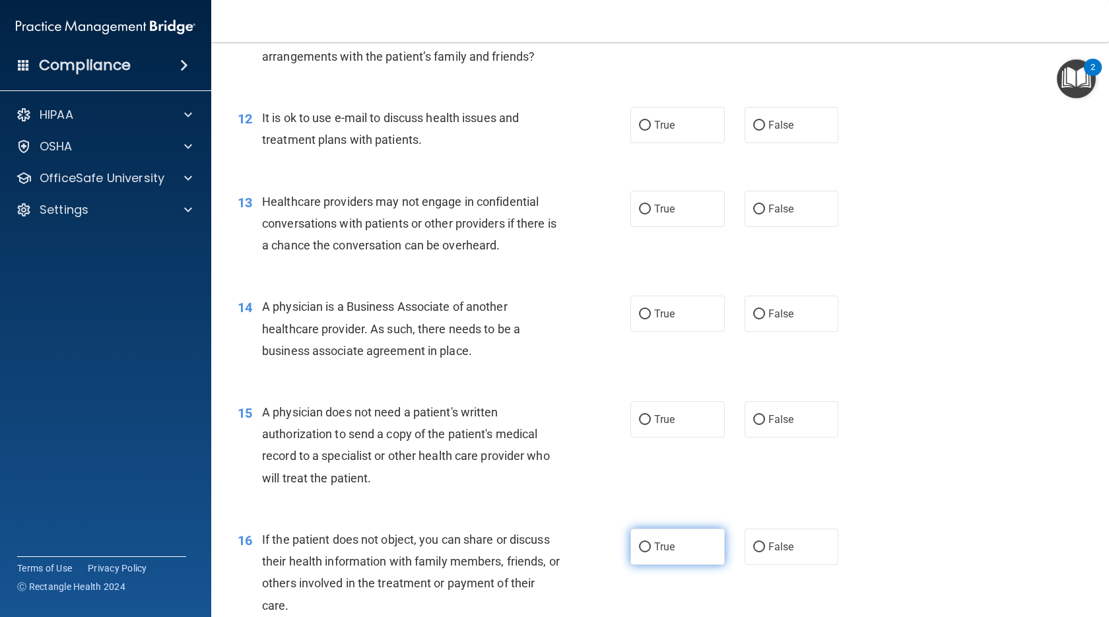
click at [632, 550] on span "True" at bounding box center [664, 547] width 20 height 13
click at [632, 550] on input "True" at bounding box center [645, 548] width 12 height 10
radio input "true"
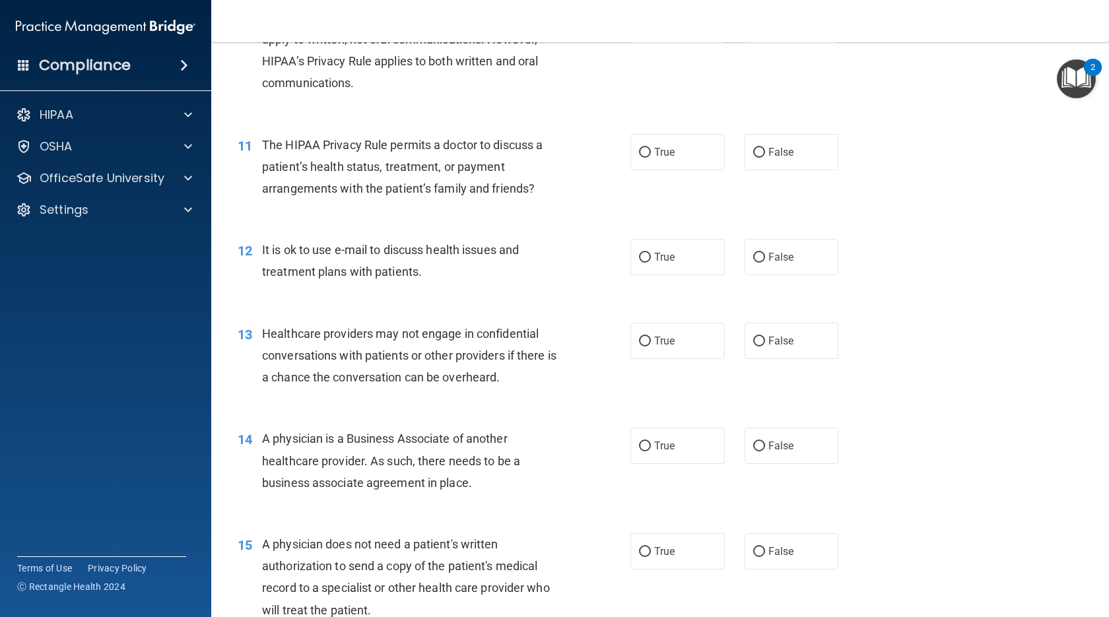
scroll to position [1157, 0]
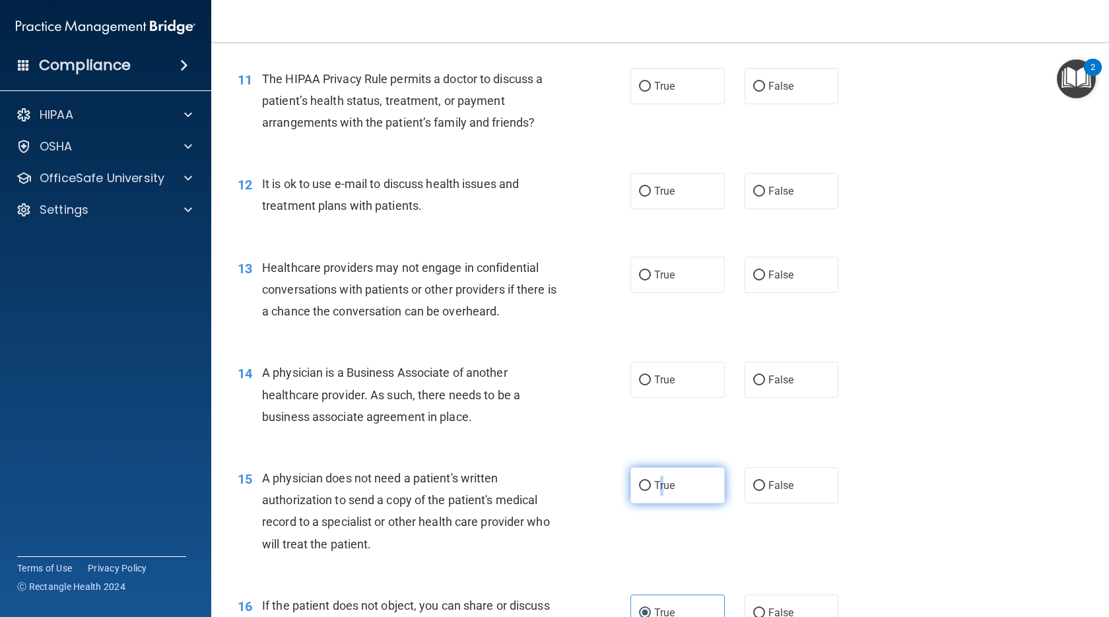
click at [632, 486] on span "True" at bounding box center [664, 485] width 20 height 13
drag, startPoint x: 654, startPoint y: 486, endPoint x: 661, endPoint y: 487, distance: 7.4
click at [632, 486] on span "True" at bounding box center [664, 485] width 20 height 13
click at [632, 486] on input "True" at bounding box center [645, 486] width 12 height 10
radio input "true"
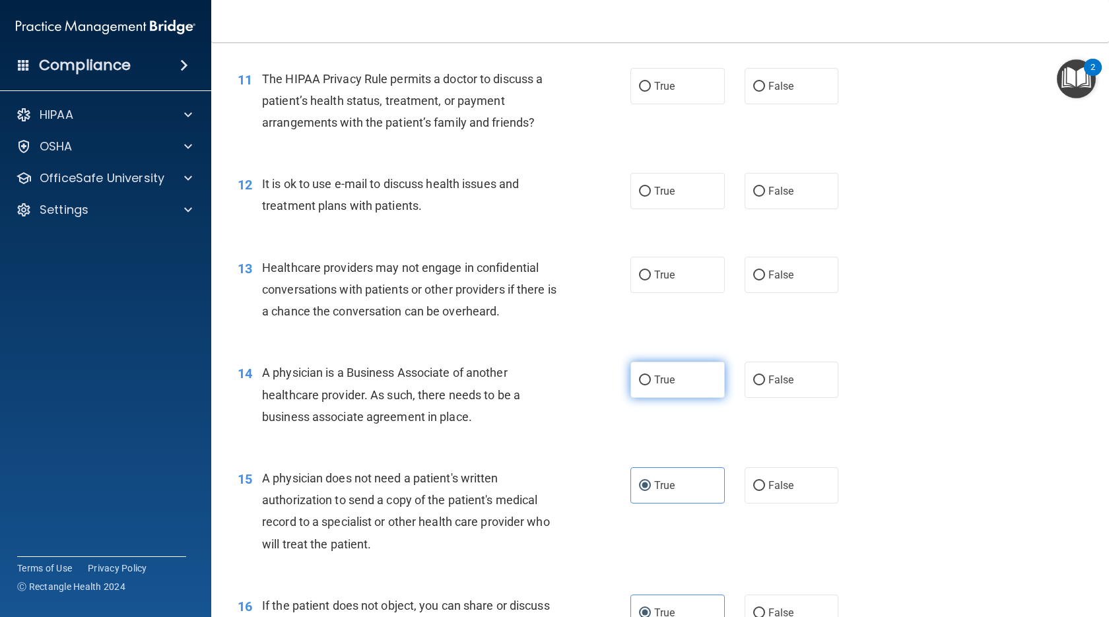
click at [632, 390] on label "True" at bounding box center [677, 380] width 94 height 36
click at [632, 386] on input "True" at bounding box center [645, 381] width 12 height 10
radio input "true"
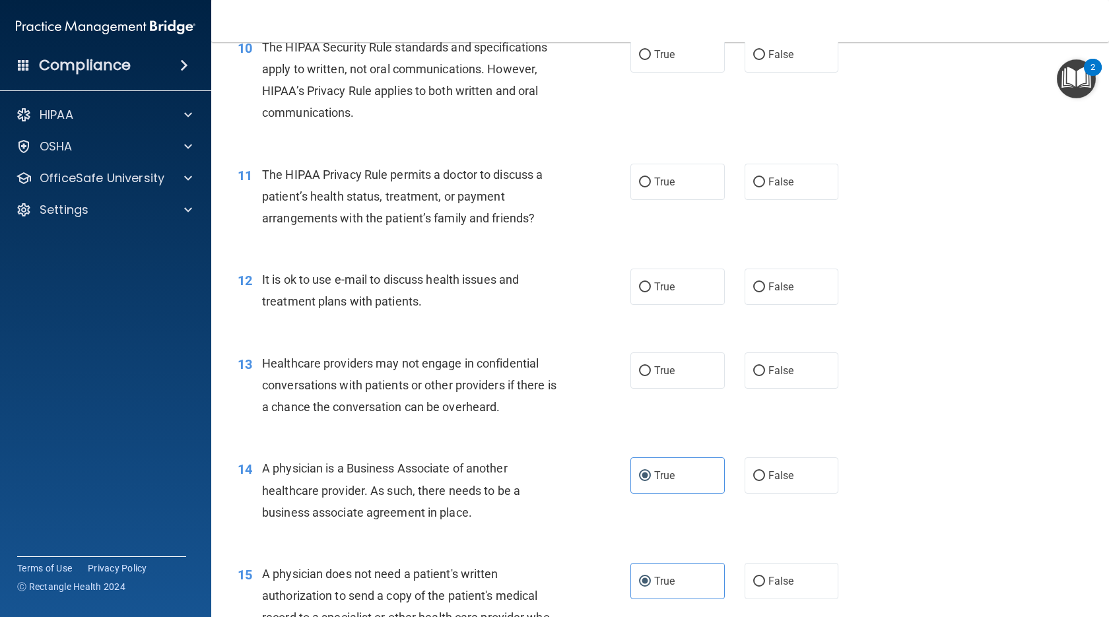
scroll to position [1025, 0]
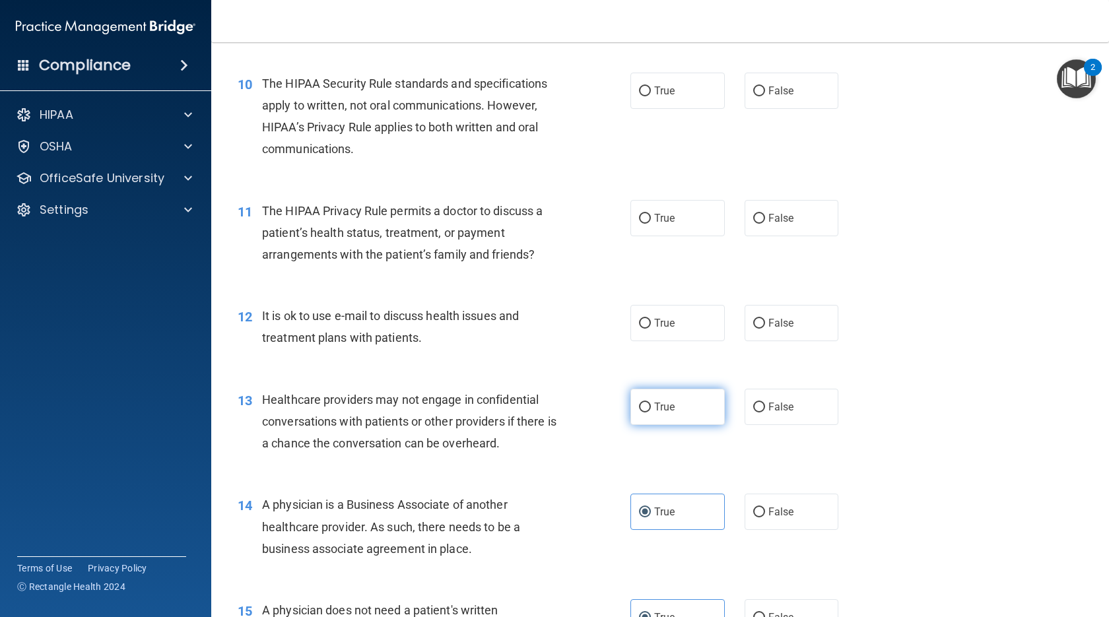
click at [632, 398] on label "True" at bounding box center [677, 407] width 94 height 36
click at [632, 403] on input "True" at bounding box center [645, 408] width 12 height 10
radio input "true"
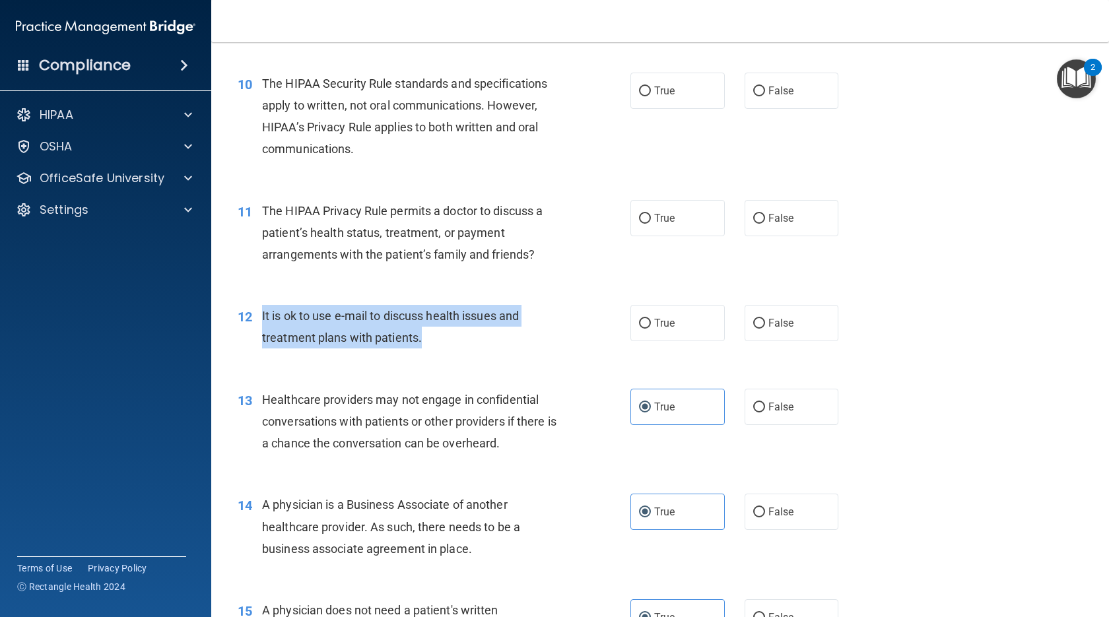
drag, startPoint x: 425, startPoint y: 340, endPoint x: 256, endPoint y: 327, distance: 169.5
click at [256, 327] on div "12 It is ok to use e-mail to discuss health issues and treatment plans with pat…" at bounding box center [434, 330] width 432 height 50
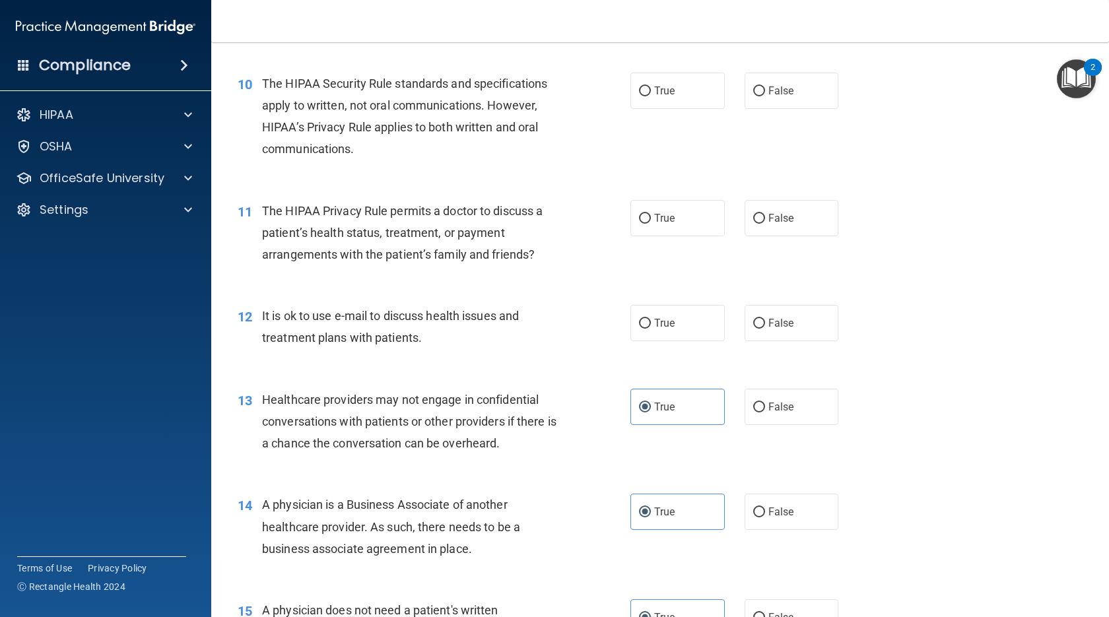
drag, startPoint x: 256, startPoint y: 327, endPoint x: 358, endPoint y: 363, distance: 108.0
click at [358, 363] on div "12 It is ok to use e-mail to discuss health issues and treatment plans with pat…" at bounding box center [660, 330] width 865 height 83
click at [632, 314] on label "False" at bounding box center [792, 323] width 94 height 36
click at [632, 319] on input "False" at bounding box center [759, 324] width 12 height 10
radio input "true"
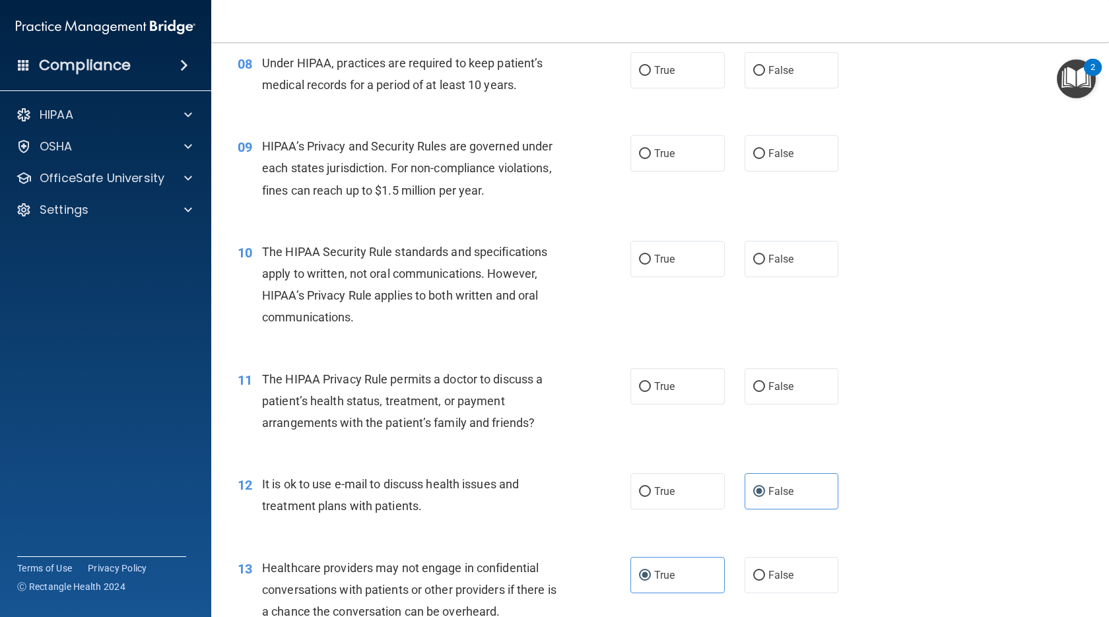
scroll to position [827, 0]
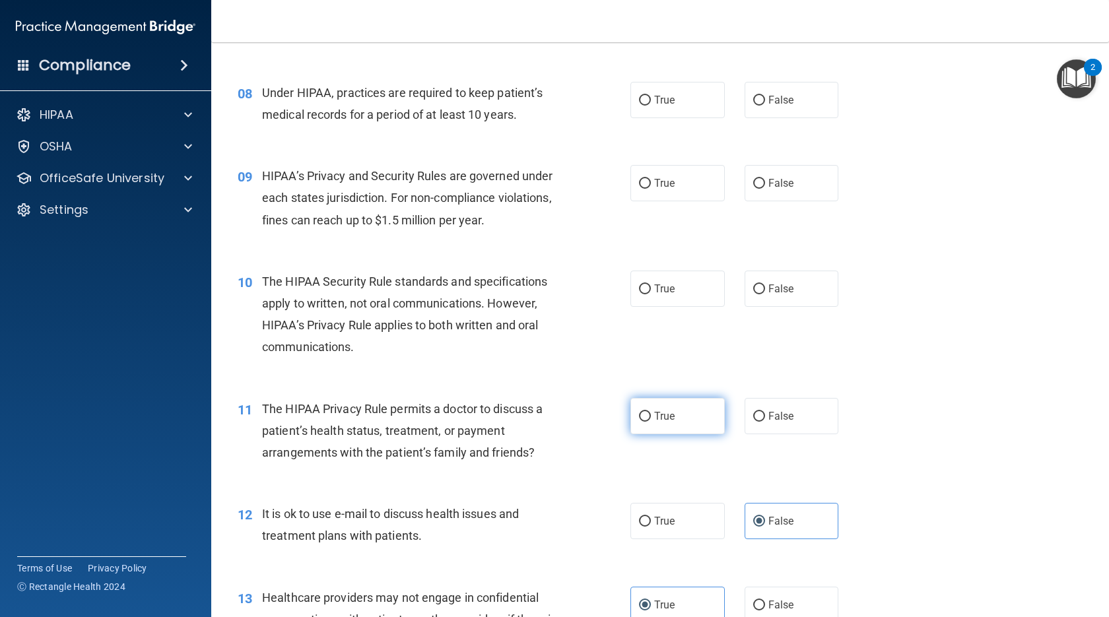
click at [632, 419] on label "True" at bounding box center [677, 416] width 94 height 36
click at [632, 419] on input "True" at bounding box center [645, 417] width 12 height 10
radio input "true"
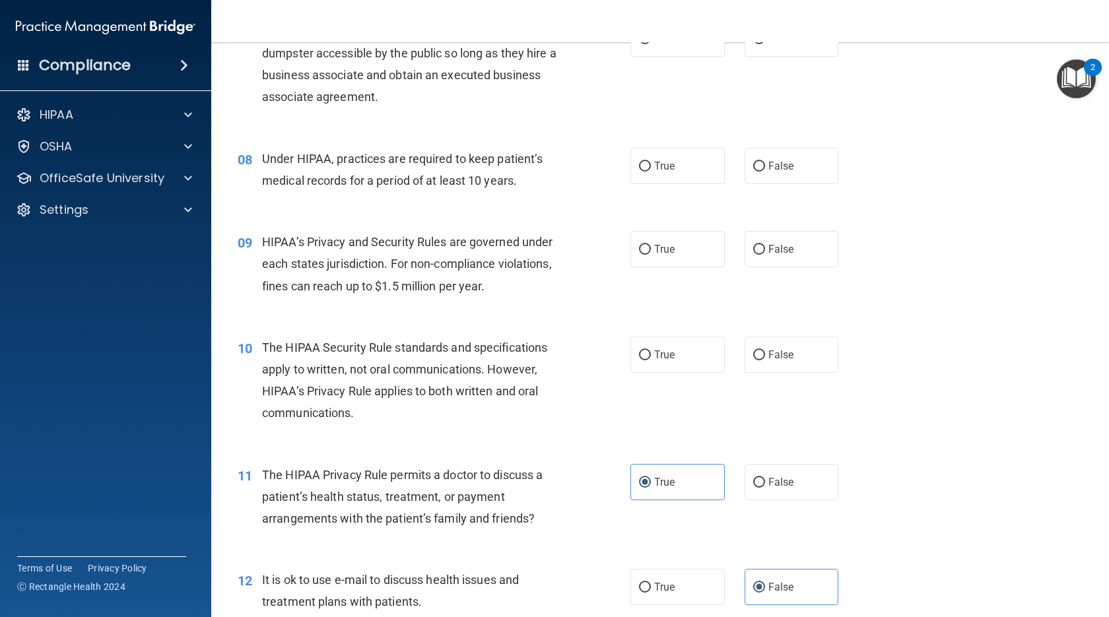
drag, startPoint x: 685, startPoint y: 360, endPoint x: 572, endPoint y: 360, distance: 113.6
click at [632, 360] on label "True" at bounding box center [677, 355] width 94 height 36
click at [632, 360] on input "True" at bounding box center [645, 356] width 12 height 10
radio input "true"
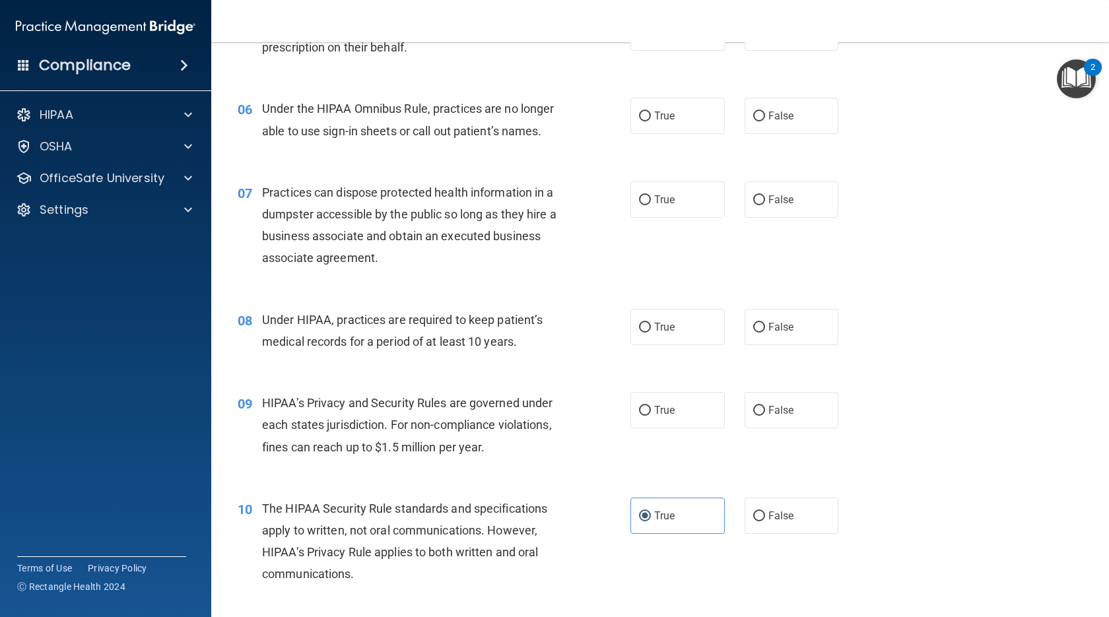
scroll to position [562, 0]
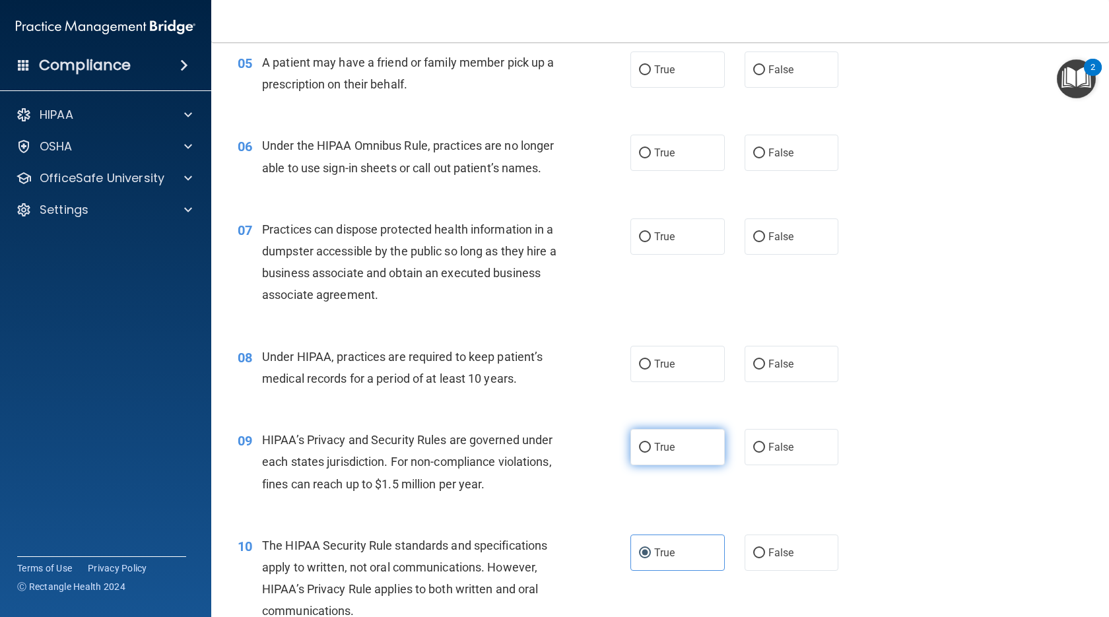
click at [632, 435] on label "True" at bounding box center [677, 447] width 94 height 36
click at [632, 443] on input "True" at bounding box center [645, 448] width 12 height 10
radio input "true"
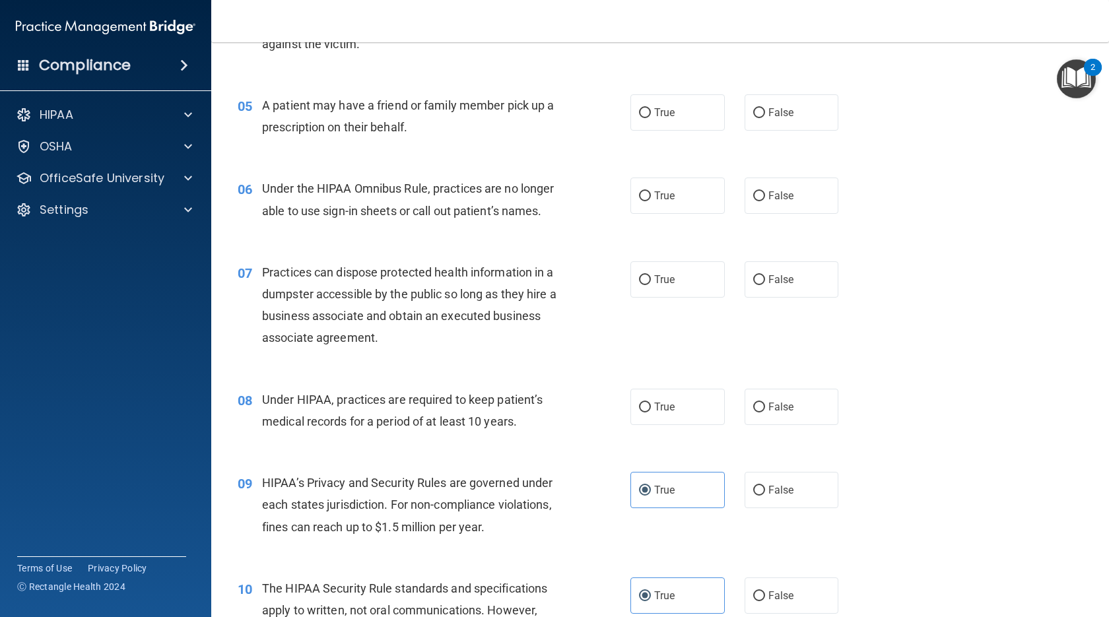
scroll to position [496, 0]
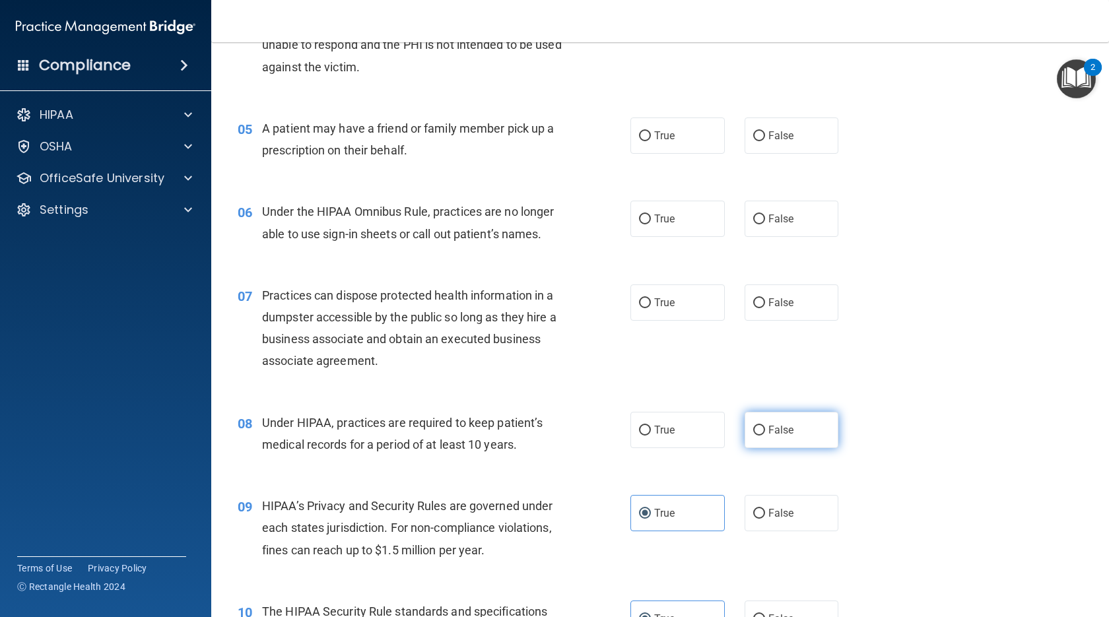
click at [632, 444] on label "False" at bounding box center [792, 430] width 94 height 36
click at [632, 436] on input "False" at bounding box center [759, 431] width 12 height 10
radio input "true"
click at [632, 417] on label "True" at bounding box center [677, 430] width 94 height 36
click at [632, 426] on input "True" at bounding box center [645, 431] width 12 height 10
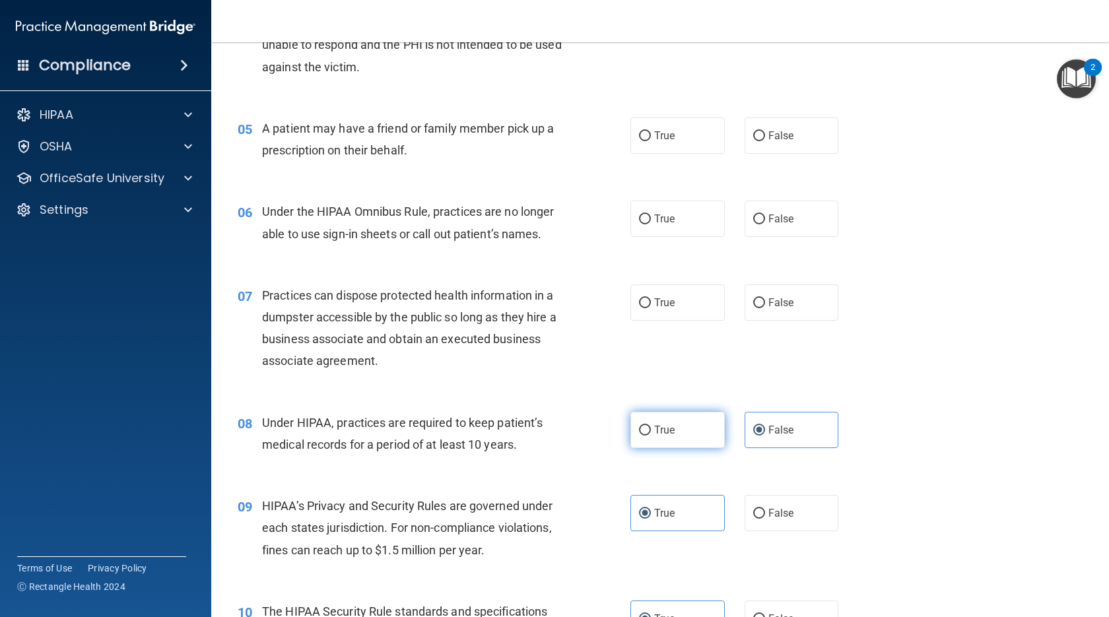
radio input "true"
radio input "false"
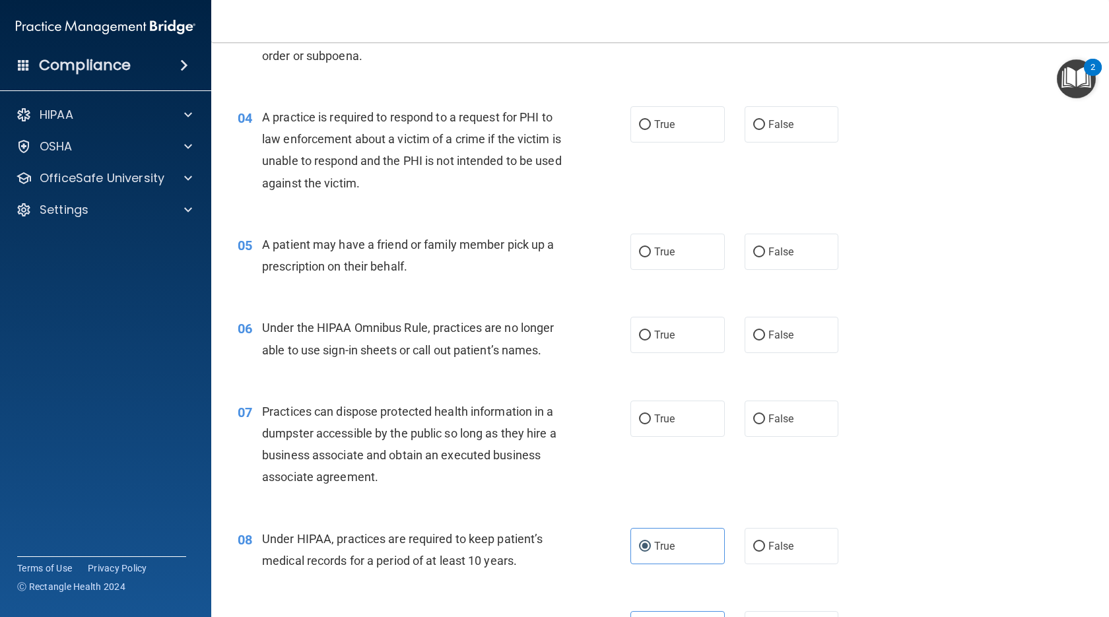
scroll to position [364, 0]
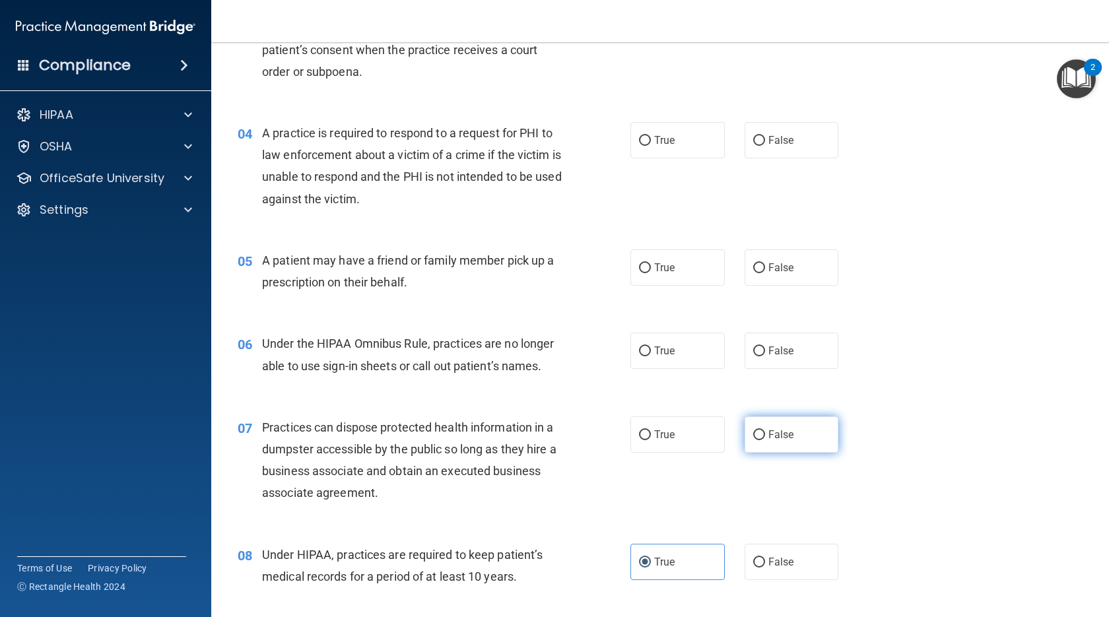
click at [632, 435] on span "False" at bounding box center [781, 434] width 26 height 13
click at [632, 435] on input "False" at bounding box center [759, 435] width 12 height 10
radio input "true"
click at [632, 359] on label "False" at bounding box center [792, 351] width 94 height 36
click at [632, 357] on input "False" at bounding box center [759, 352] width 12 height 10
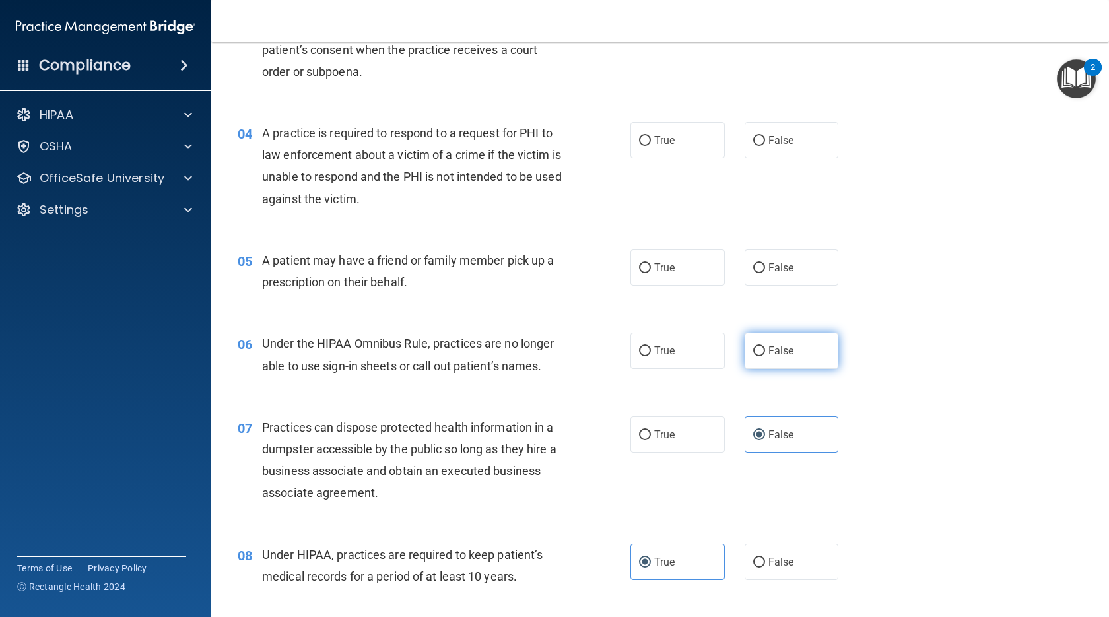
radio input "true"
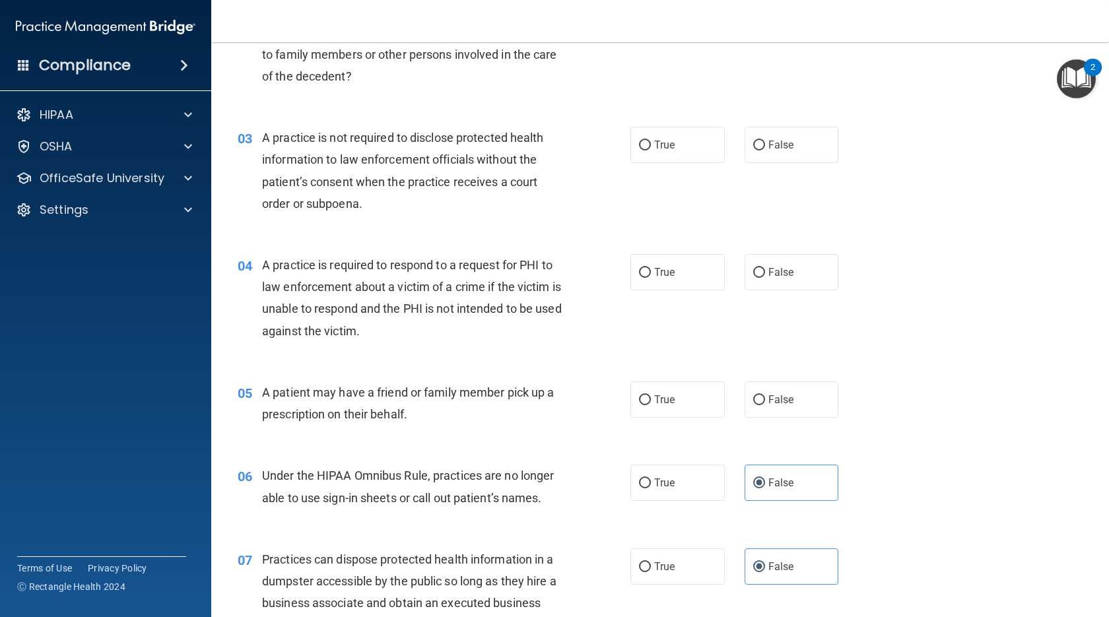
scroll to position [166, 0]
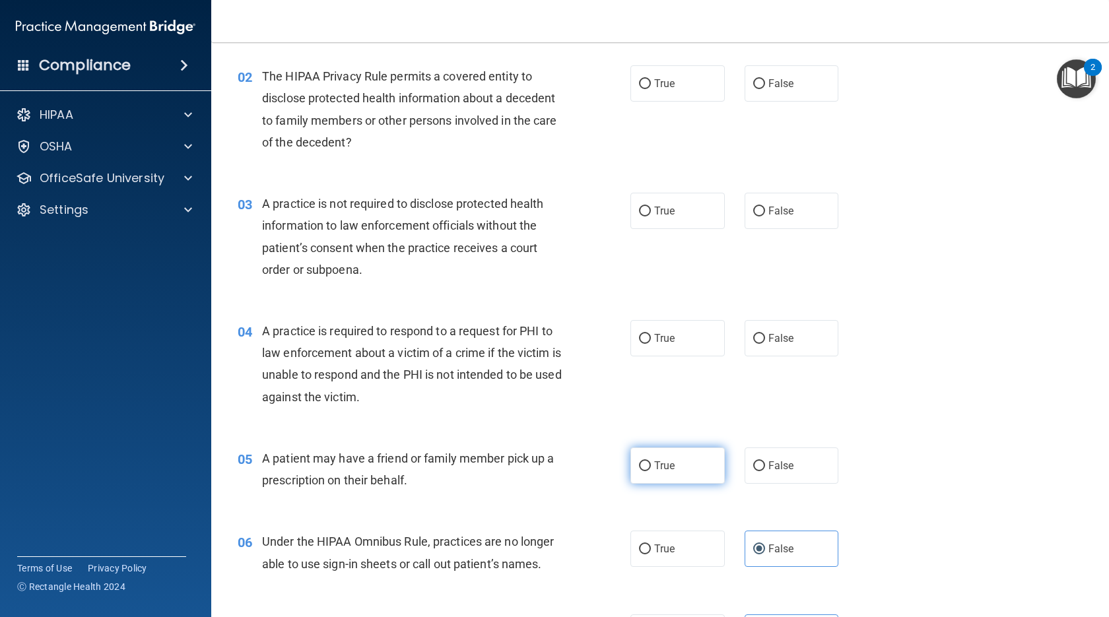
click at [632, 466] on span "True" at bounding box center [664, 466] width 20 height 13
click at [632, 466] on input "True" at bounding box center [645, 466] width 12 height 10
radio input "true"
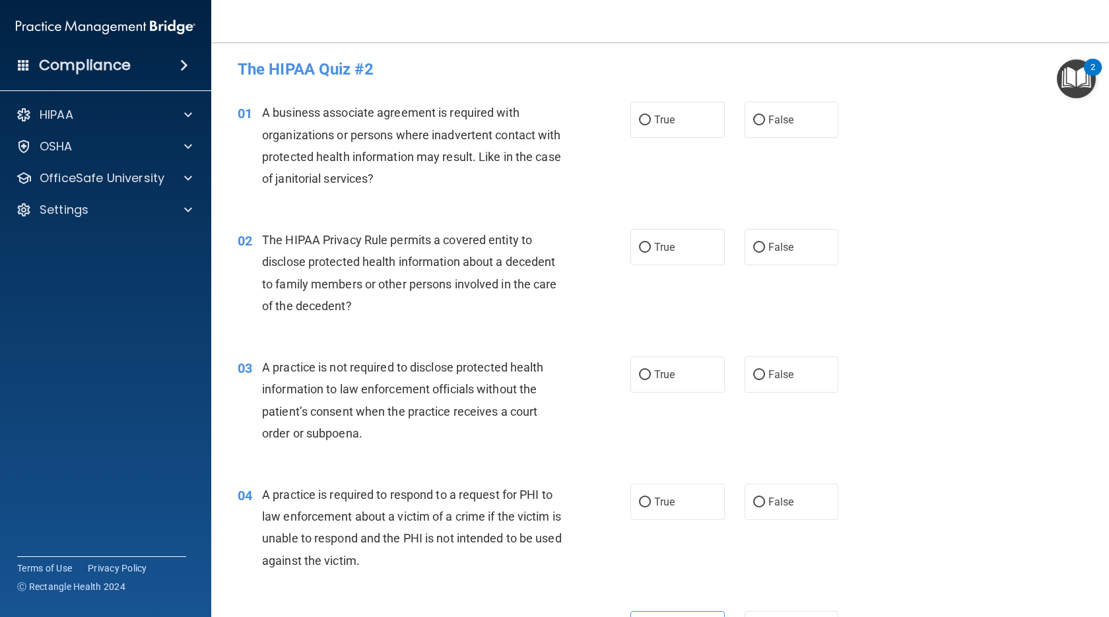
scroll to position [0, 0]
